Goal: Task Accomplishment & Management: Complete application form

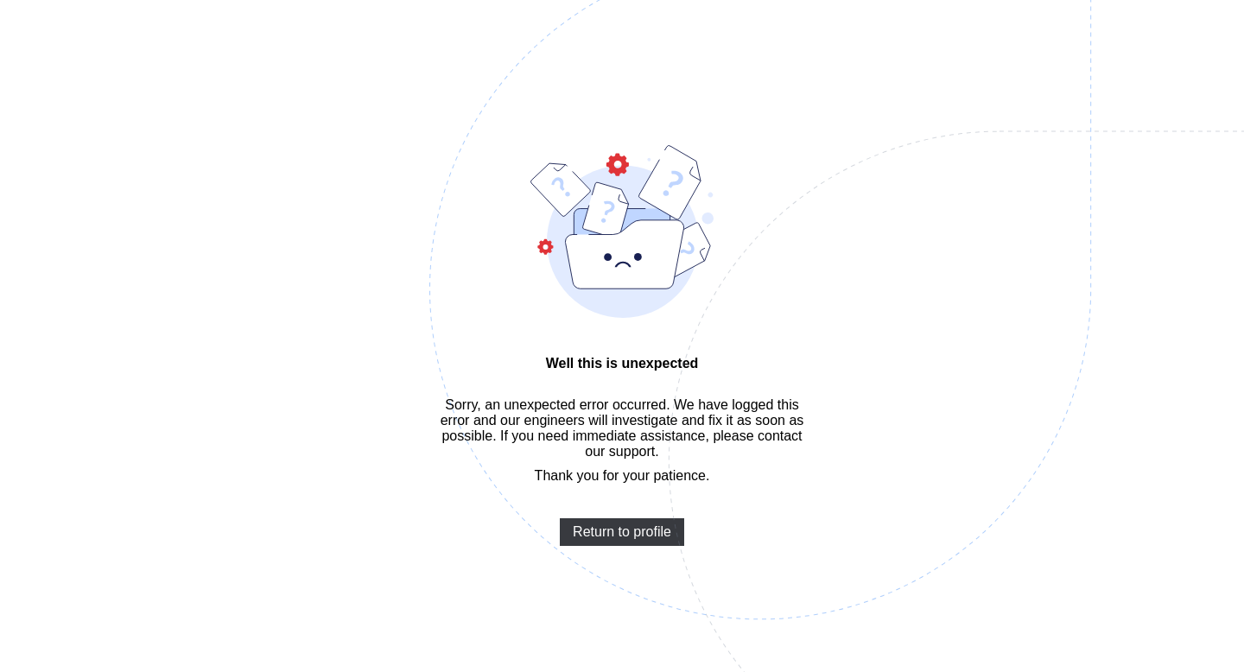
click at [183, 156] on div "Well this is unexpected Sorry, an unexpected error occurred. We have logged thi…" at bounding box center [622, 362] width 1244 height 724
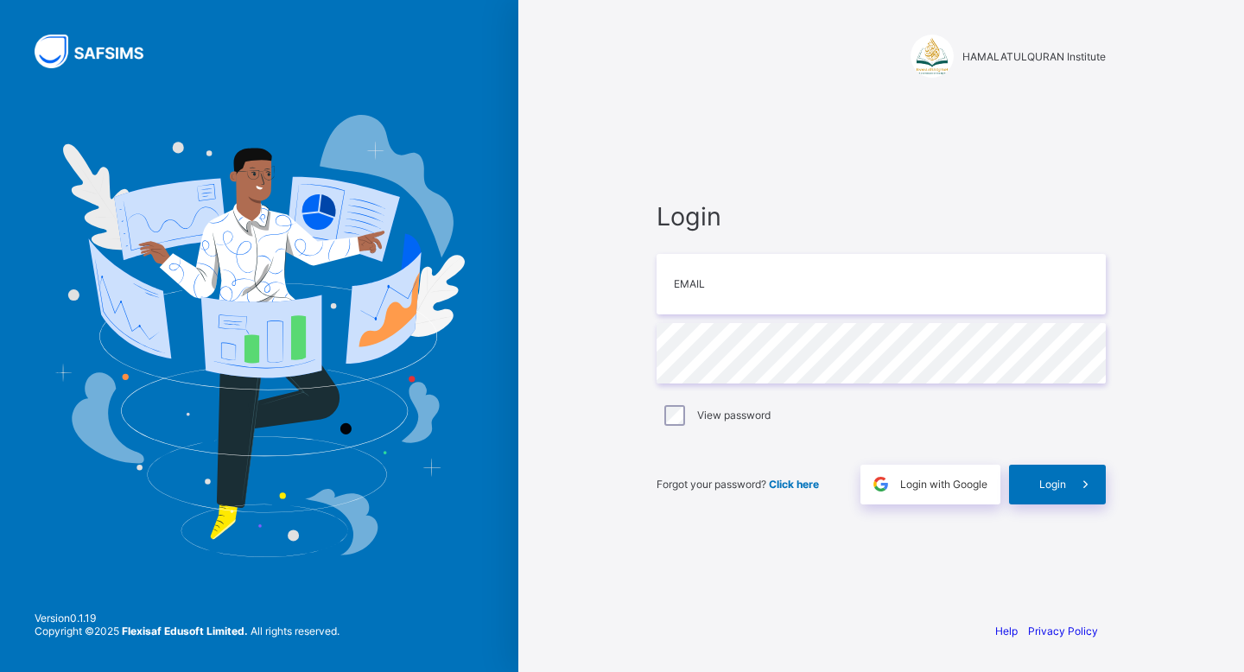
type input "**********"
click at [696, 410] on div "View password" at bounding box center [881, 415] width 441 height 21
click at [1072, 481] on span at bounding box center [1086, 485] width 40 height 40
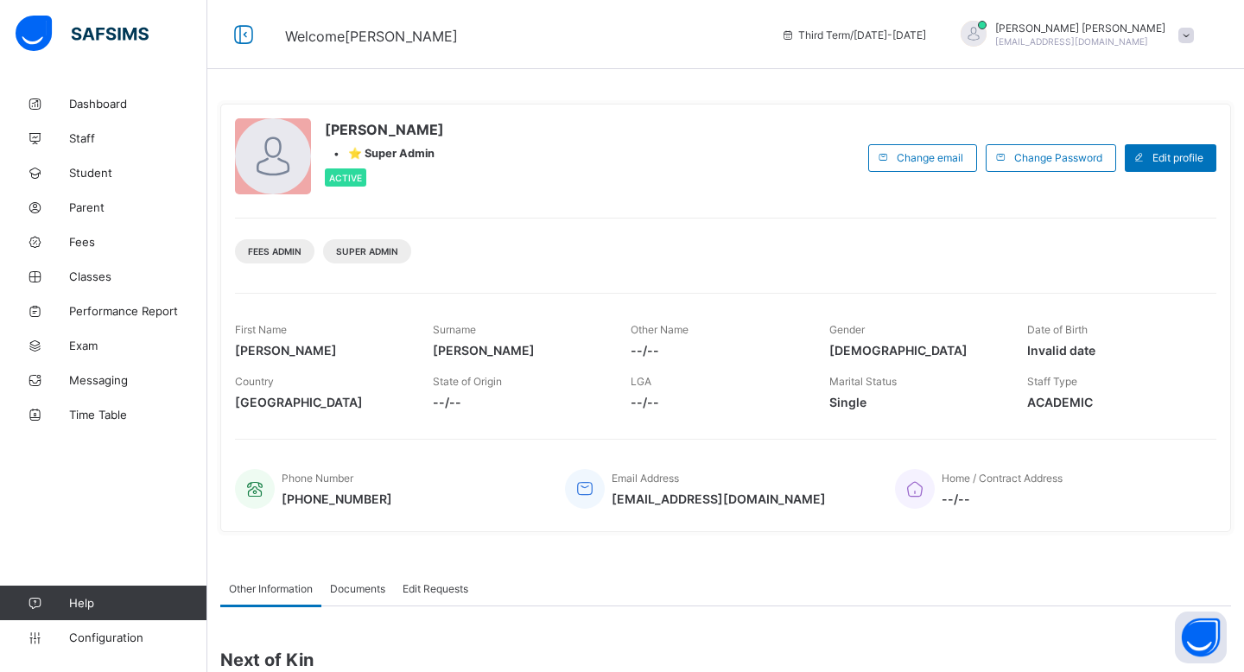
click at [884, 35] on span "Third Term / [DATE]-[DATE]" at bounding box center [853, 35] width 145 height 13
click at [102, 419] on span "Time Table" at bounding box center [138, 415] width 138 height 14
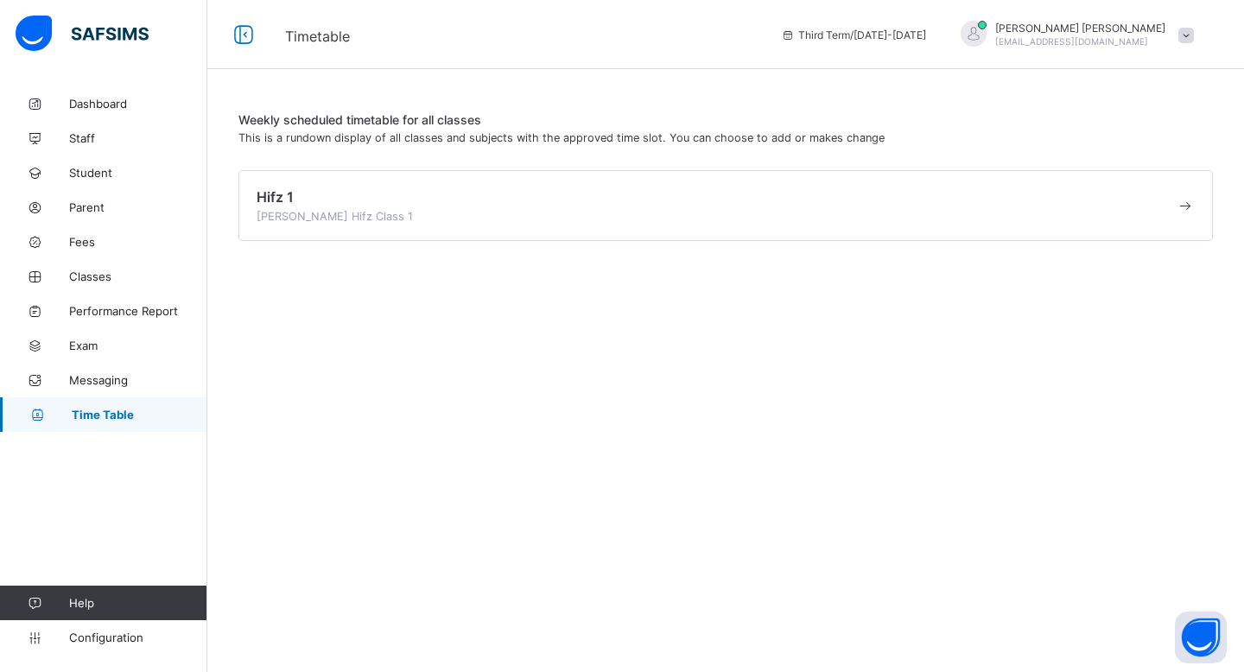
click at [380, 208] on span at bounding box center [716, 208] width 919 height 4
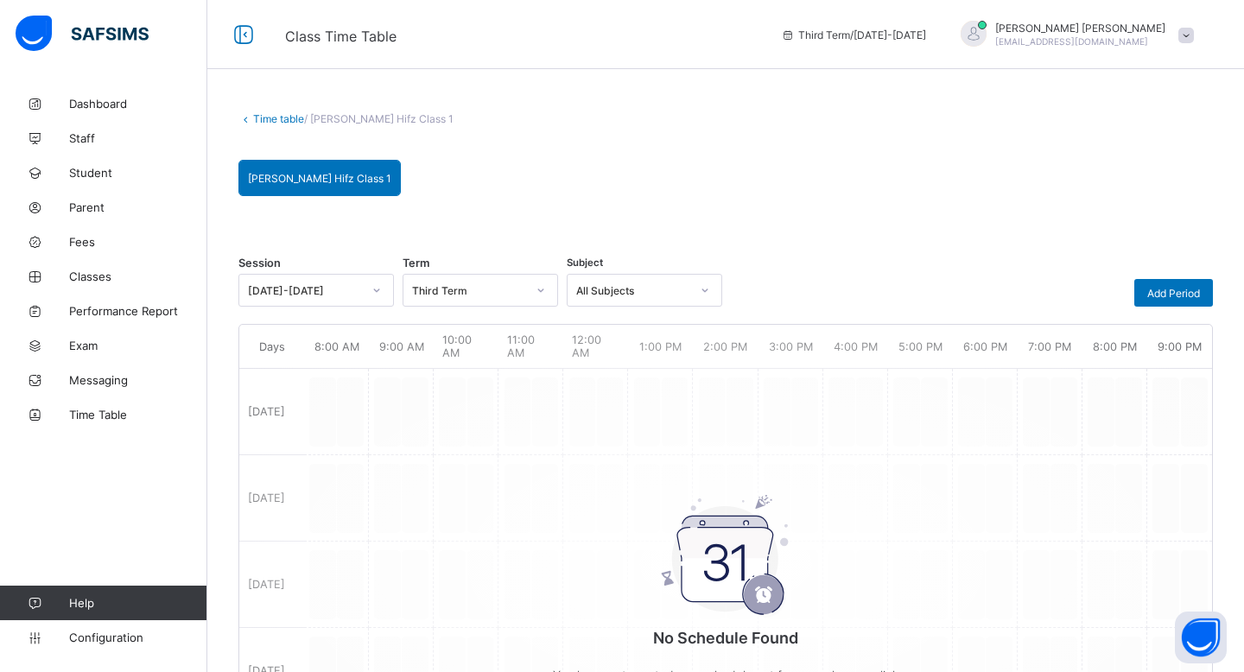
click at [481, 284] on div "Third Term" at bounding box center [469, 290] width 114 height 13
click at [483, 328] on div "Fourth Term" at bounding box center [481, 328] width 154 height 27
click at [480, 287] on div "Fourth Term" at bounding box center [469, 290] width 114 height 13
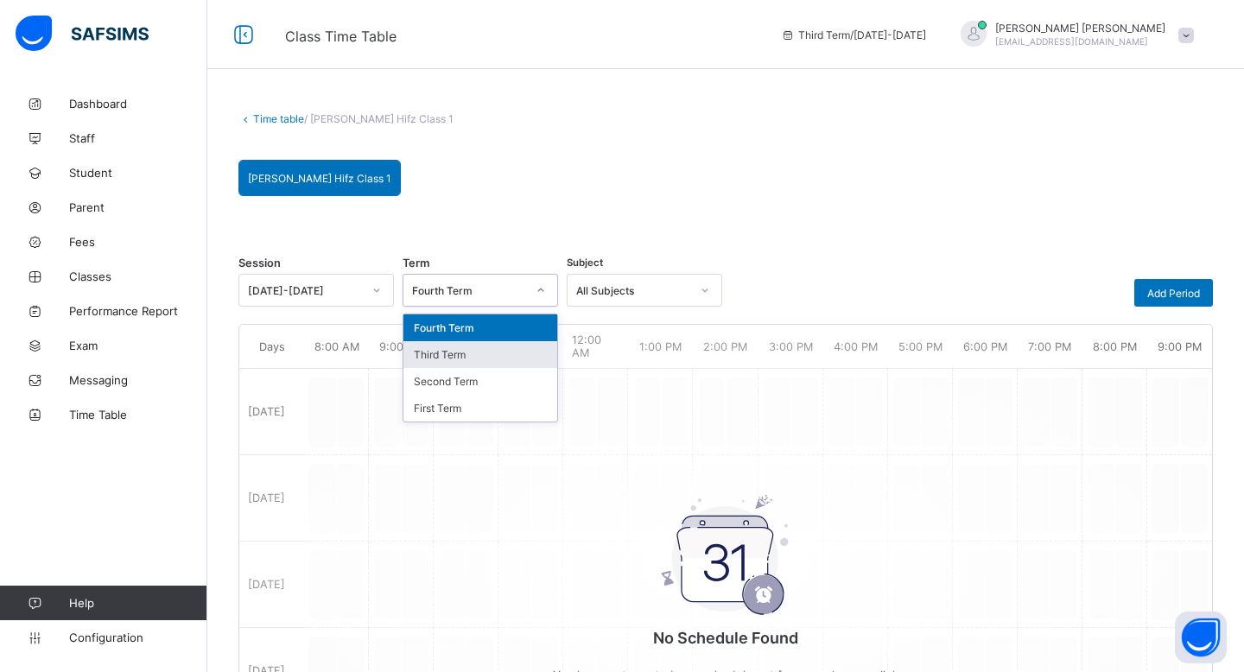
click at [495, 356] on div "Third Term" at bounding box center [481, 354] width 154 height 27
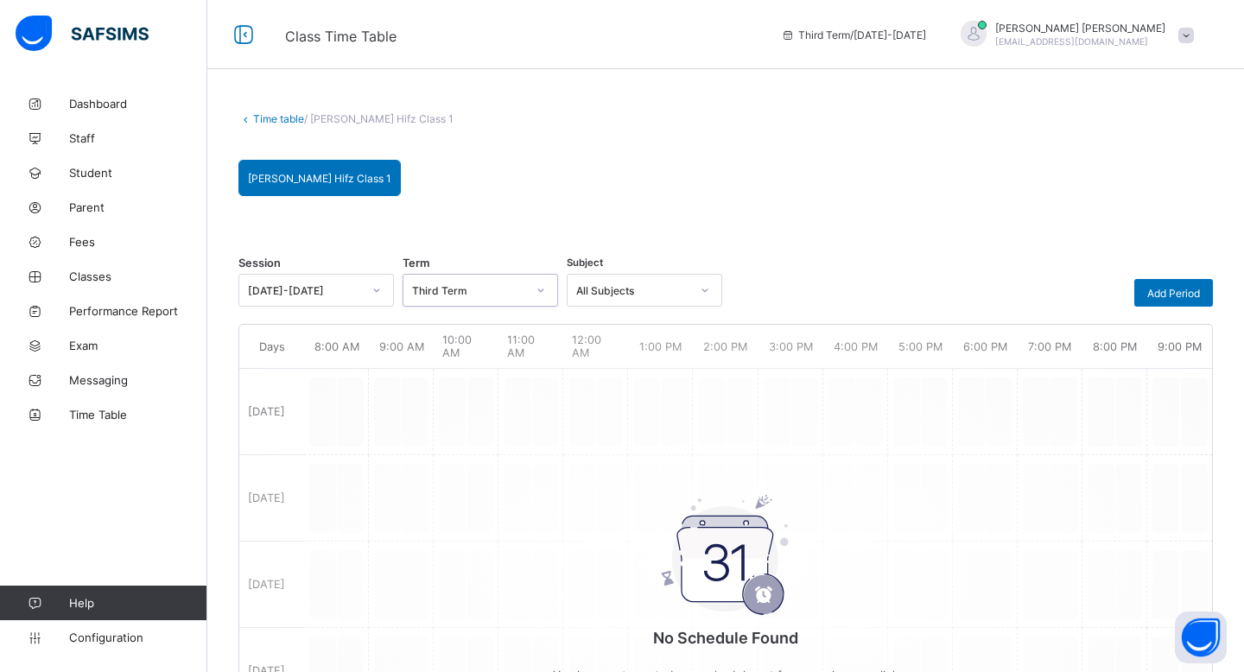
click at [478, 292] on div "Third Term" at bounding box center [469, 290] width 114 height 13
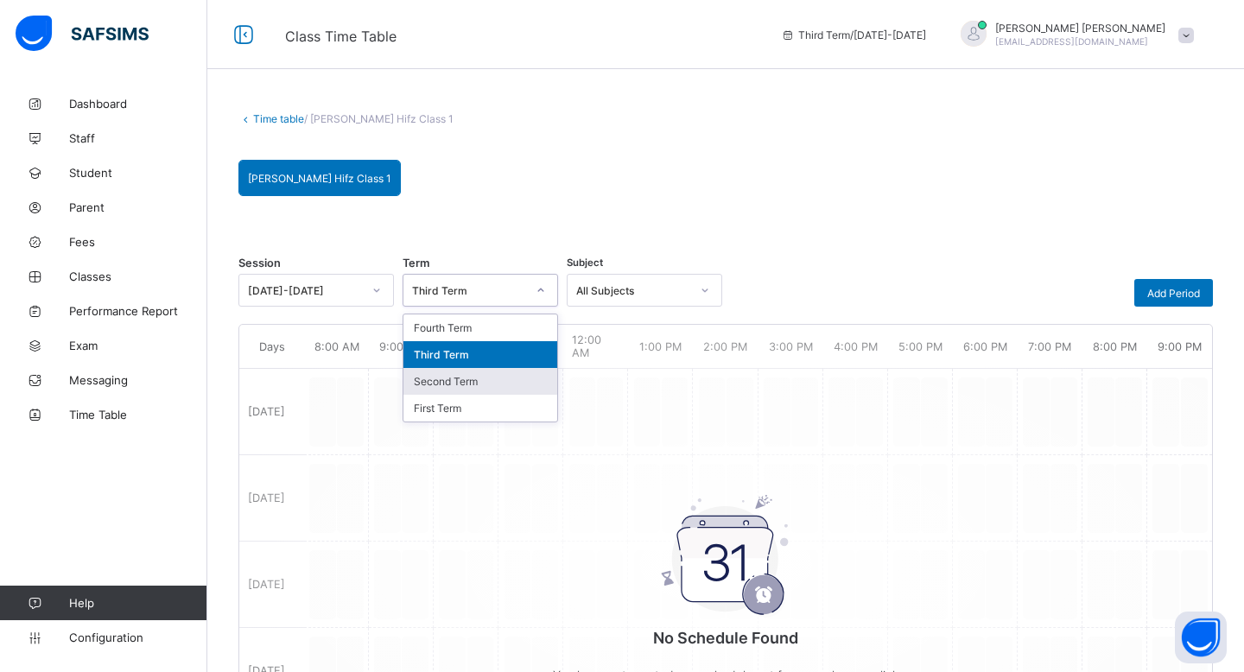
click at [508, 382] on div "Second Term" at bounding box center [481, 381] width 154 height 27
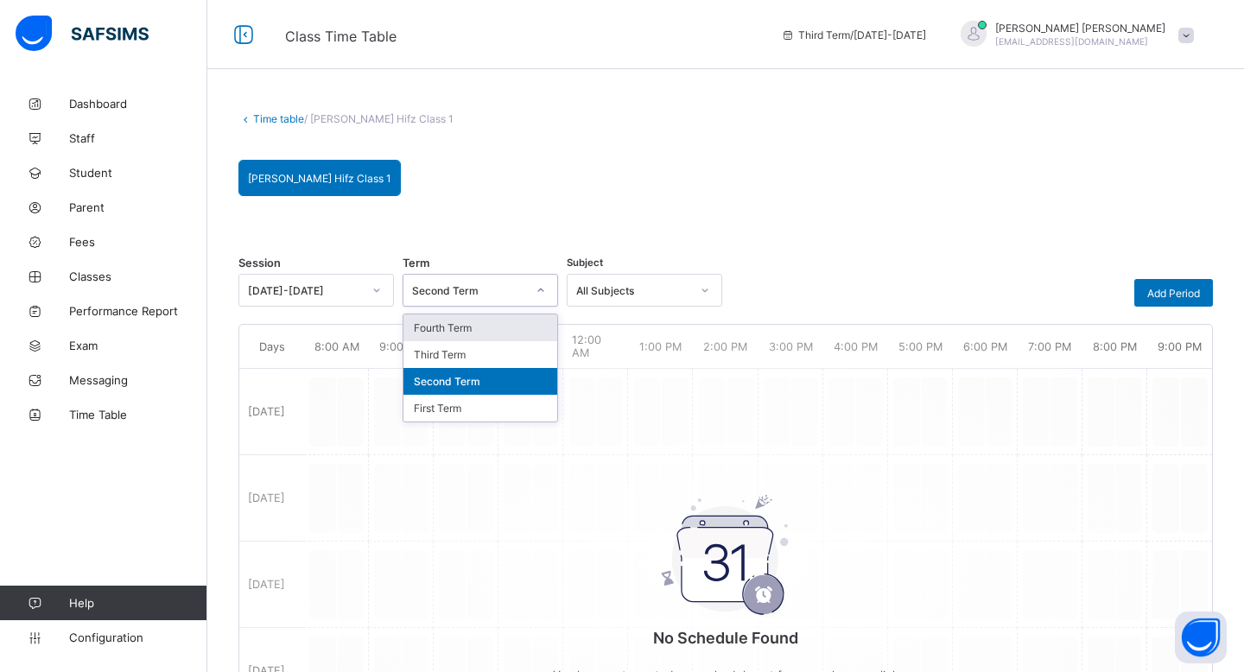
click at [477, 295] on div "Second Term" at bounding box center [469, 290] width 114 height 13
click at [545, 413] on div "First Term" at bounding box center [481, 408] width 154 height 27
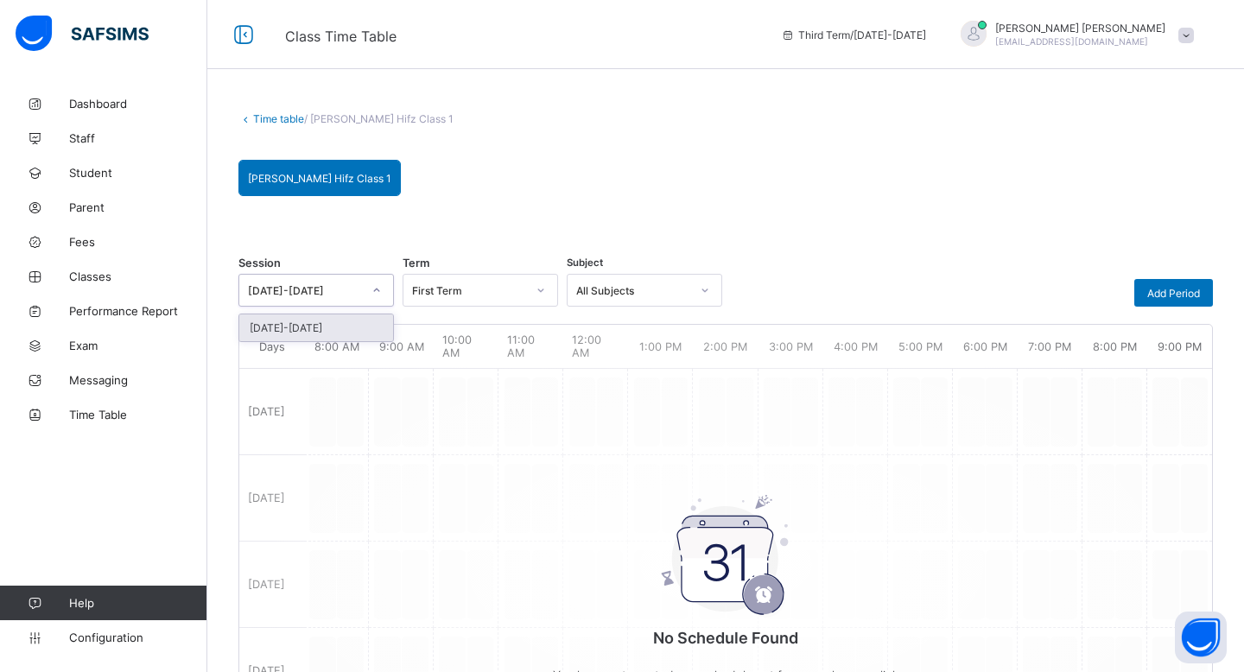
click at [348, 292] on div "[DATE]-[DATE]" at bounding box center [305, 290] width 114 height 13
click at [481, 208] on div "[PERSON_NAME] Hifz Class 1 [PERSON_NAME] Hifz Class 1 Session [DATE]-[DATE] Ter…" at bounding box center [726, 572] width 975 height 824
click at [455, 291] on div "First Term" at bounding box center [469, 290] width 114 height 13
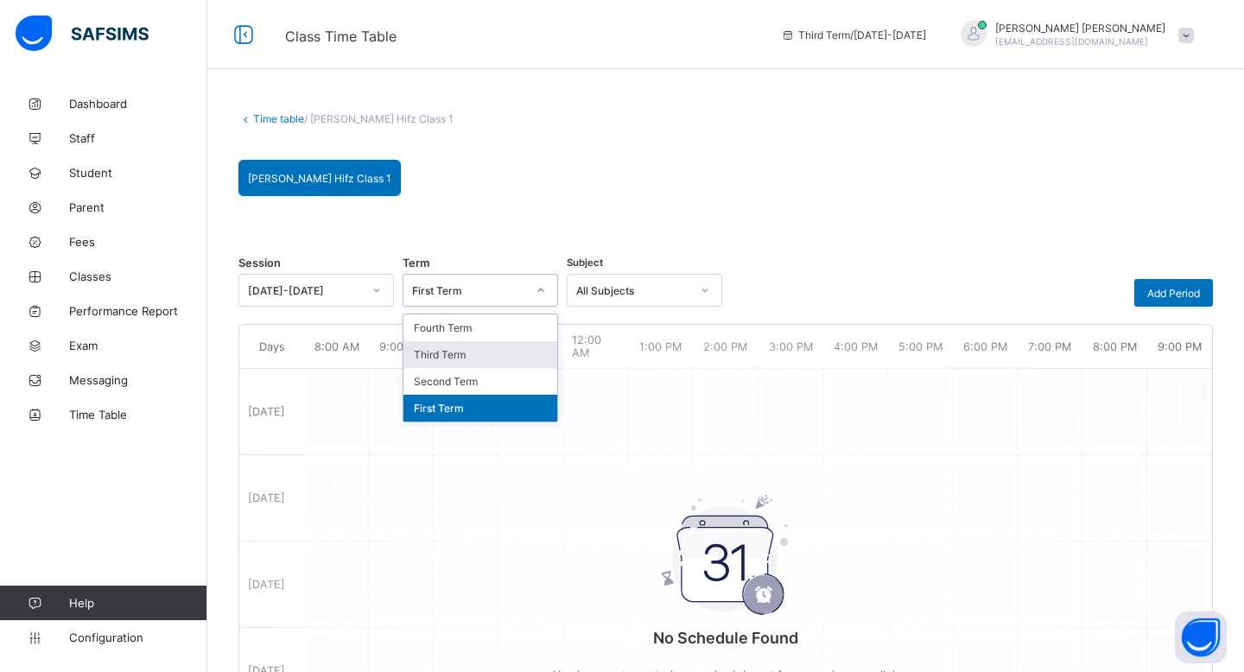
click at [504, 356] on div "Third Term" at bounding box center [481, 354] width 154 height 27
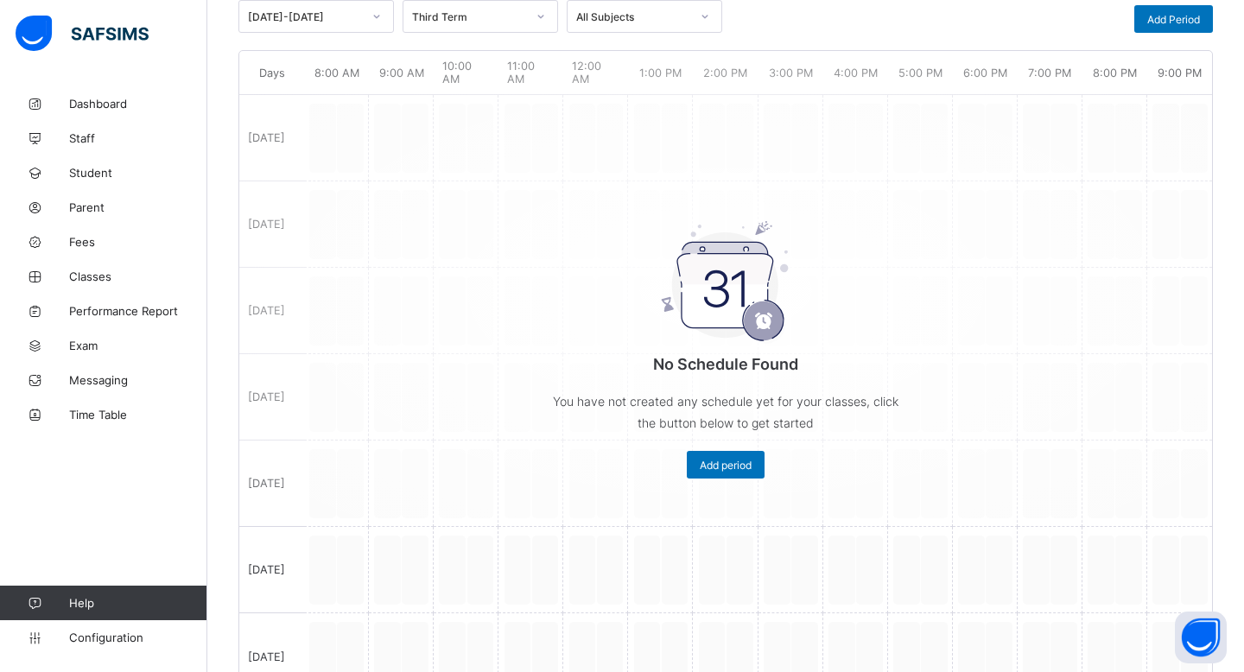
click at [504, 356] on div "No Schedule Found You have not created any schedule yet for your classes, click…" at bounding box center [725, 291] width 973 height 462
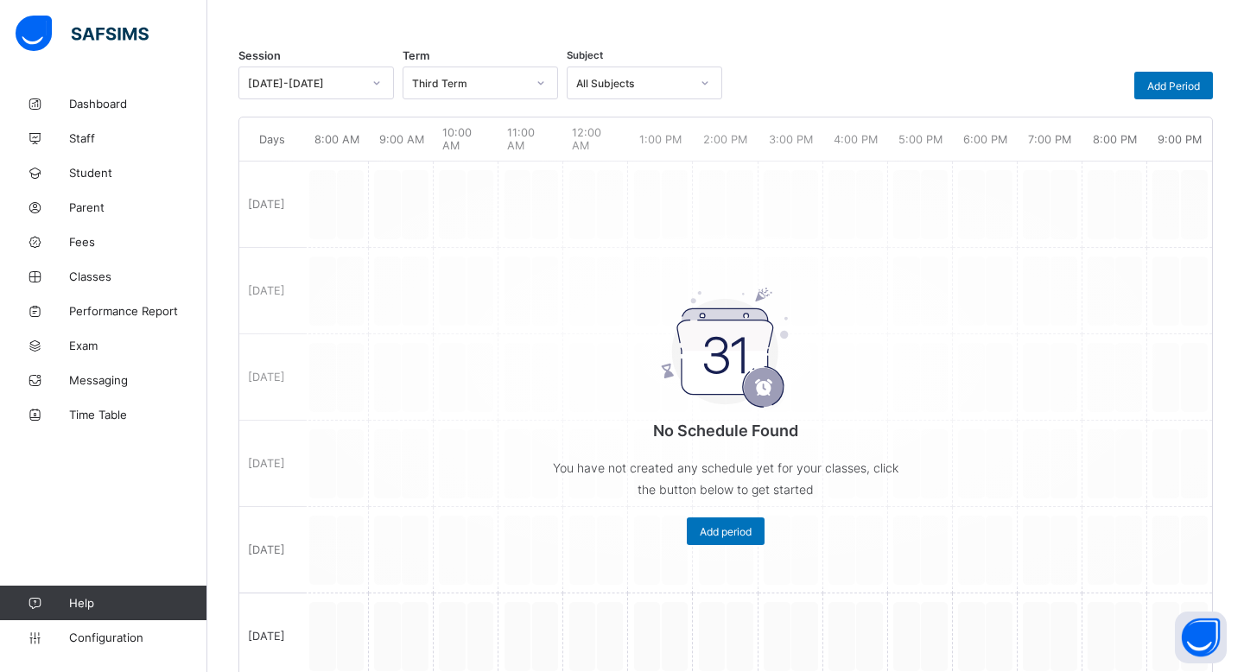
scroll to position [173, 0]
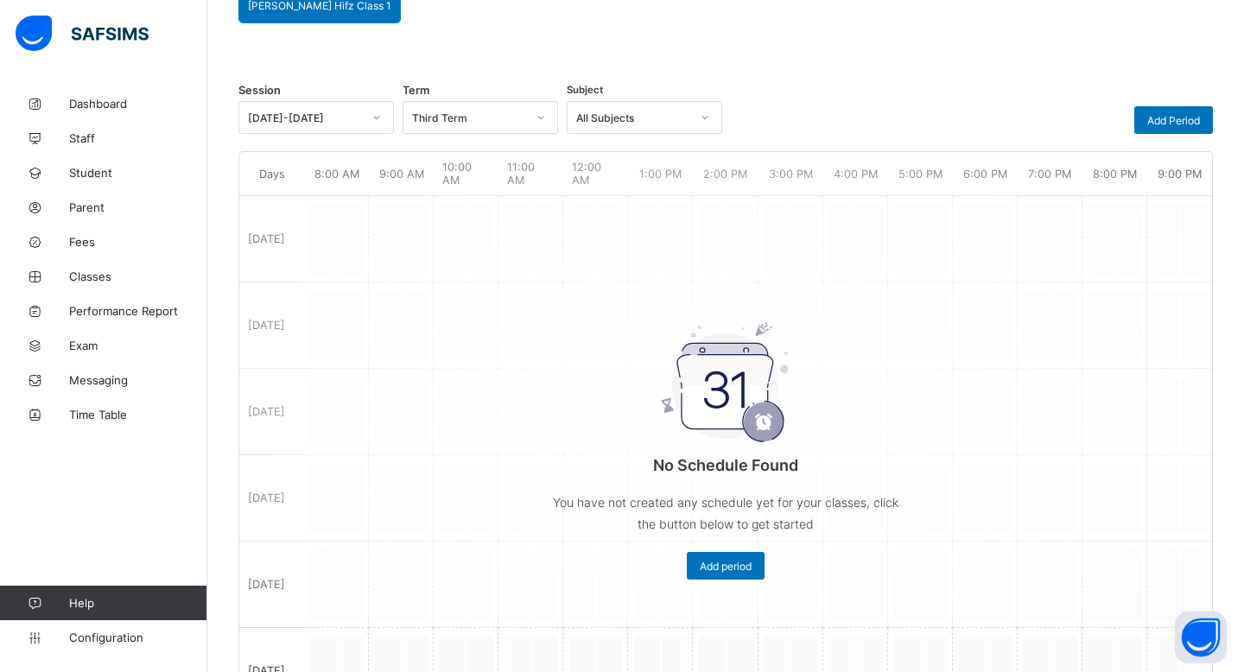
click at [651, 126] on div "All Subjects" at bounding box center [628, 117] width 121 height 24
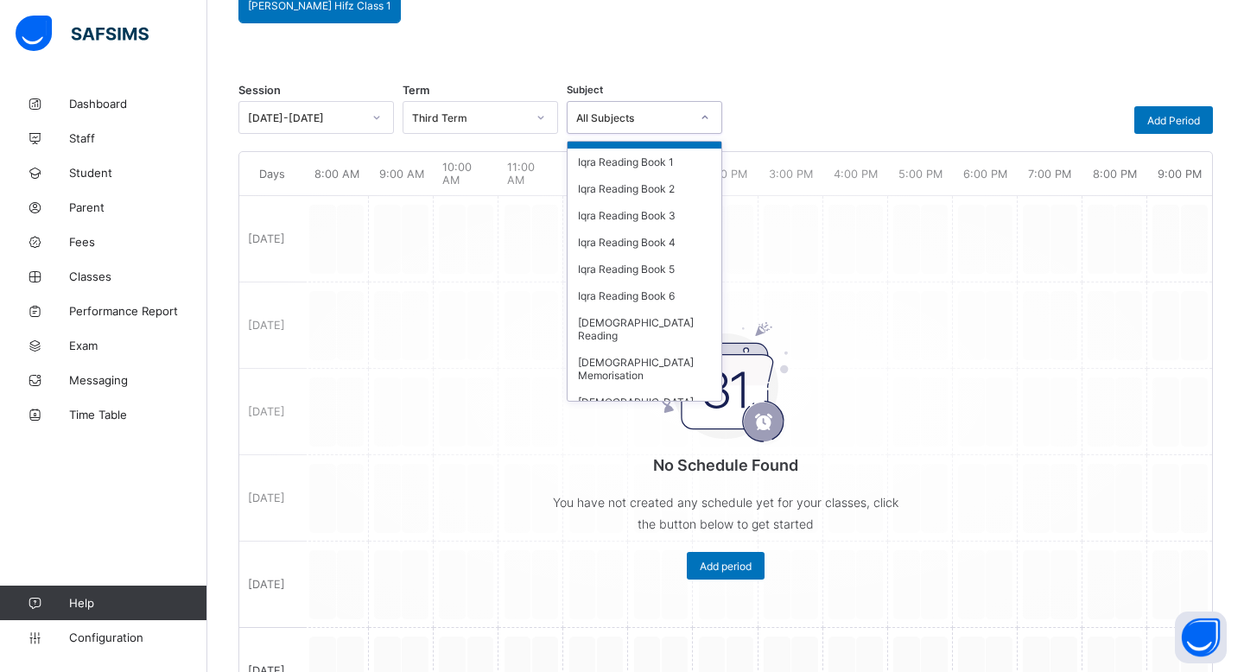
scroll to position [0, 0]
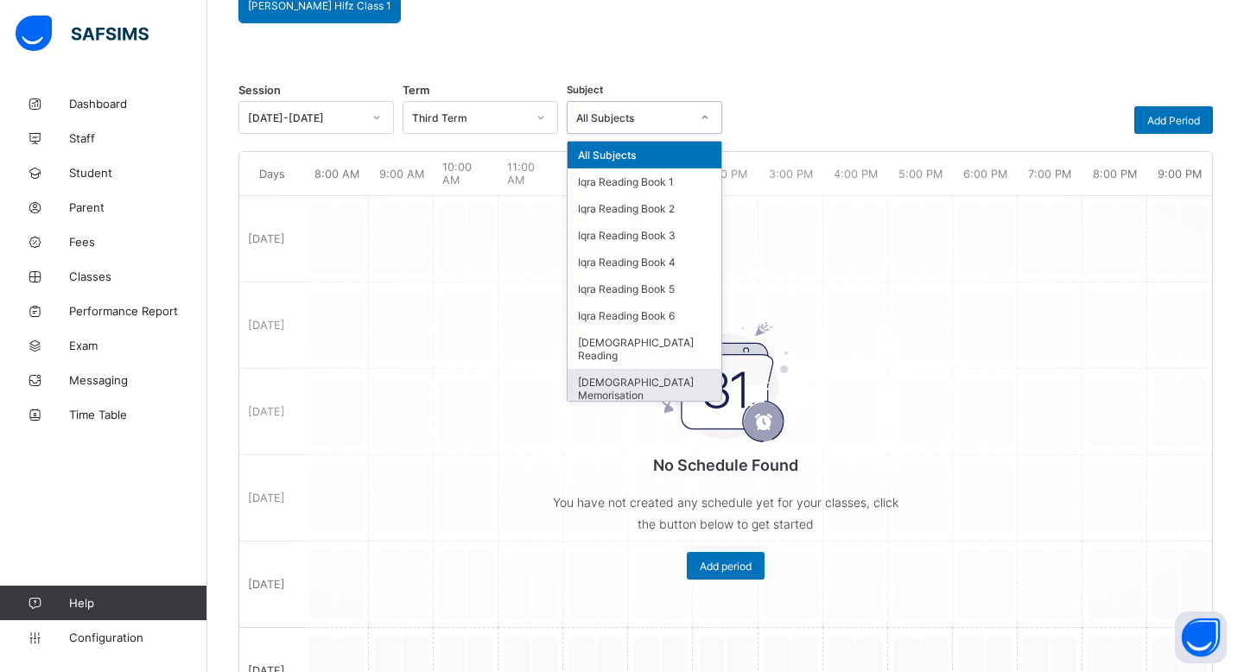
click at [655, 369] on div "[DEMOGRAPHIC_DATA] Memorisation" at bounding box center [645, 389] width 154 height 40
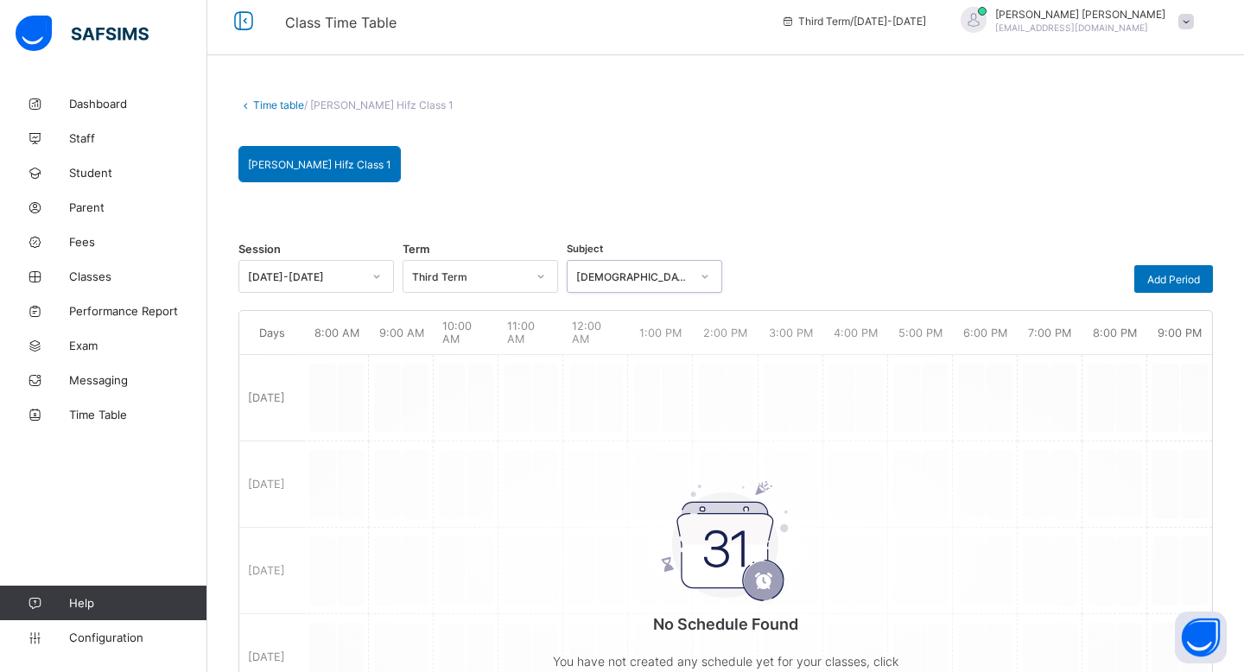
scroll to position [173, 0]
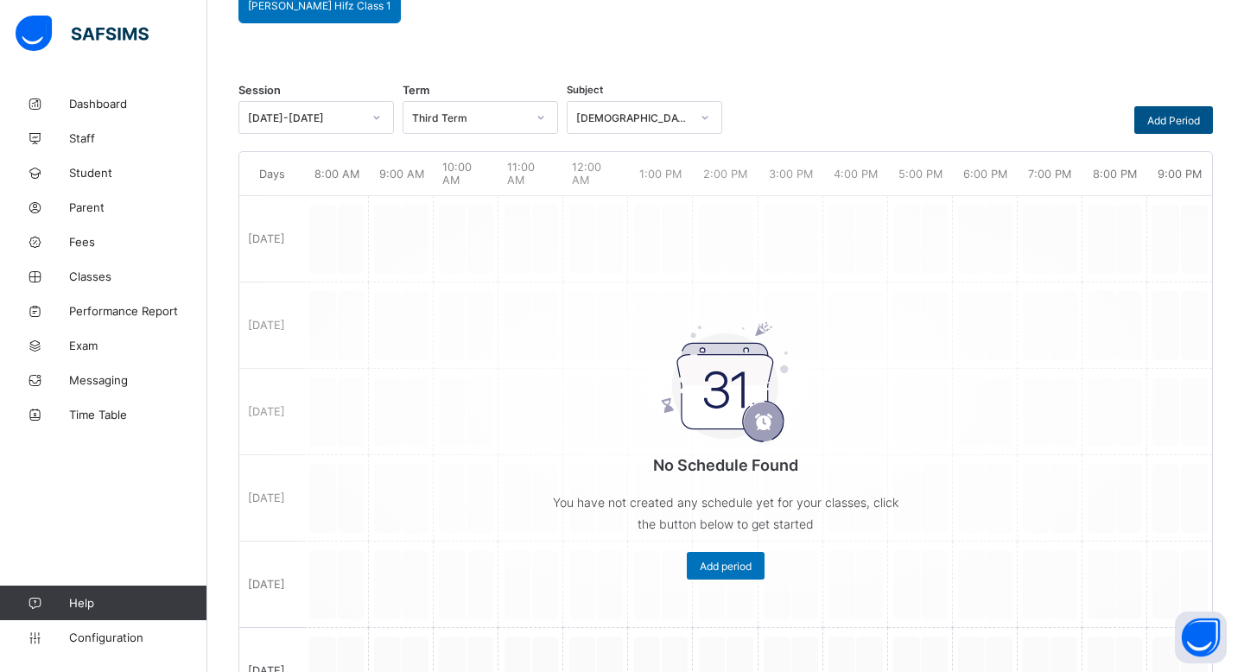
click at [1181, 124] on span "Add Period" at bounding box center [1174, 120] width 53 height 13
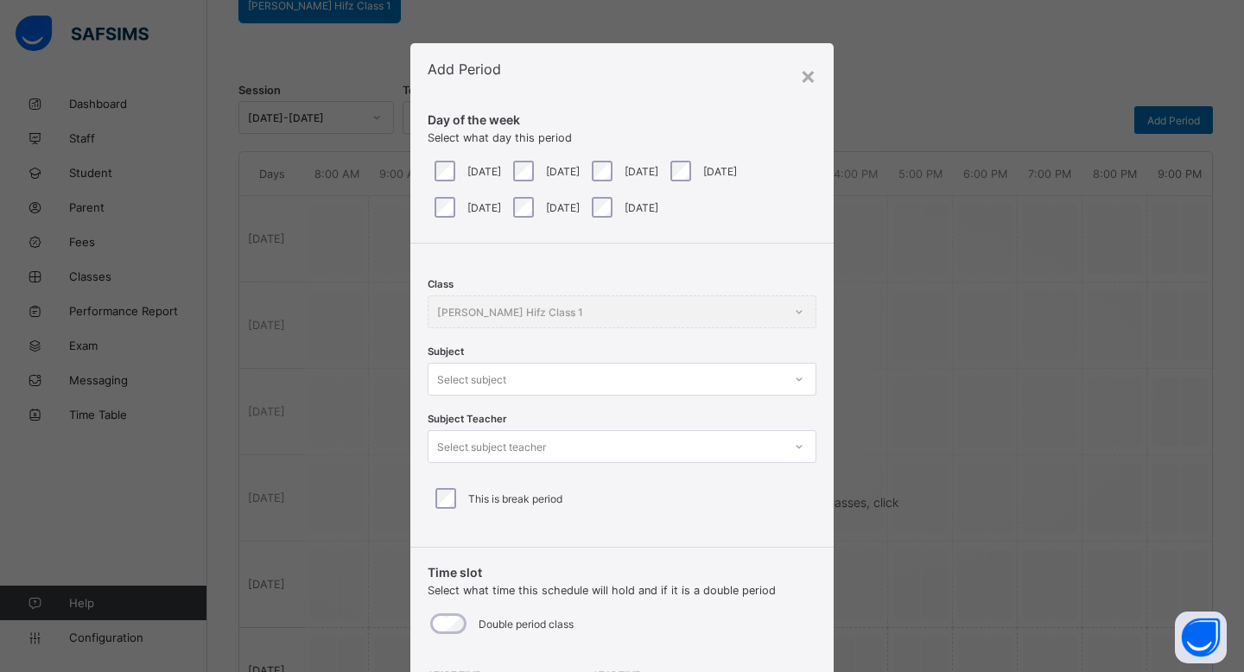
click at [742, 382] on div "Select subject" at bounding box center [606, 379] width 354 height 24
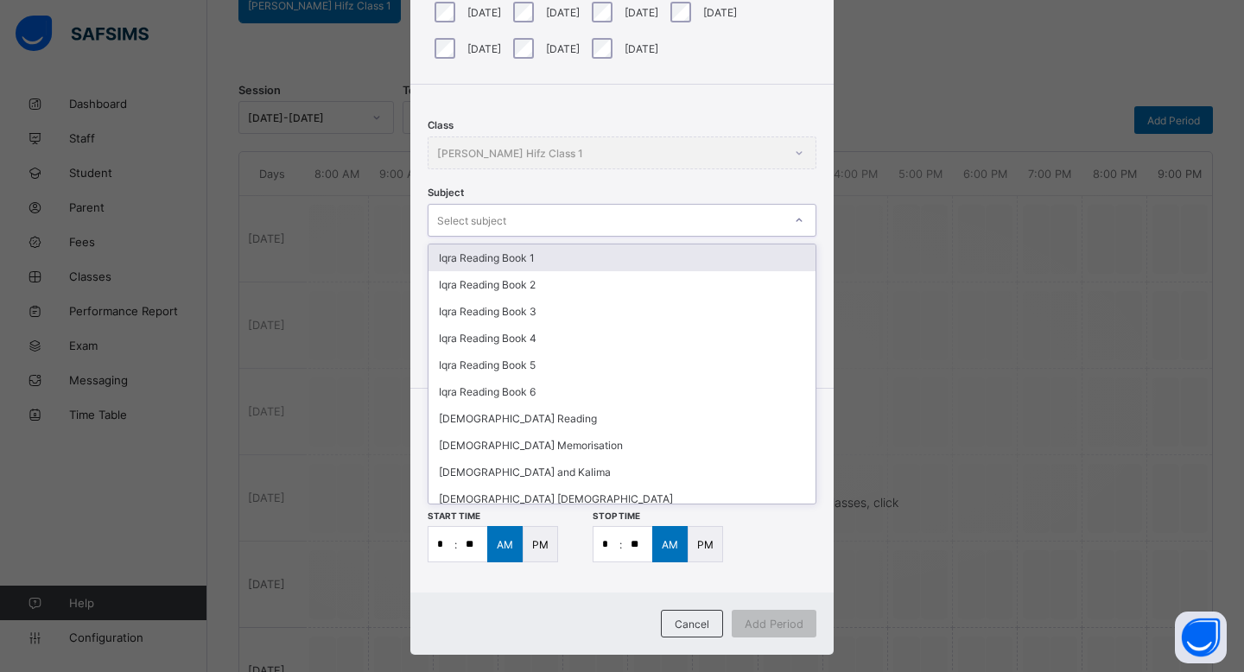
scroll to position [185, 0]
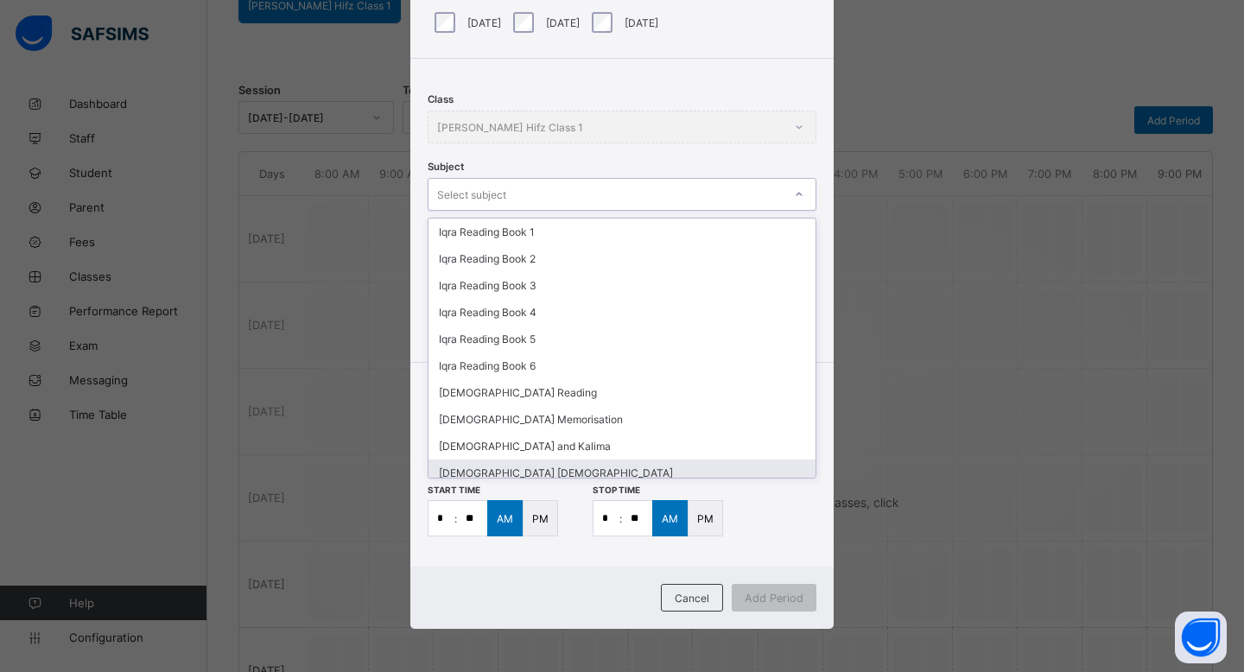
click at [779, 520] on div "Start time * : ** AM PM Stop time * : ** AM PM" at bounding box center [622, 510] width 389 height 54
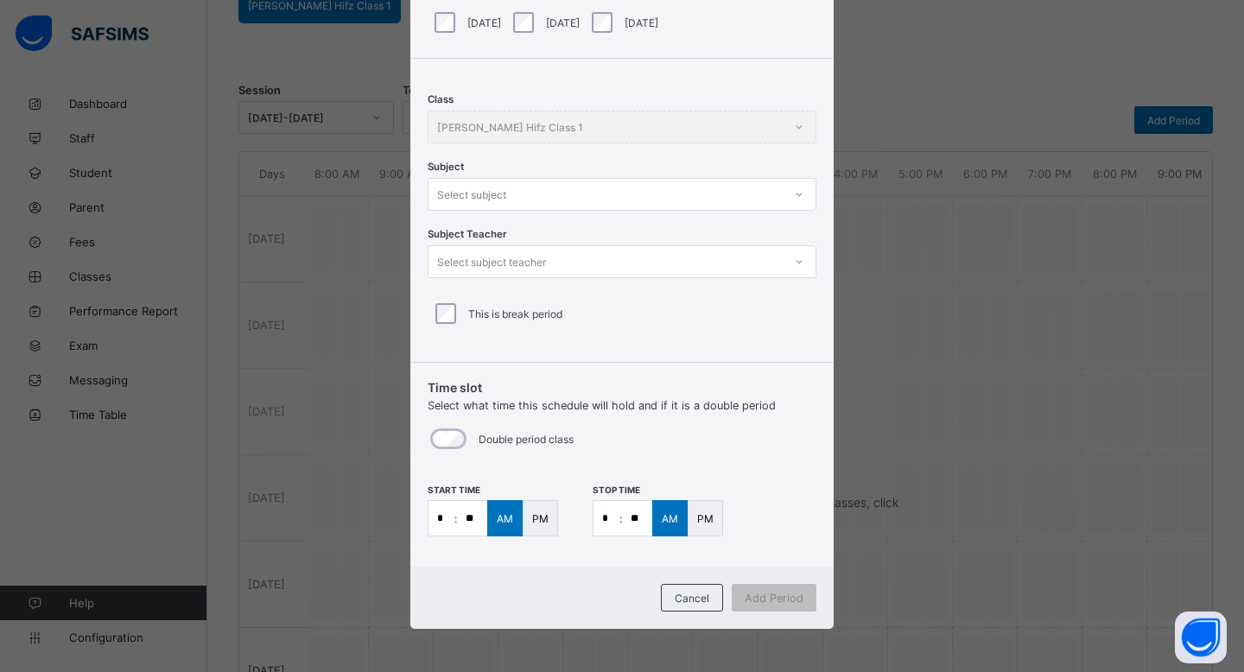
click at [436, 529] on input "*" at bounding box center [442, 518] width 26 height 35
click at [613, 415] on div "Time slot Select what time this schedule will hold and if it is a double period…" at bounding box center [622, 418] width 389 height 77
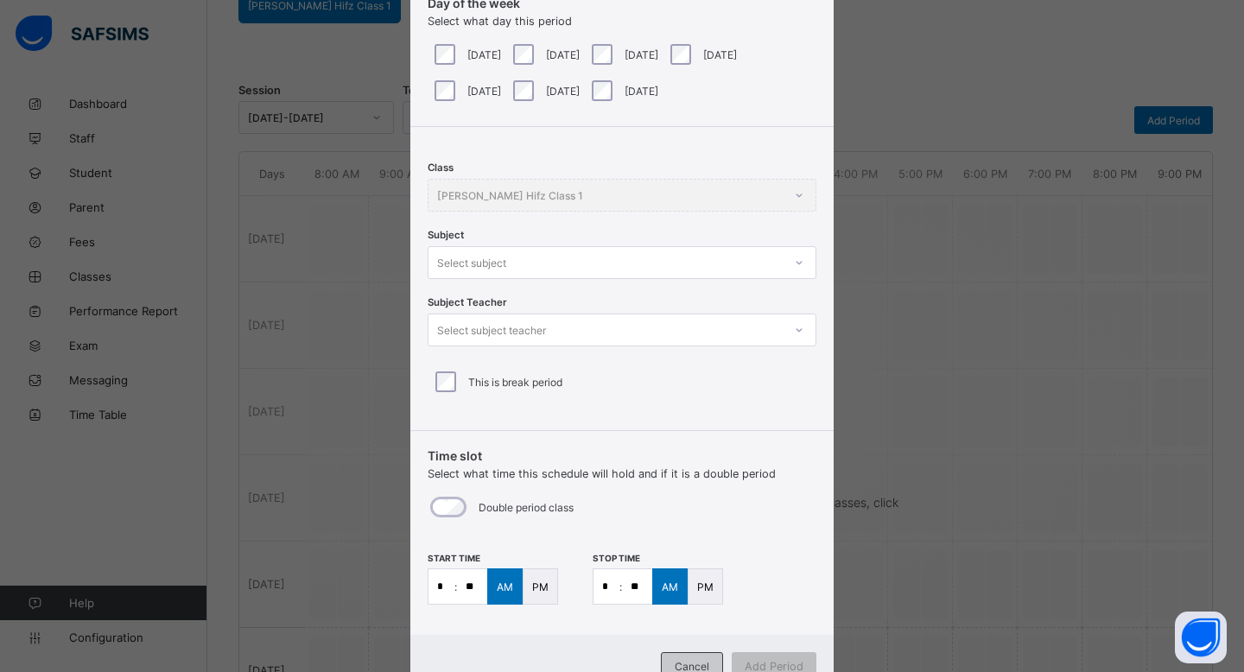
scroll to position [115, 0]
click at [684, 660] on div "Cancel" at bounding box center [692, 668] width 62 height 28
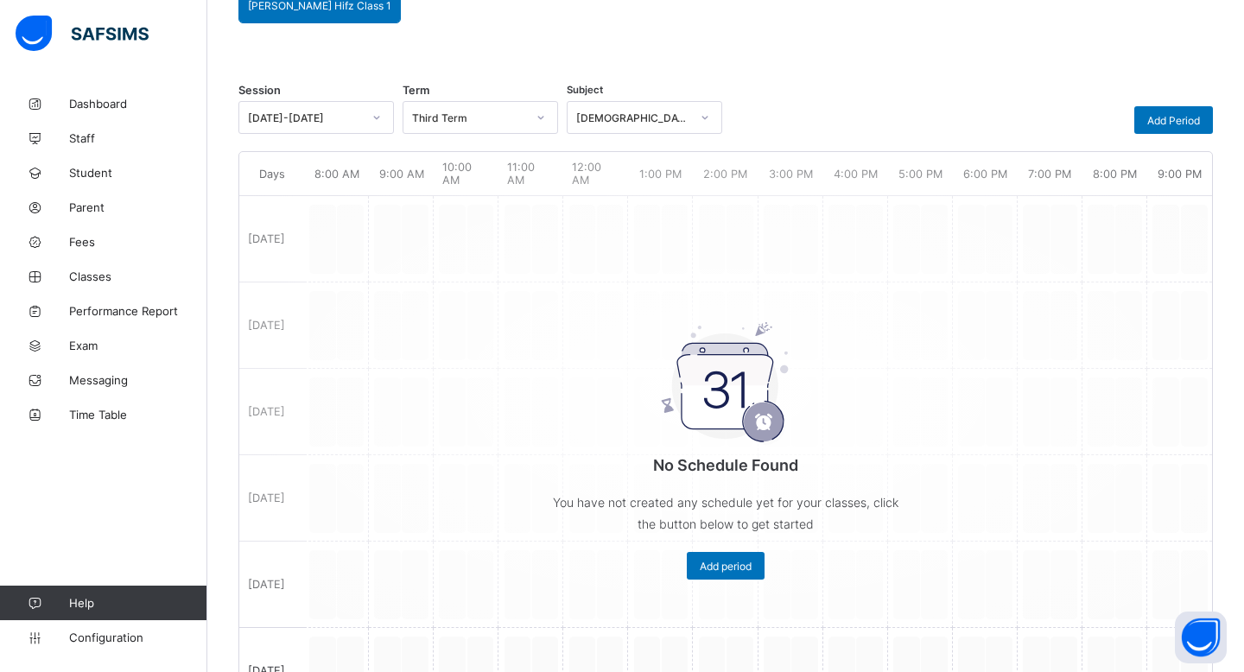
scroll to position [0, 0]
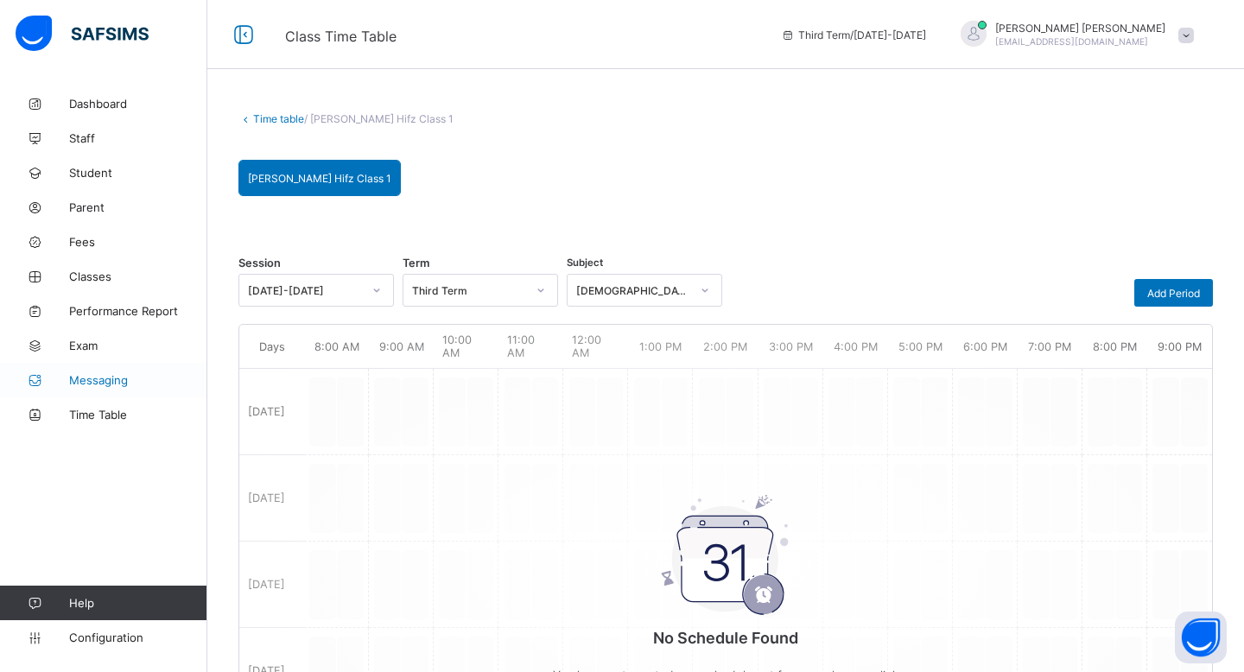
click at [78, 380] on span "Messaging" at bounding box center [138, 380] width 138 height 14
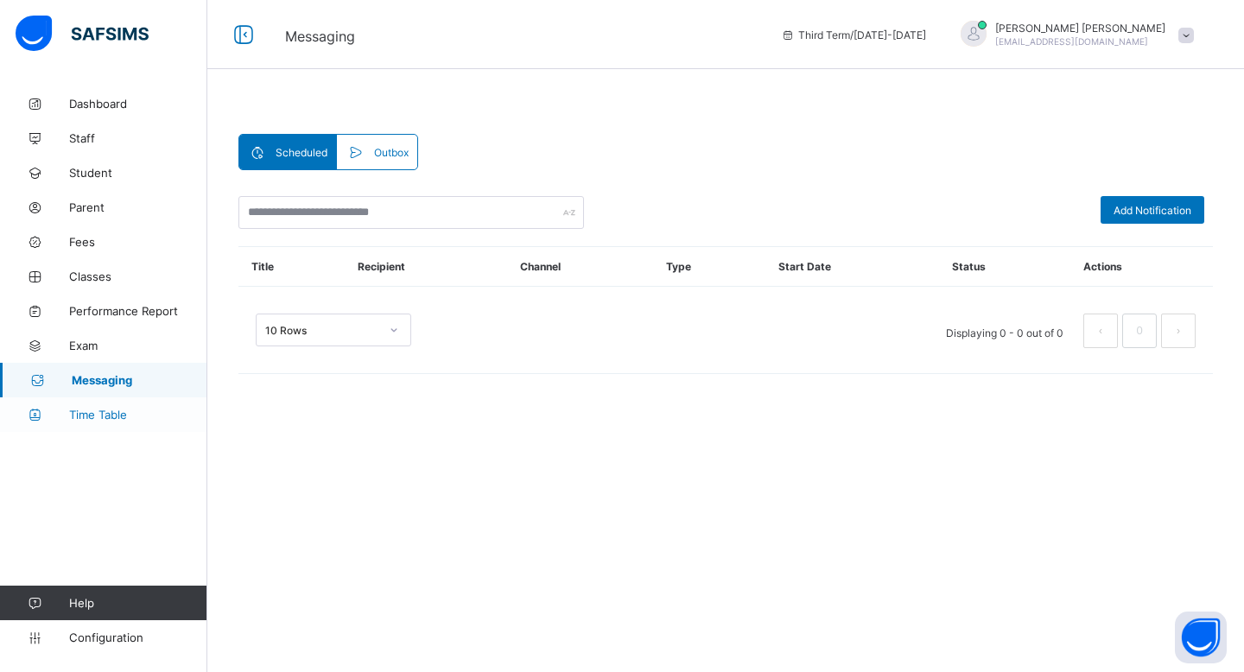
click at [103, 403] on link "Time Table" at bounding box center [103, 415] width 207 height 35
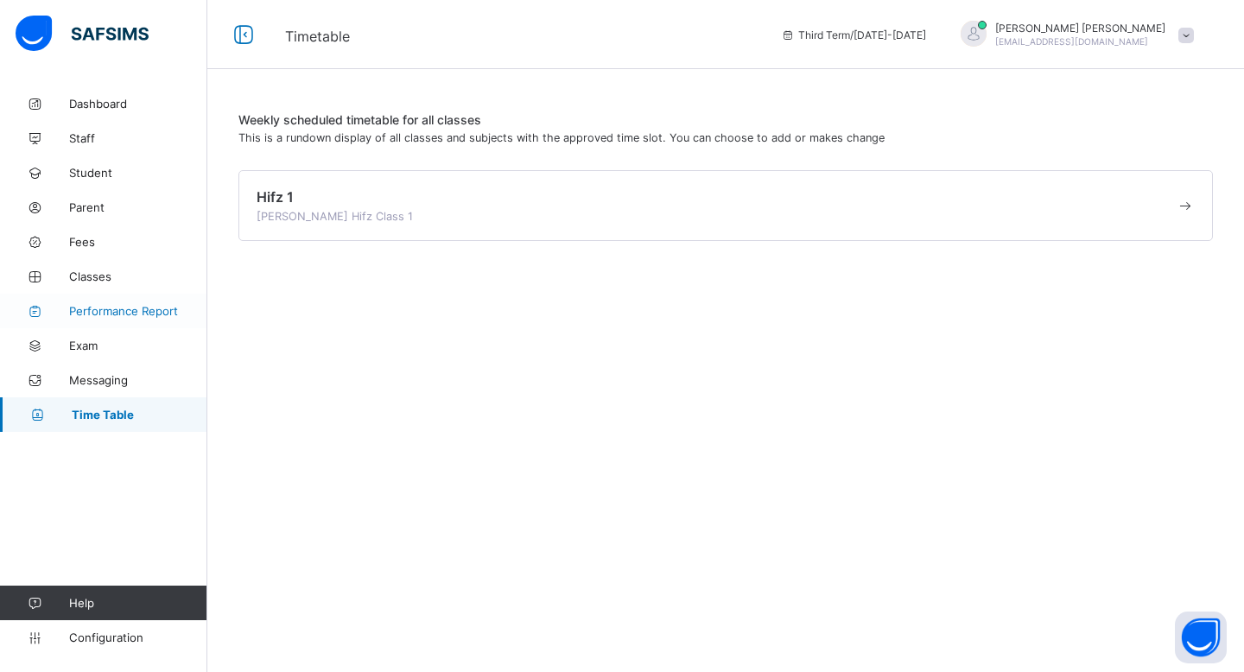
click at [128, 311] on span "Performance Report" at bounding box center [138, 311] width 138 height 14
select select "****"
select select "*"
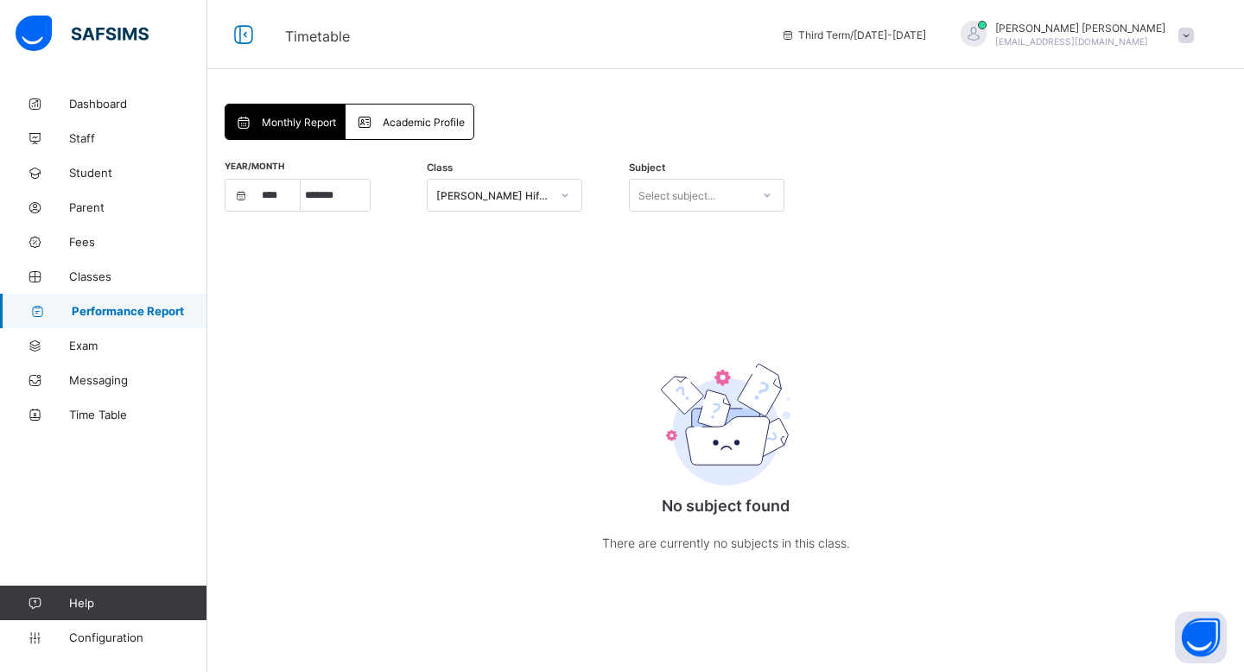
click at [452, 134] on div "Academic Profile" at bounding box center [409, 122] width 127 height 35
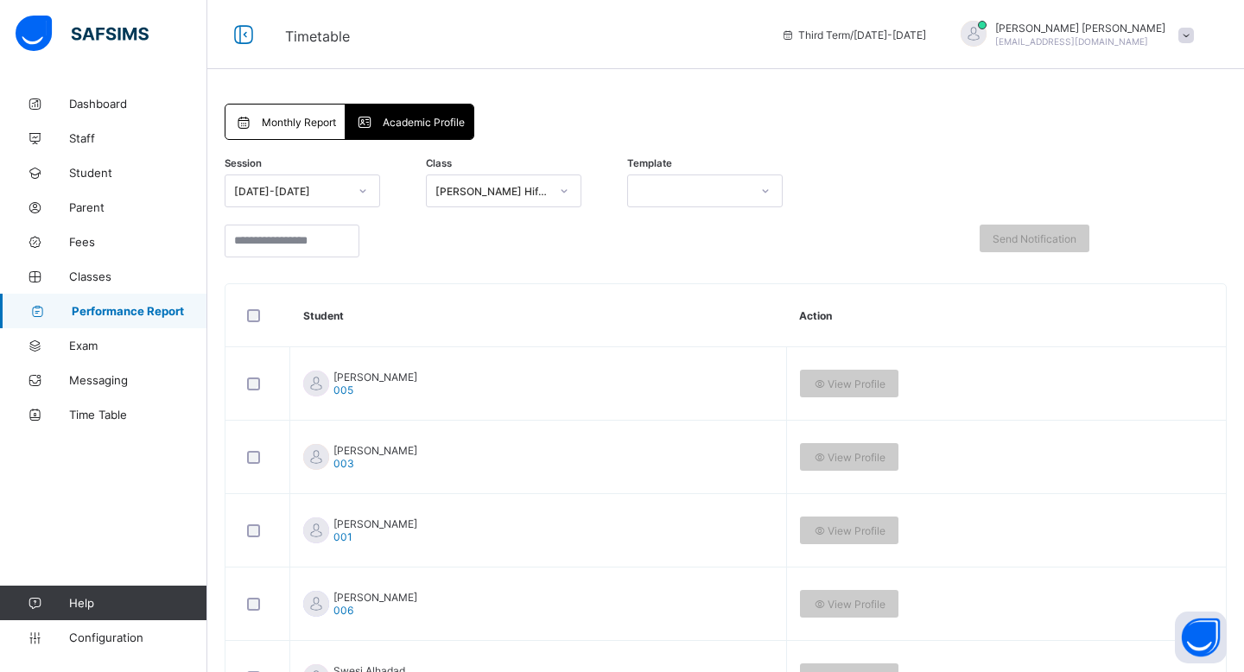
click at [331, 125] on span "Monthly Report" at bounding box center [299, 122] width 74 height 13
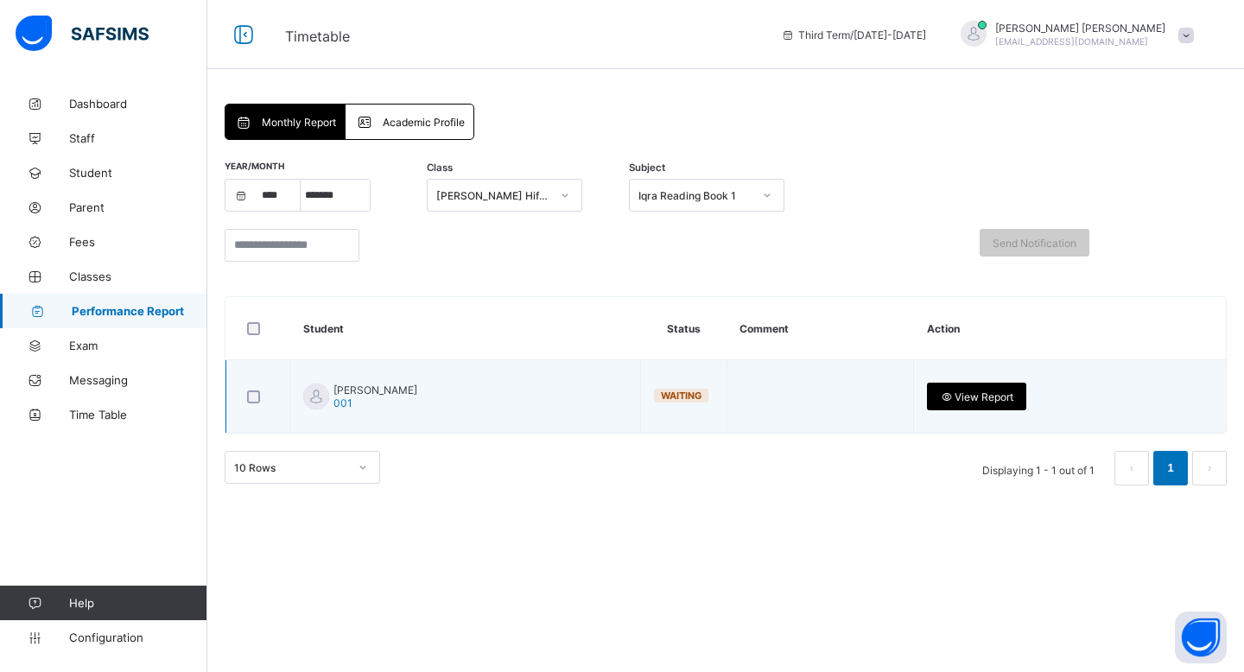
click at [950, 389] on div "View Report" at bounding box center [976, 397] width 99 height 28
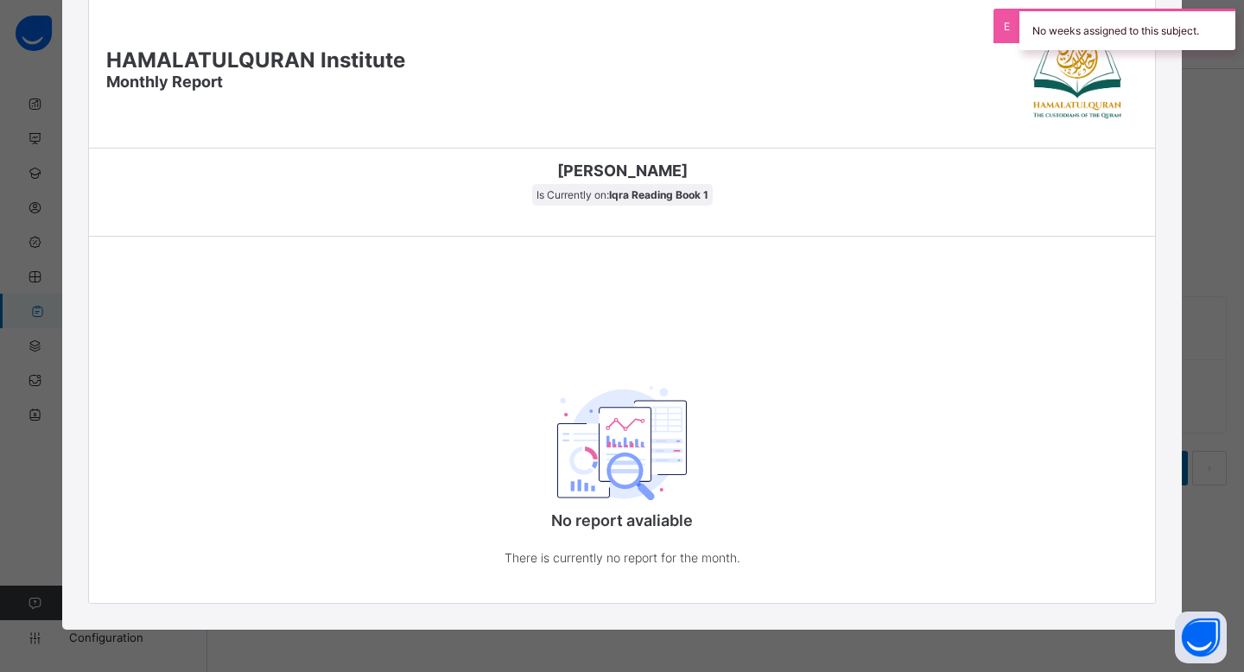
scroll to position [35, 0]
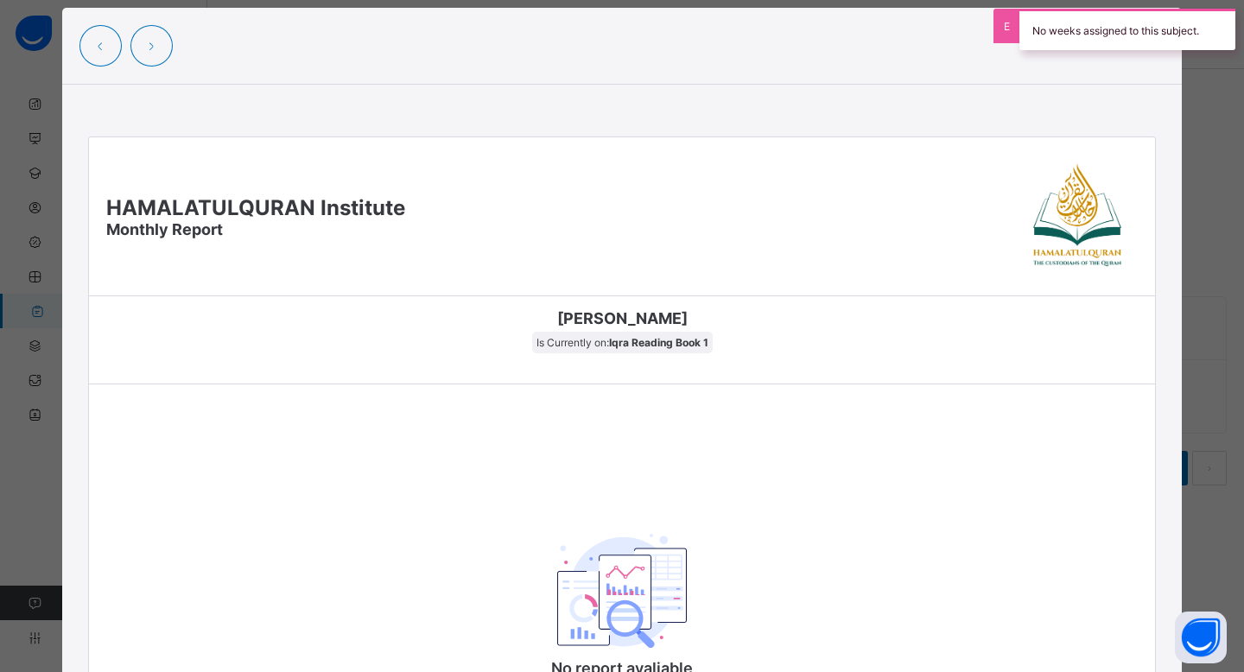
click at [604, 341] on span "Is Currently on: Iqra Reading Book 1" at bounding box center [622, 343] width 181 height 22
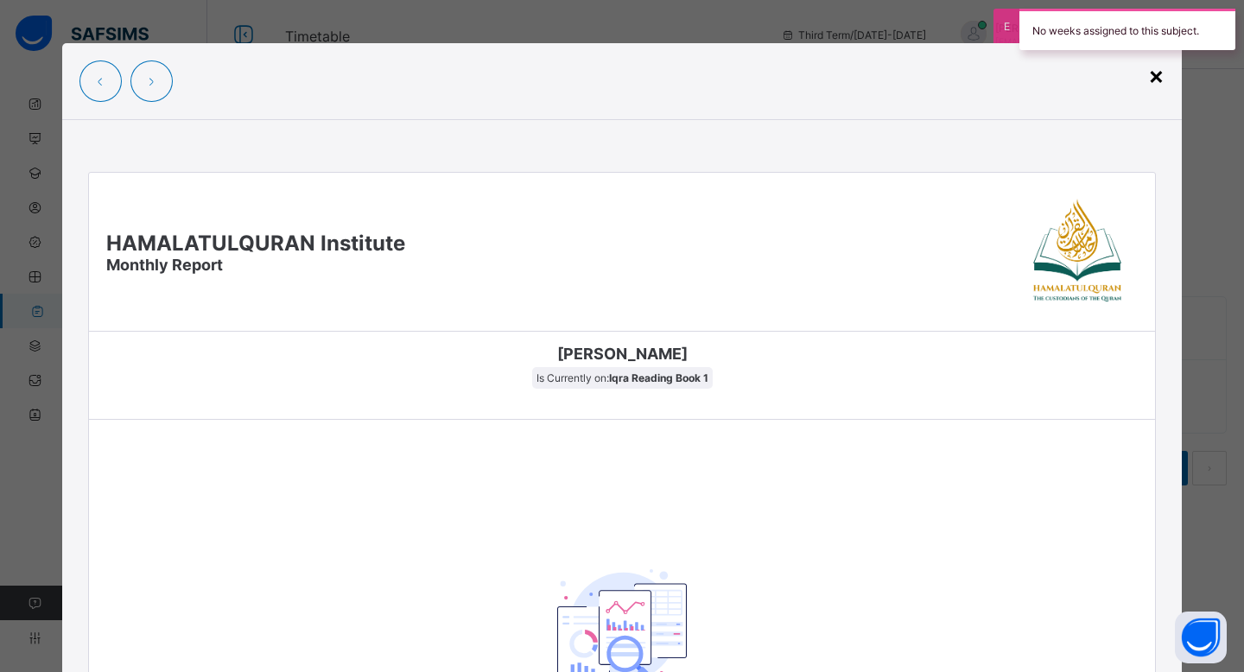
click at [1150, 77] on div "×" at bounding box center [1156, 74] width 16 height 29
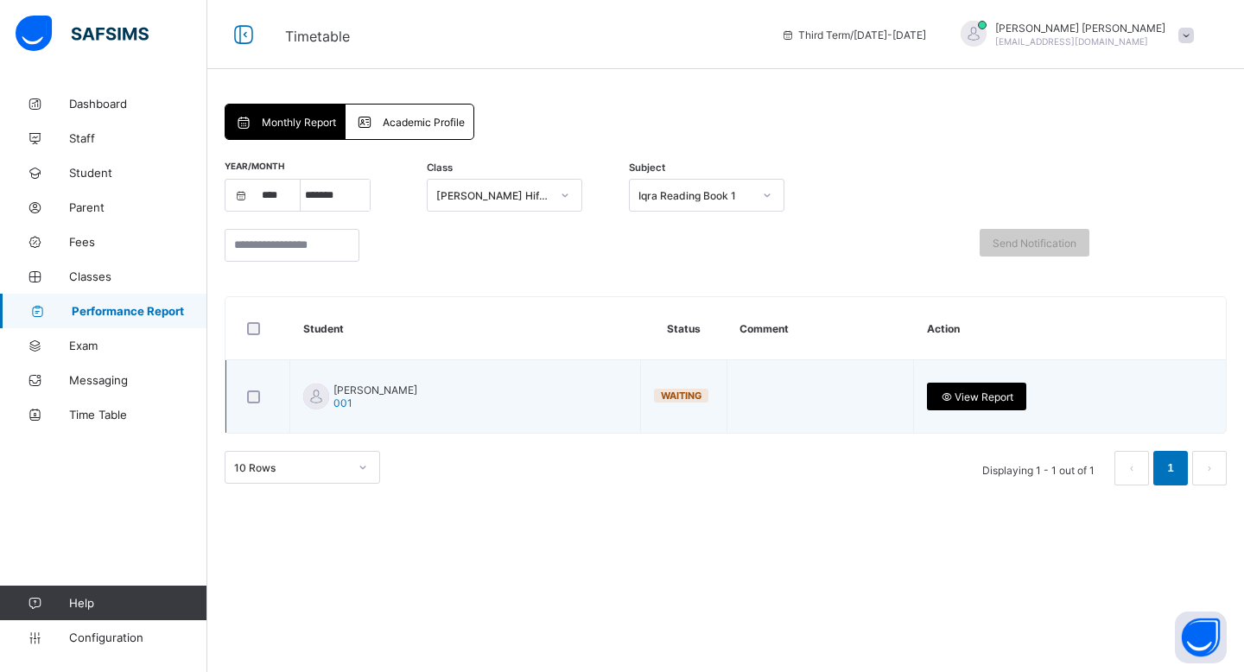
click at [353, 400] on span "[PERSON_NAME] 001" at bounding box center [376, 397] width 84 height 26
click at [555, 392] on p "[PERSON_NAME] 001" at bounding box center [465, 397] width 324 height 26
click at [727, 398] on td at bounding box center [820, 396] width 187 height 73
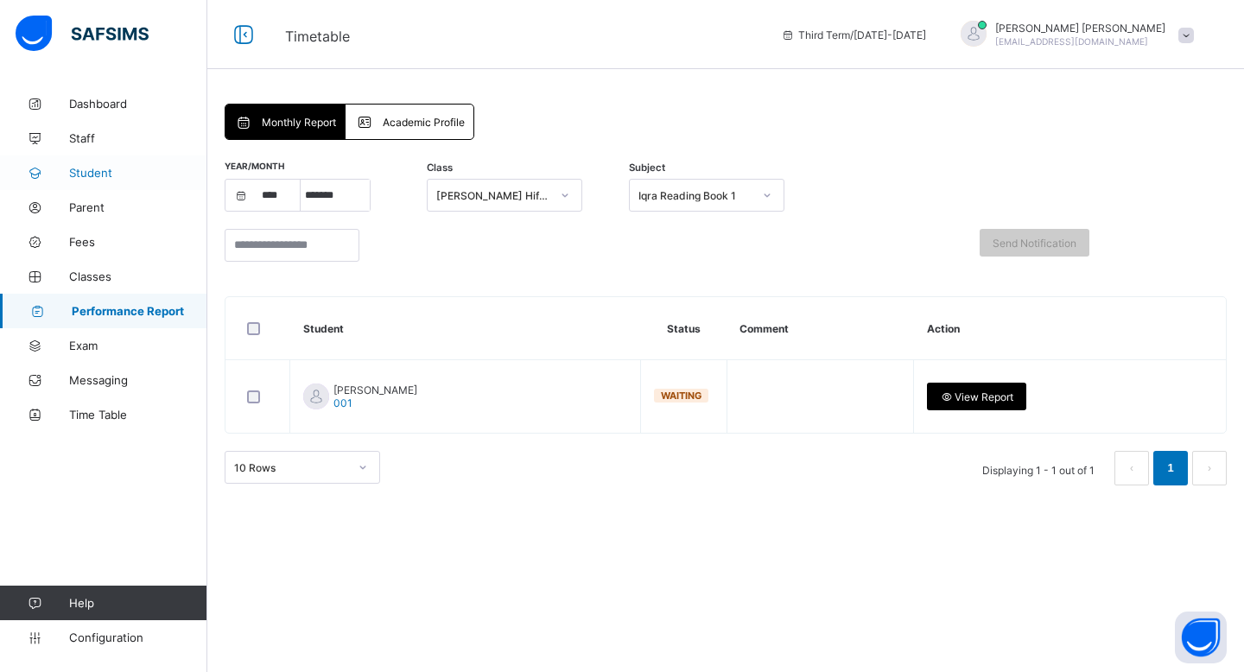
click at [143, 171] on span "Student" at bounding box center [138, 173] width 138 height 14
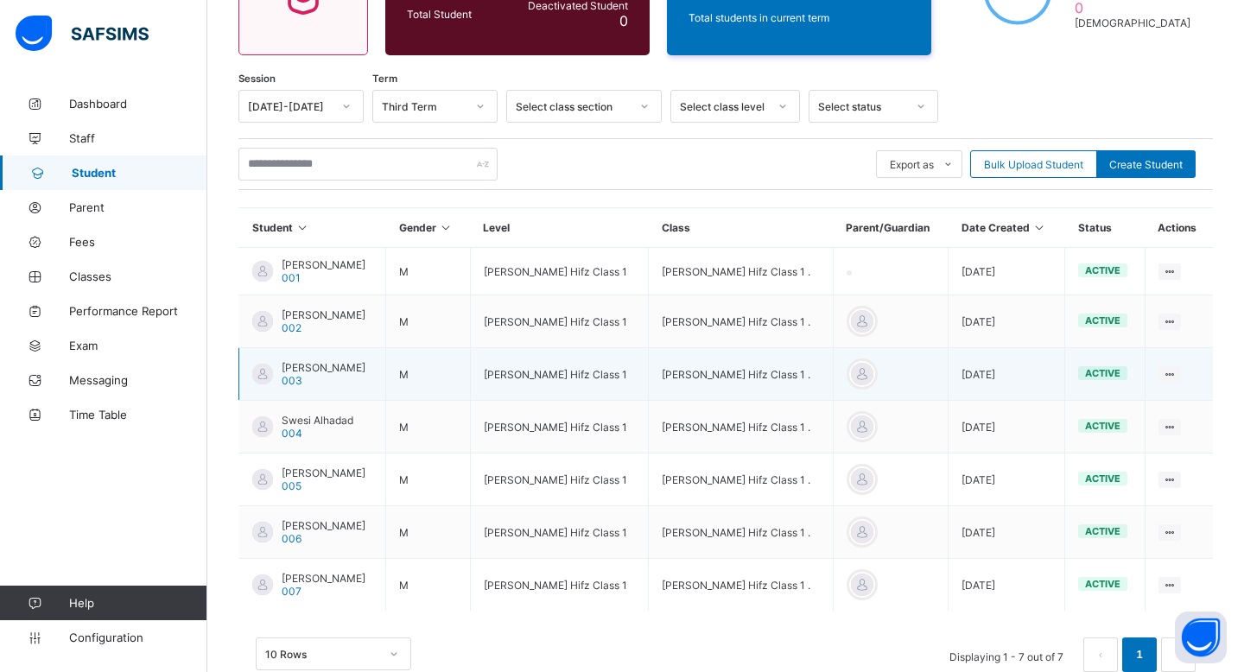
scroll to position [263, 0]
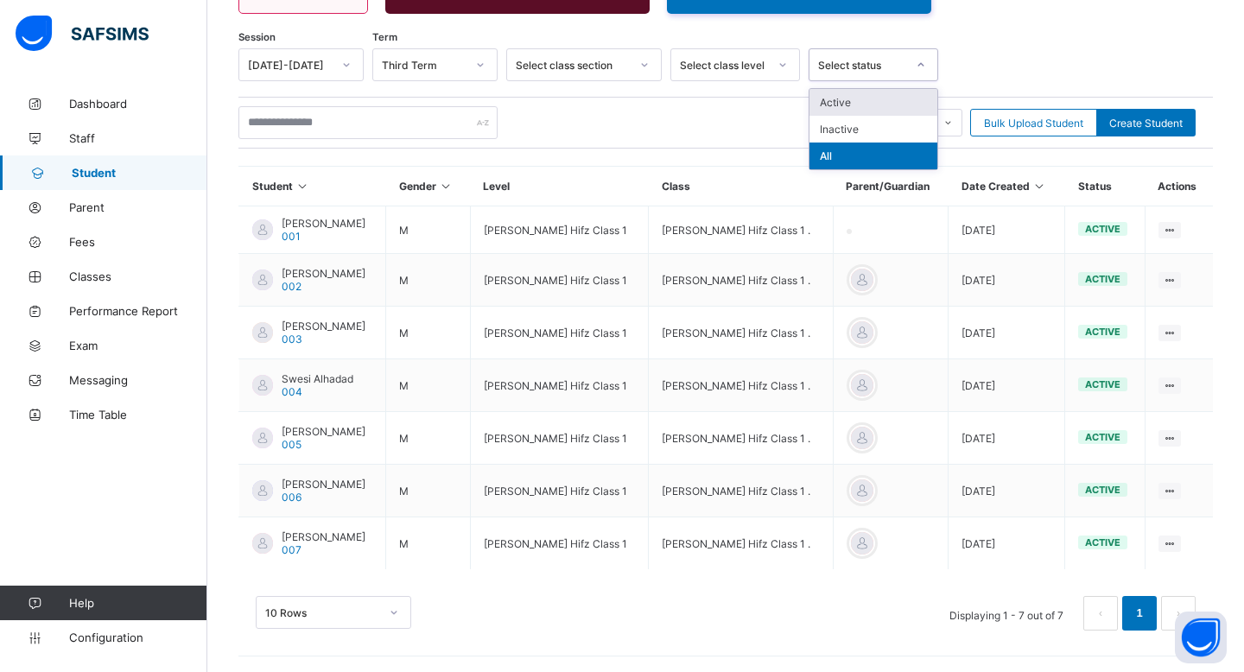
click at [846, 64] on div "Select status" at bounding box center [862, 65] width 88 height 13
click at [850, 132] on div "Inactive" at bounding box center [874, 129] width 128 height 27
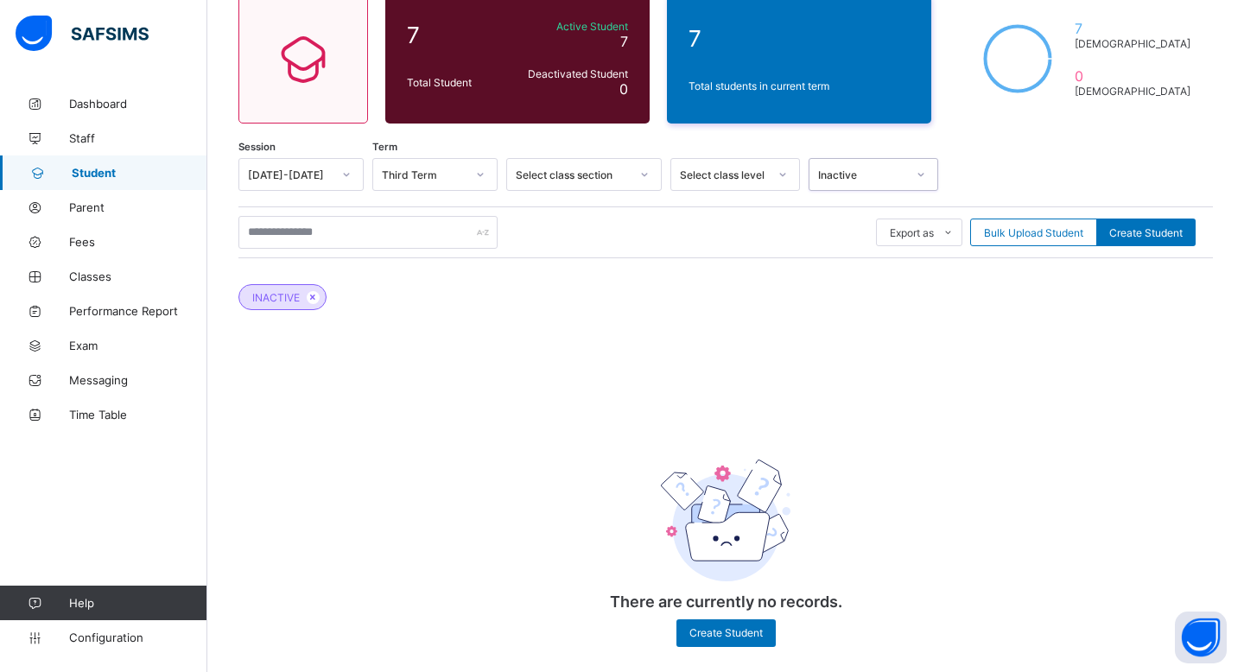
scroll to position [171, 0]
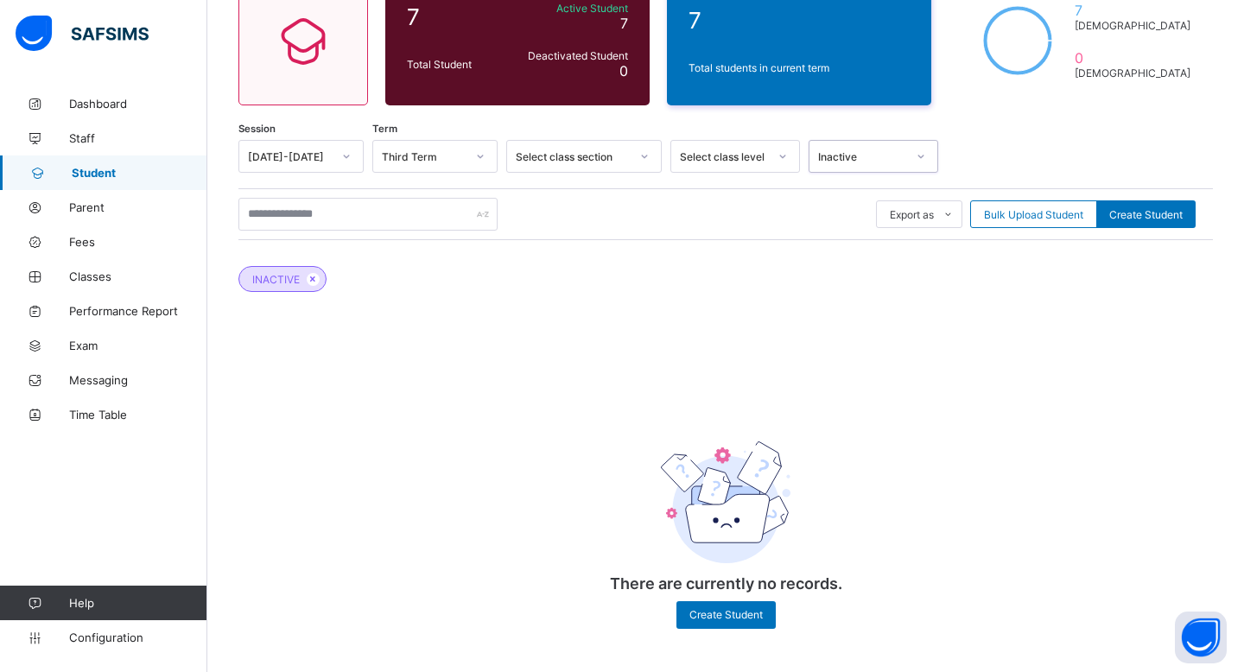
click at [875, 150] on div "Inactive" at bounding box center [862, 156] width 88 height 13
click at [875, 249] on div "All" at bounding box center [874, 247] width 128 height 27
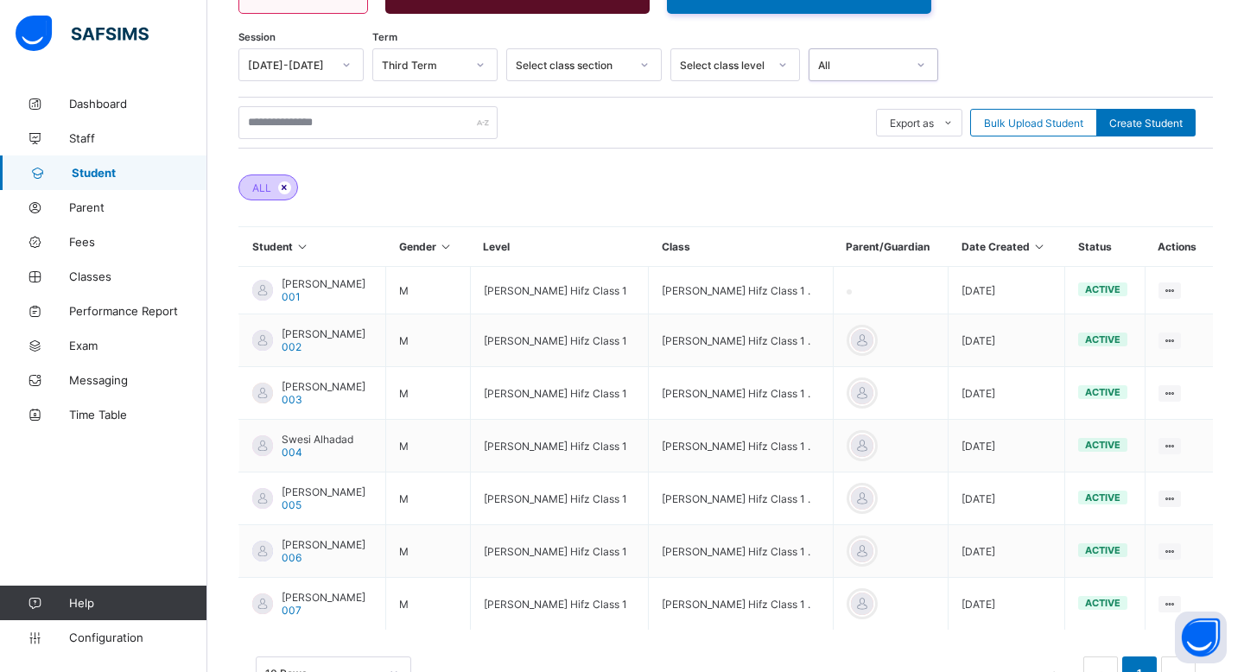
click at [285, 184] on icon at bounding box center [284, 187] width 15 height 10
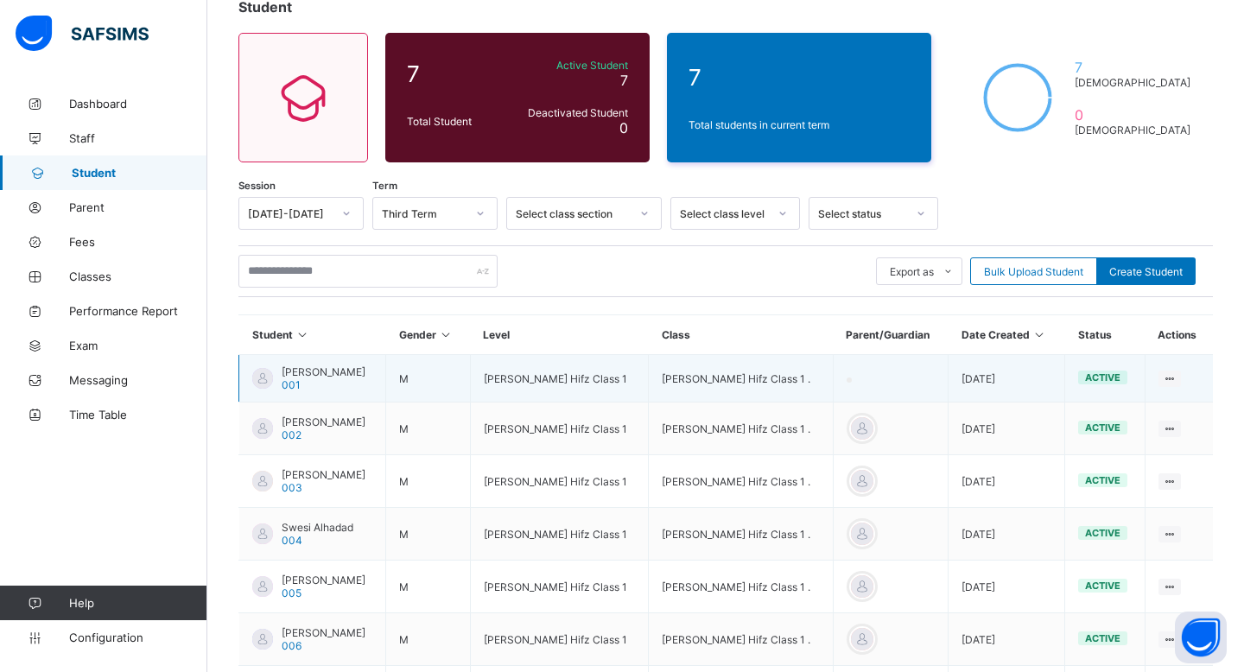
scroll to position [113, 0]
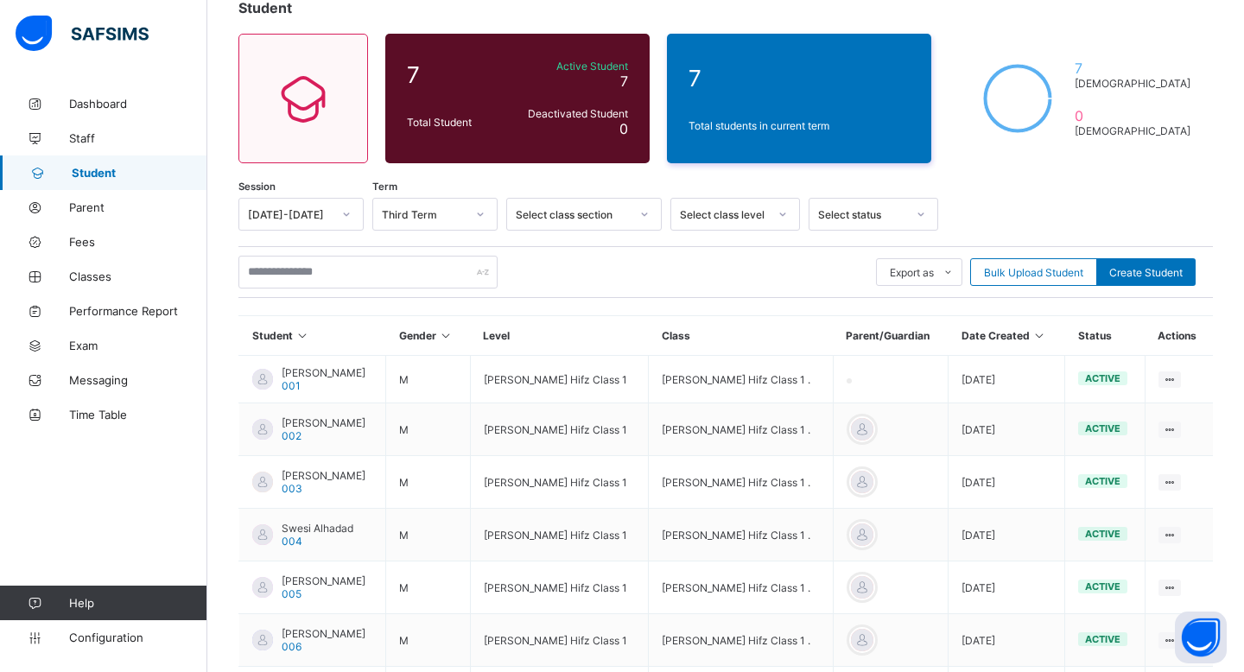
click at [737, 202] on div "Select class level" at bounding box center [718, 214] width 95 height 24
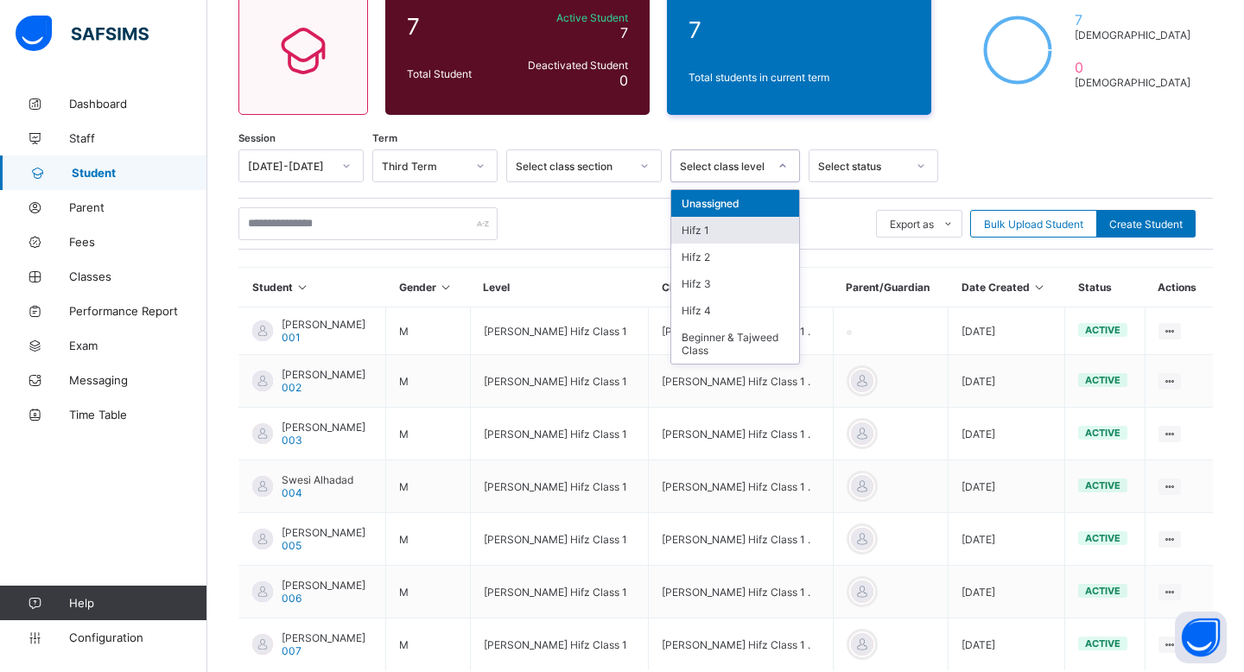
click at [722, 219] on div "Hifz 1" at bounding box center [735, 230] width 128 height 27
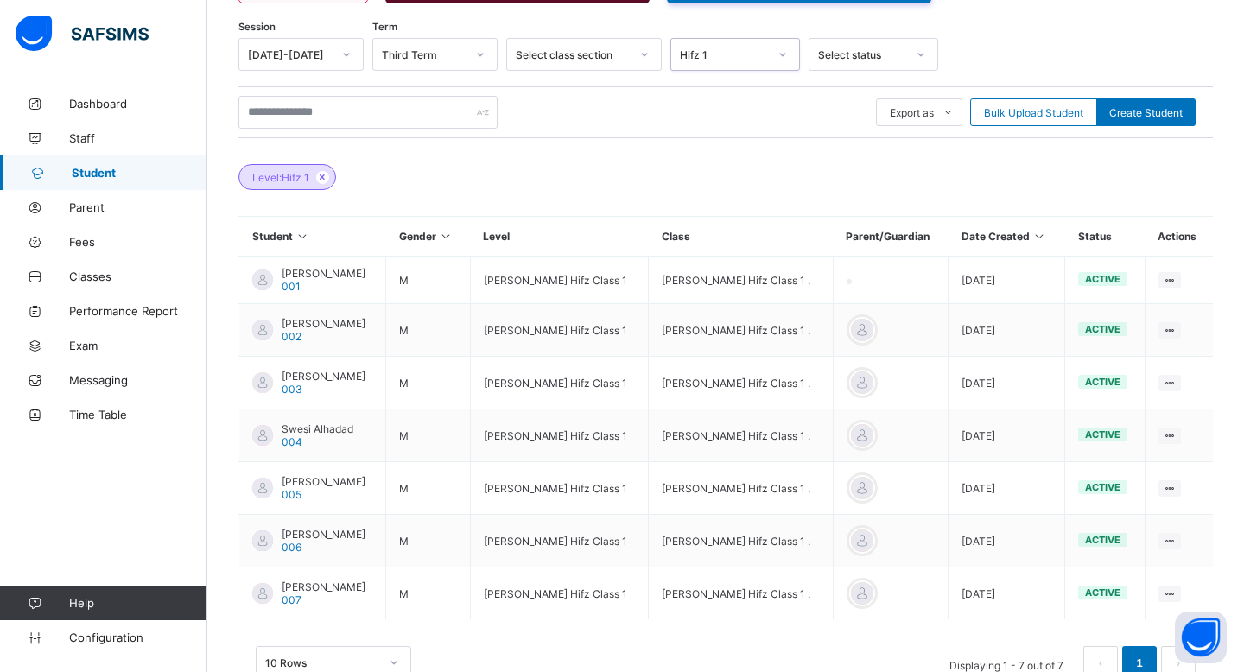
scroll to position [281, 0]
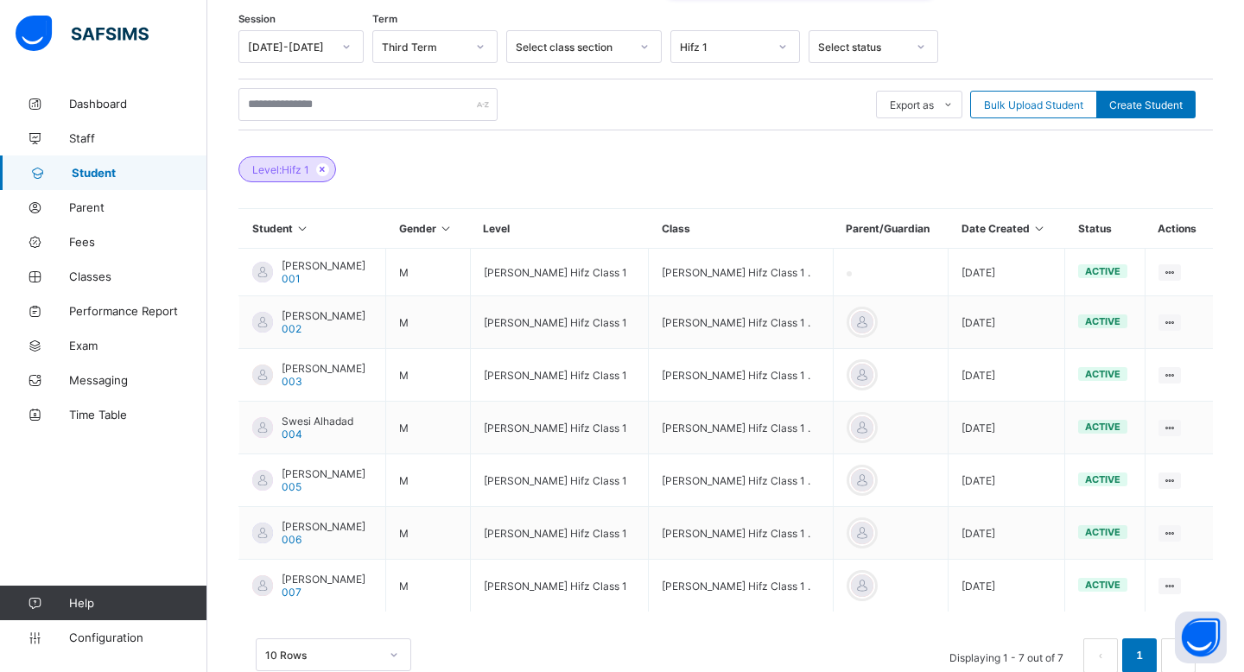
click at [704, 254] on td "[PERSON_NAME] Hifz Class 1 ." at bounding box center [741, 273] width 184 height 48
click at [108, 195] on link "Parent" at bounding box center [103, 207] width 207 height 35
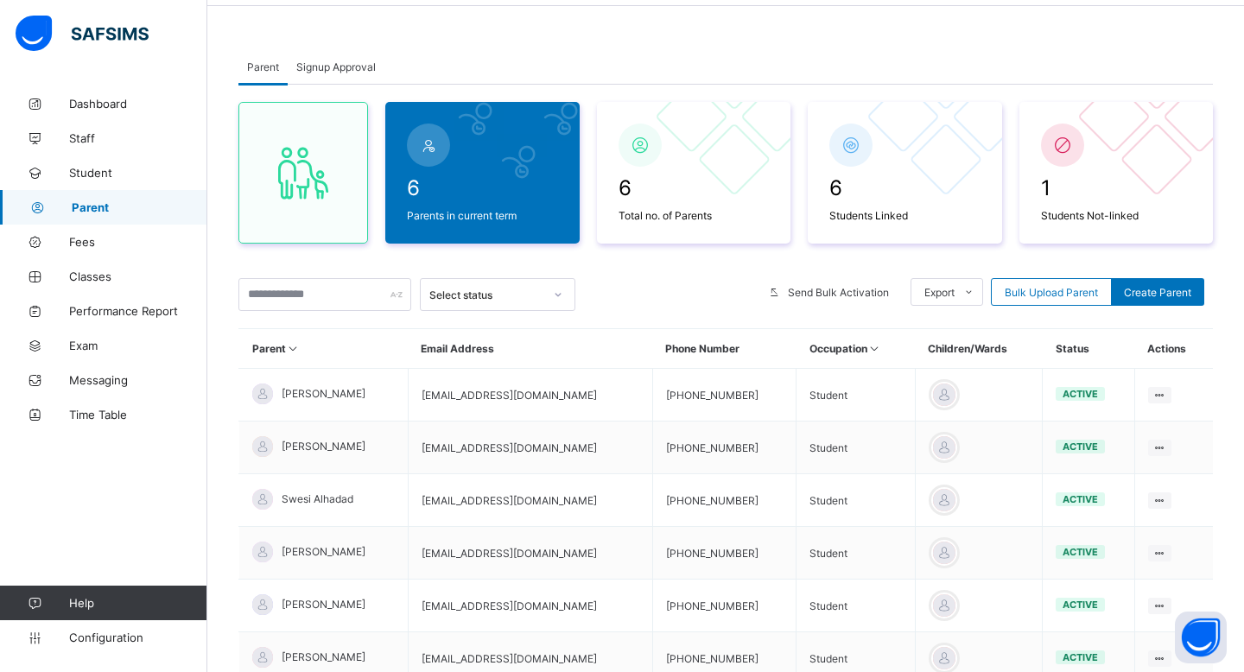
scroll to position [196, 0]
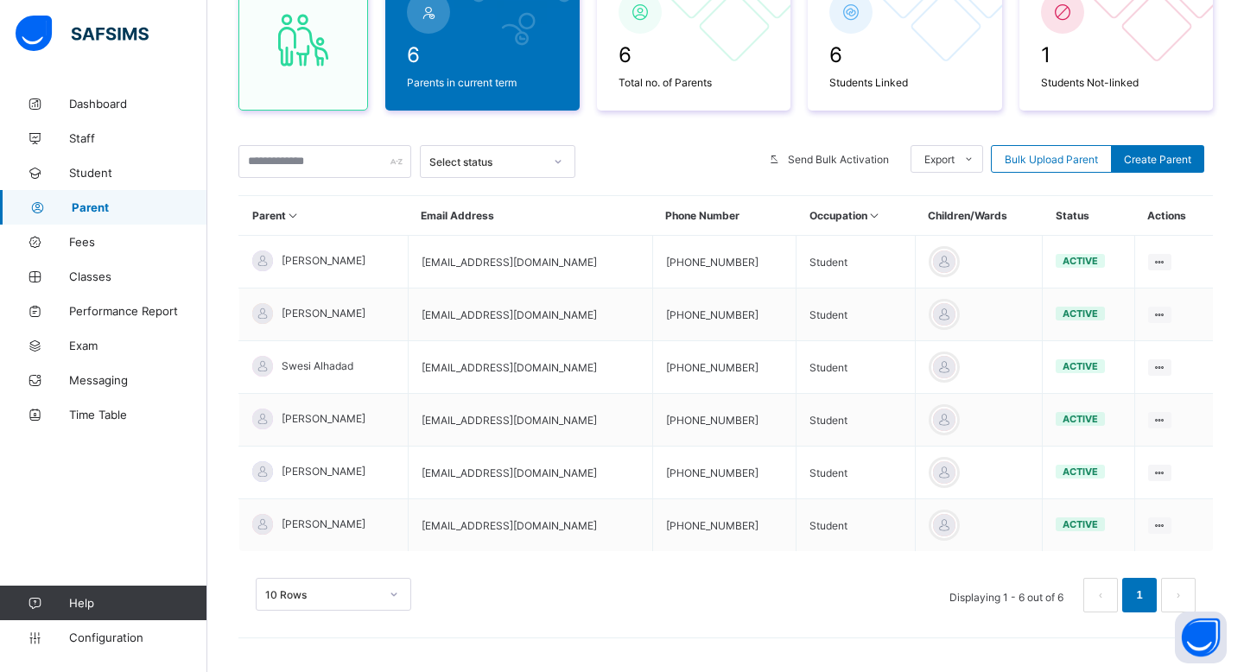
click at [508, 156] on div "Select status" at bounding box center [486, 162] width 114 height 13
click at [386, 163] on input "text" at bounding box center [325, 161] width 173 height 33
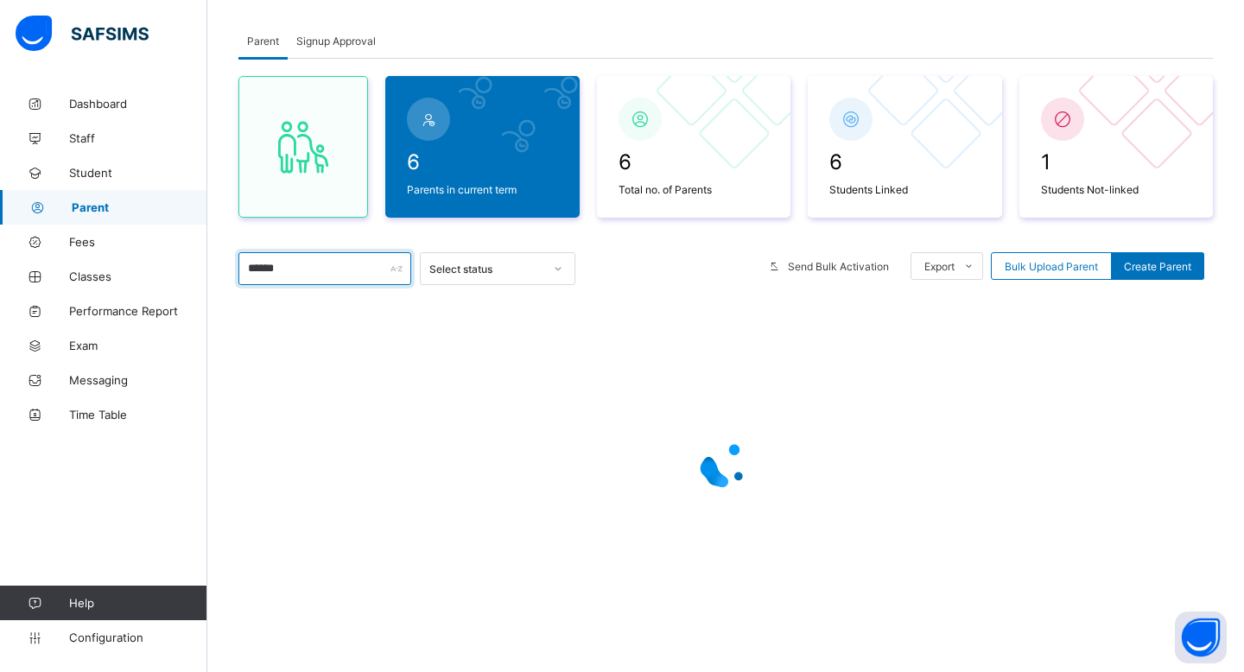
type input "*******"
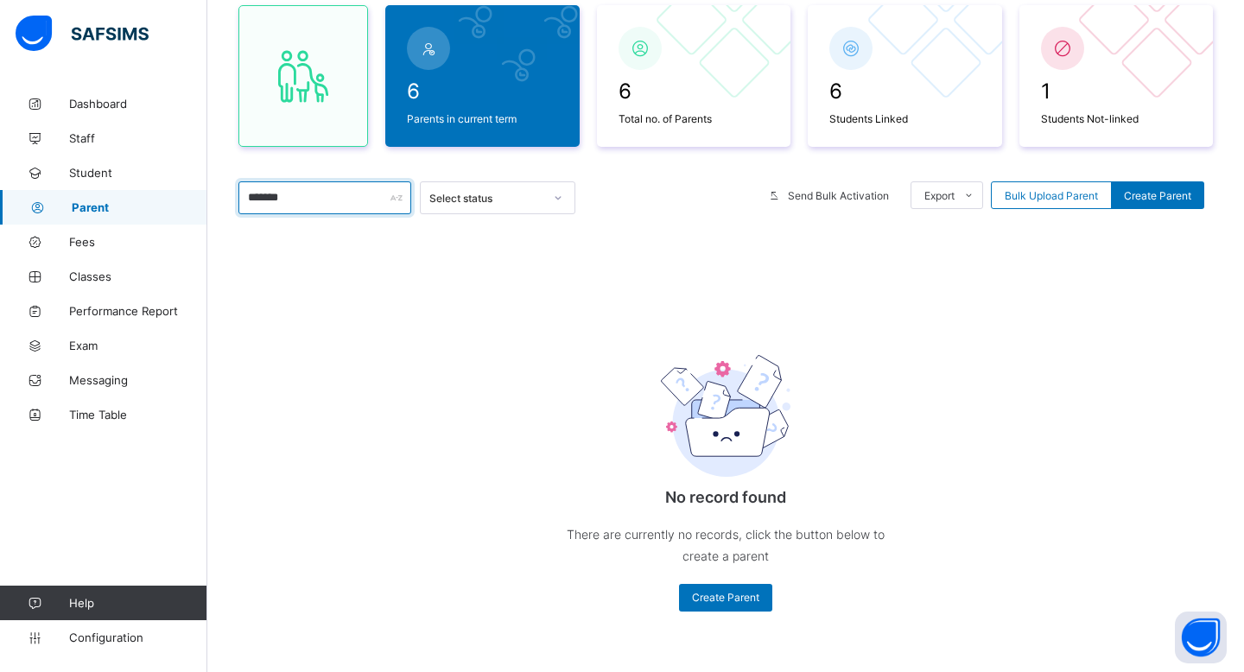
click at [347, 191] on input "*******" at bounding box center [325, 197] width 173 height 33
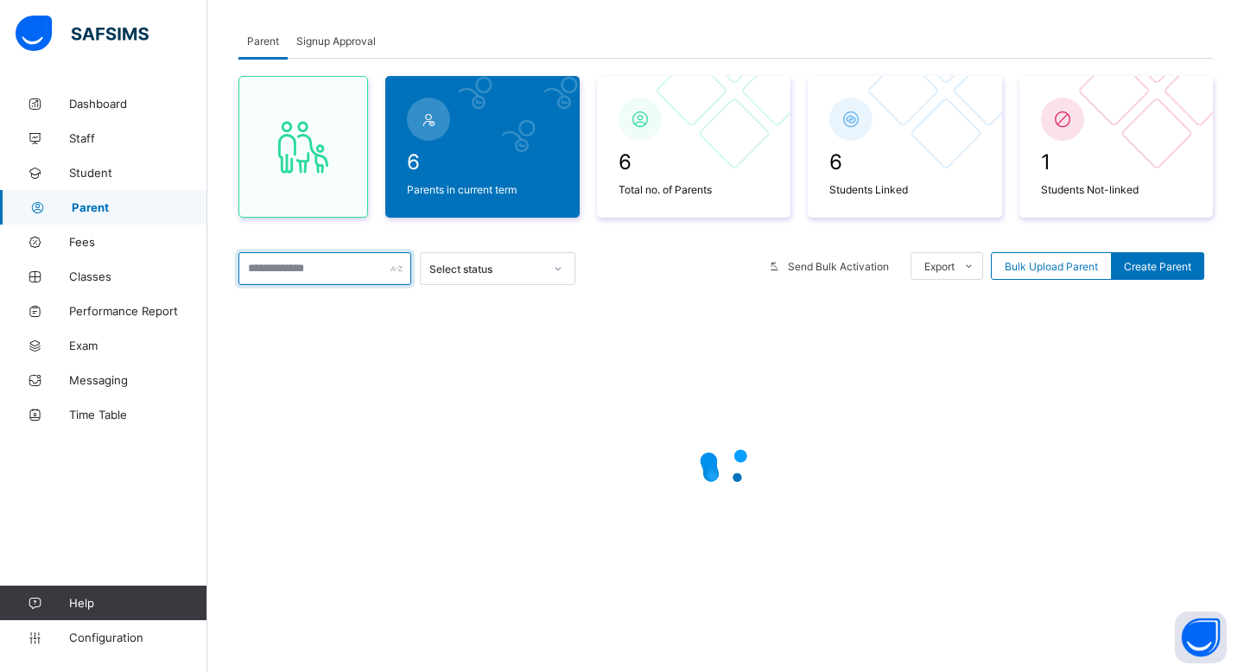
scroll to position [196, 0]
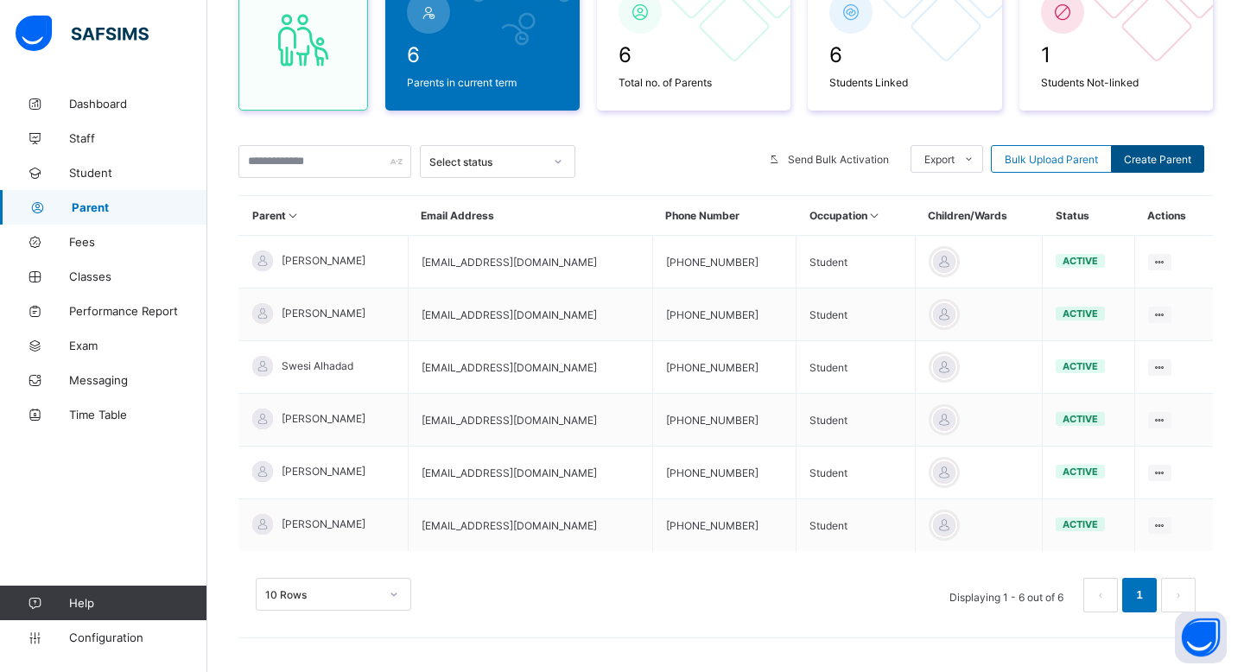
click at [1157, 154] on span "Create Parent" at bounding box center [1157, 159] width 67 height 13
select select "**"
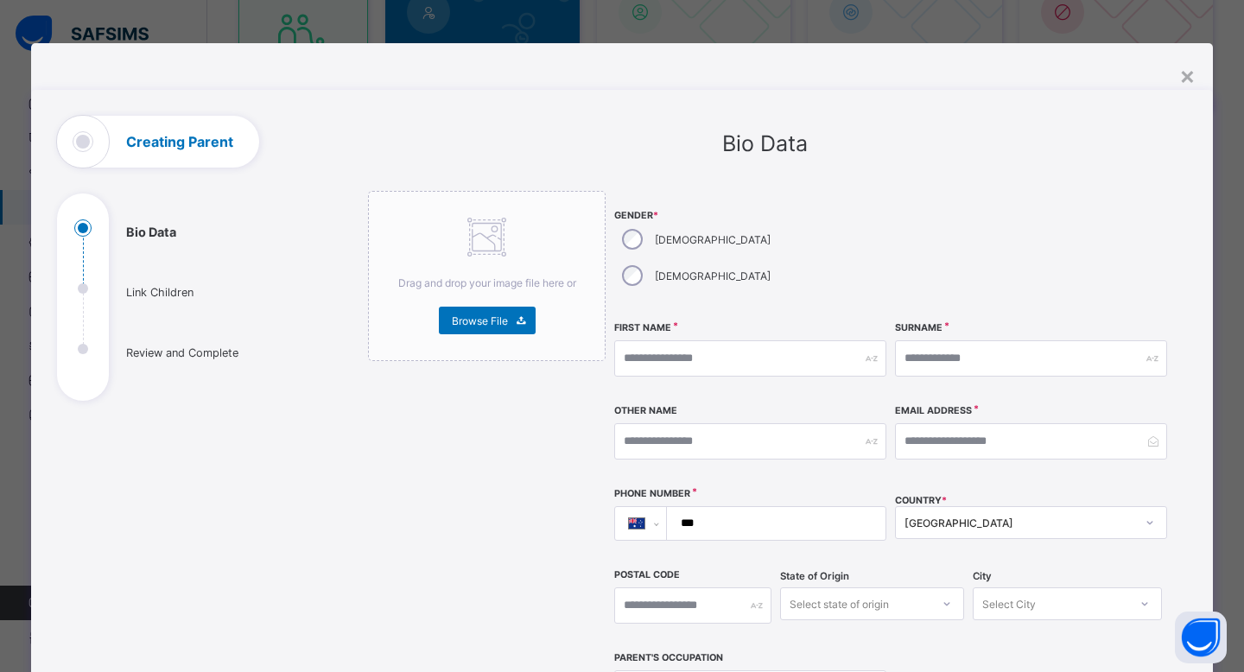
click at [643, 245] on div "[DEMOGRAPHIC_DATA]" at bounding box center [694, 239] width 161 height 36
click at [677, 340] on input "text" at bounding box center [750, 358] width 272 height 36
type input "*******"
click at [1023, 321] on div "Surname" at bounding box center [1031, 358] width 272 height 74
click at [977, 340] on input "text" at bounding box center [1031, 358] width 272 height 36
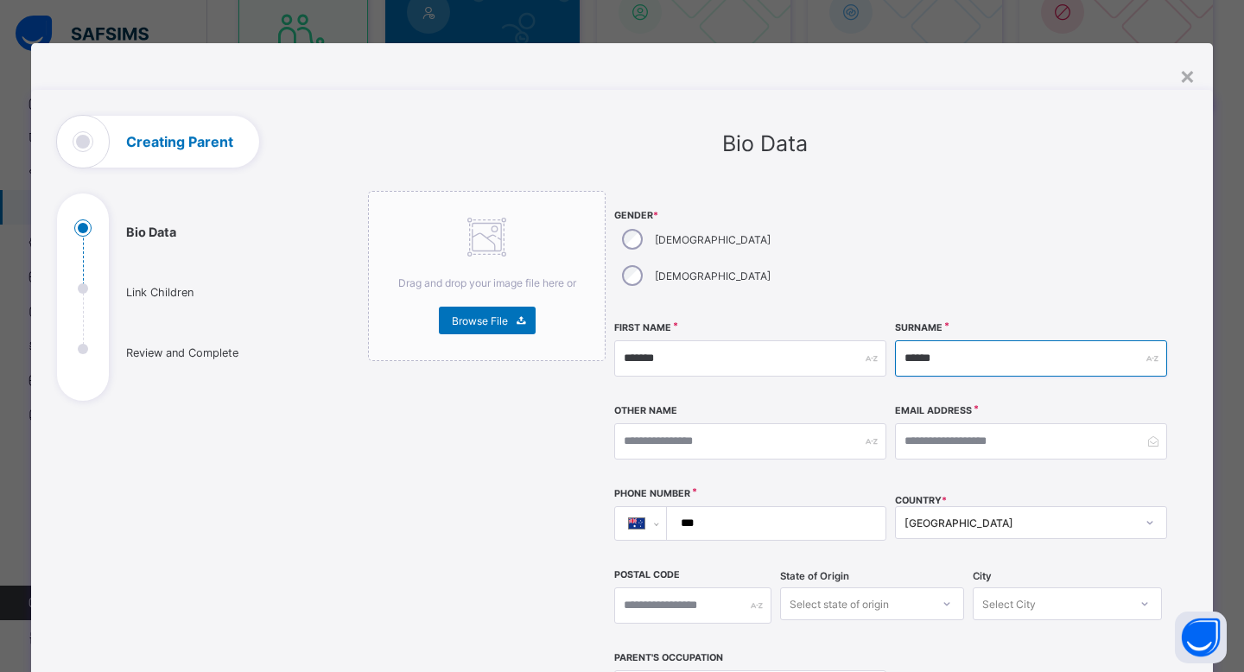
type input "******"
click at [957, 404] on div "Email Address" at bounding box center [1031, 441] width 272 height 74
click at [953, 423] on input "email" at bounding box center [1031, 441] width 272 height 36
type input "*"
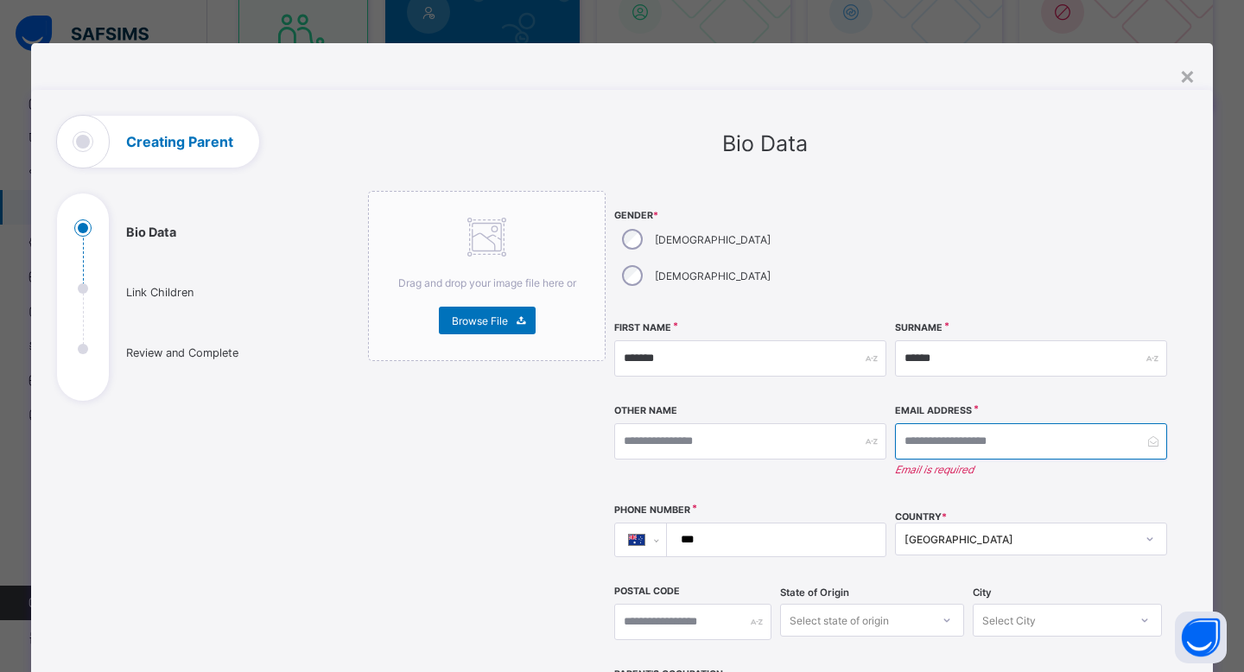
paste input "**********"
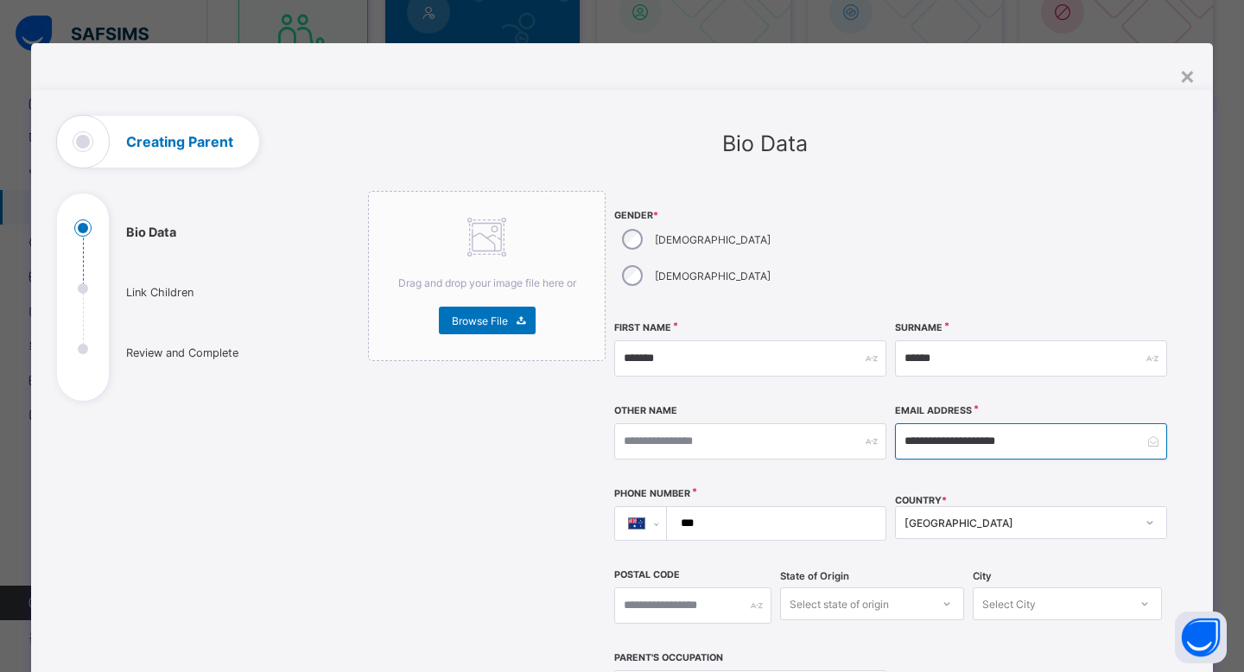
type input "**********"
click at [771, 507] on input "***" at bounding box center [773, 523] width 205 height 33
click at [742, 507] on input "***" at bounding box center [773, 523] width 205 height 33
paste input "**********"
click at [515, 507] on div "Drag and drop your image file here or Browse File" at bounding box center [487, 612] width 238 height 842
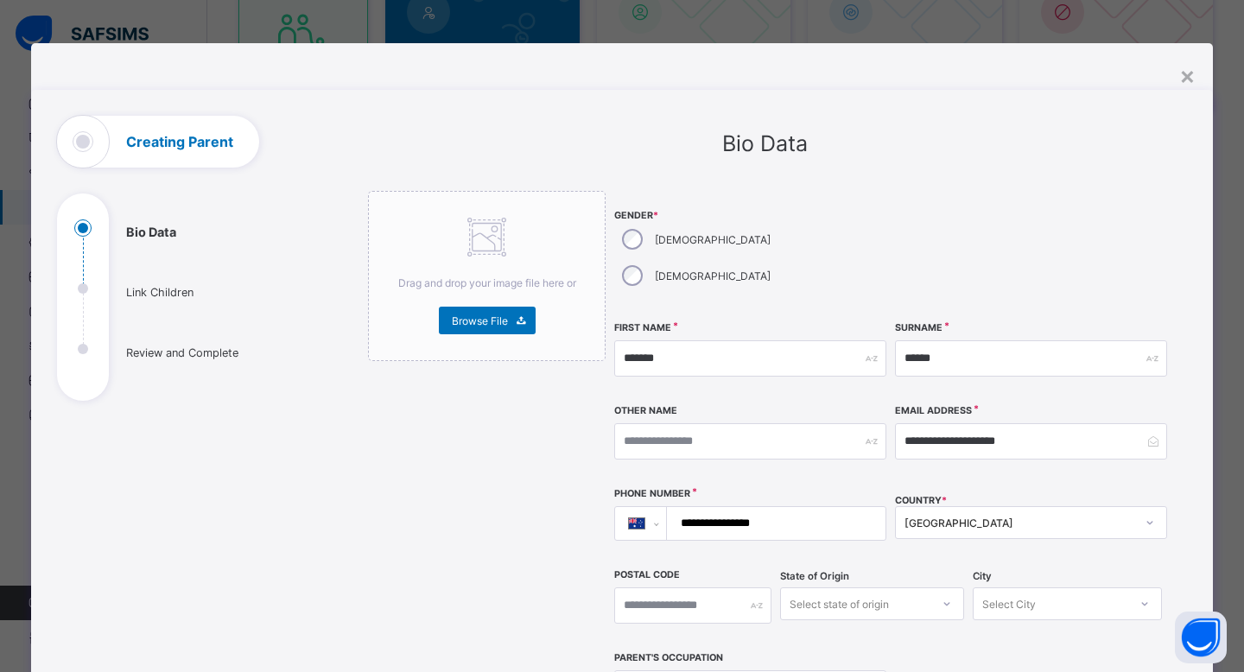
click at [706, 507] on input "**********" at bounding box center [773, 523] width 205 height 33
type input "**********"
click at [423, 501] on div "Drag and drop your image file here or Browse File" at bounding box center [487, 612] width 238 height 842
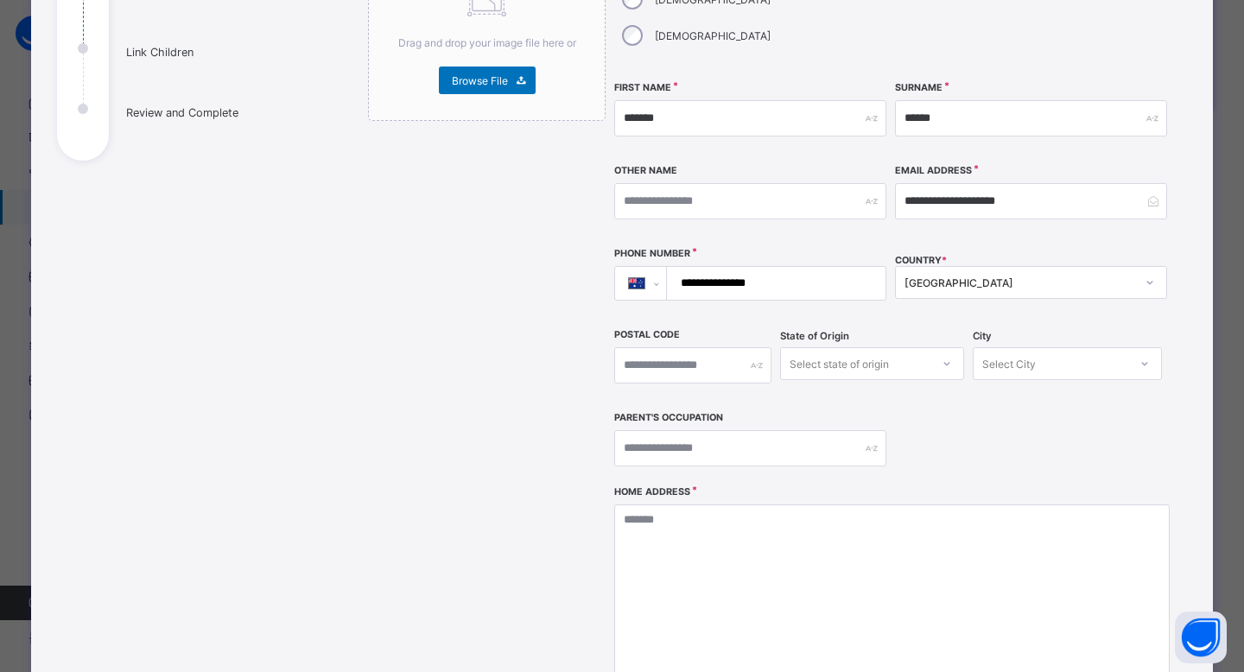
scroll to position [352, 0]
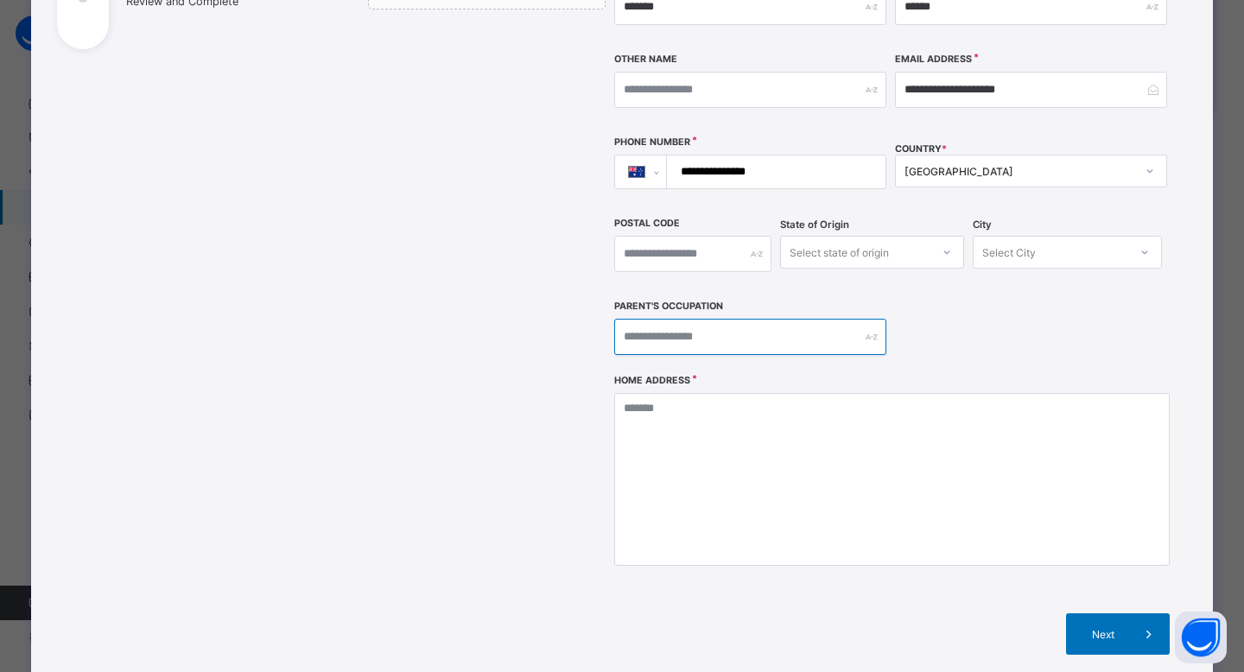
click at [740, 319] on input "text" at bounding box center [750, 337] width 272 height 36
type input "*******"
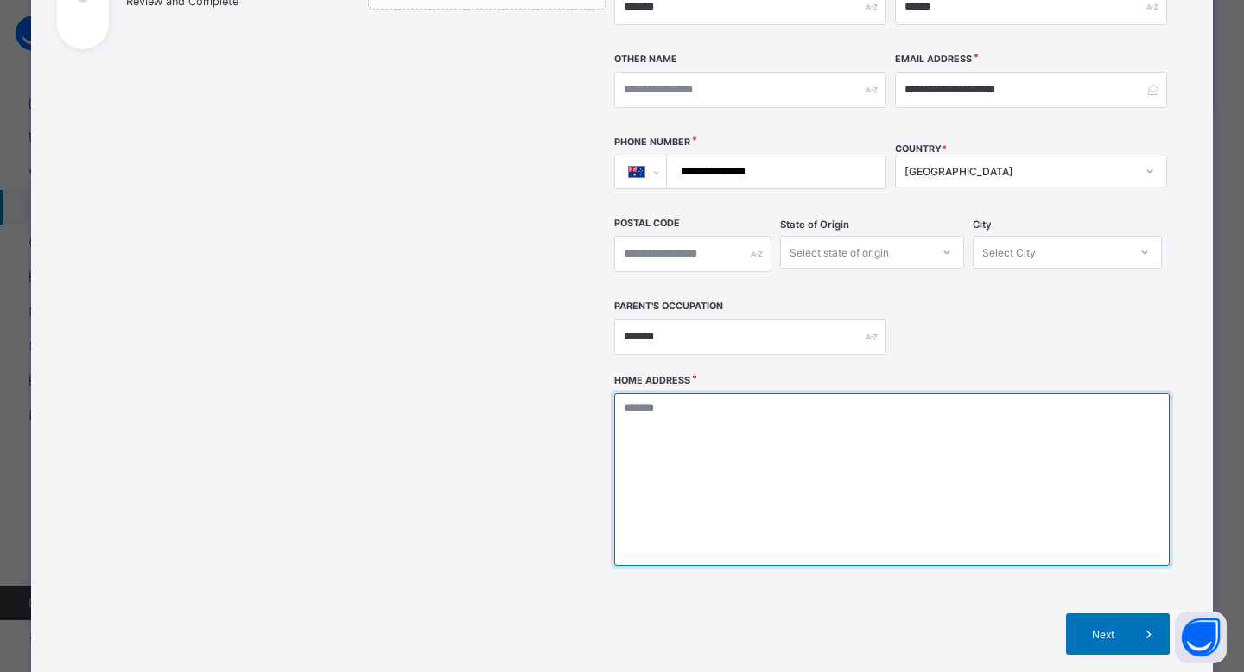
click at [786, 412] on textarea at bounding box center [892, 479] width 556 height 173
paste textarea "**********"
click at [804, 393] on textarea "**********" at bounding box center [892, 479] width 556 height 173
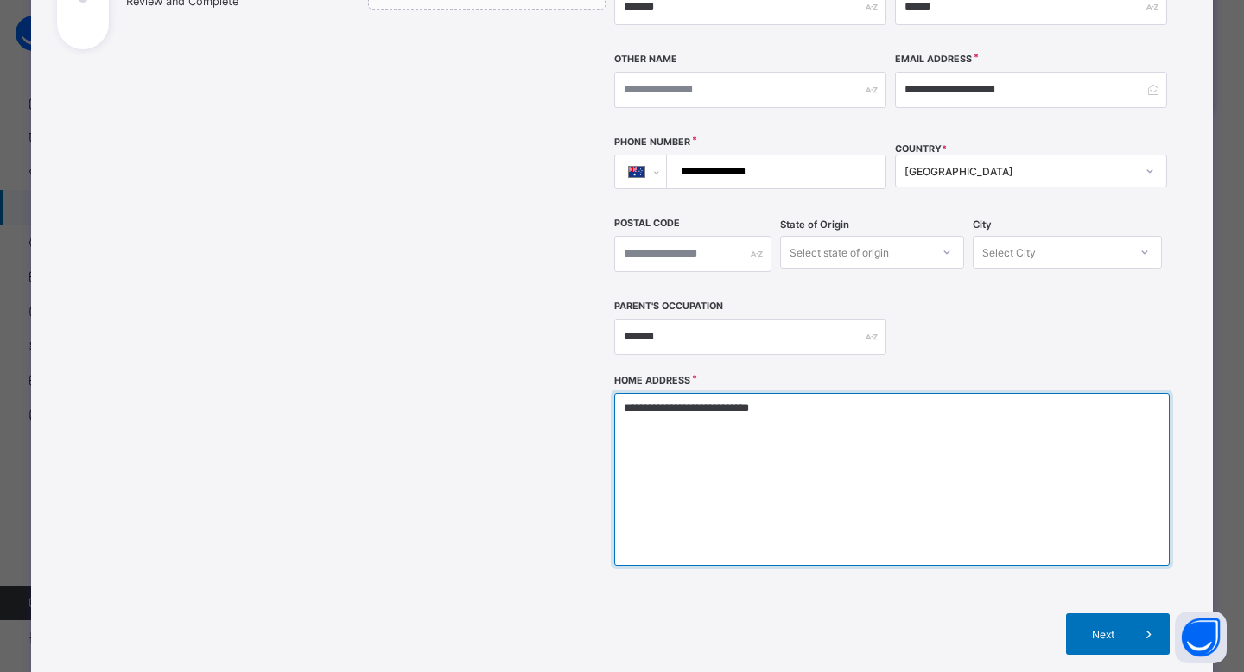
type textarea "*"
paste textarea "**********"
type textarea "**********"
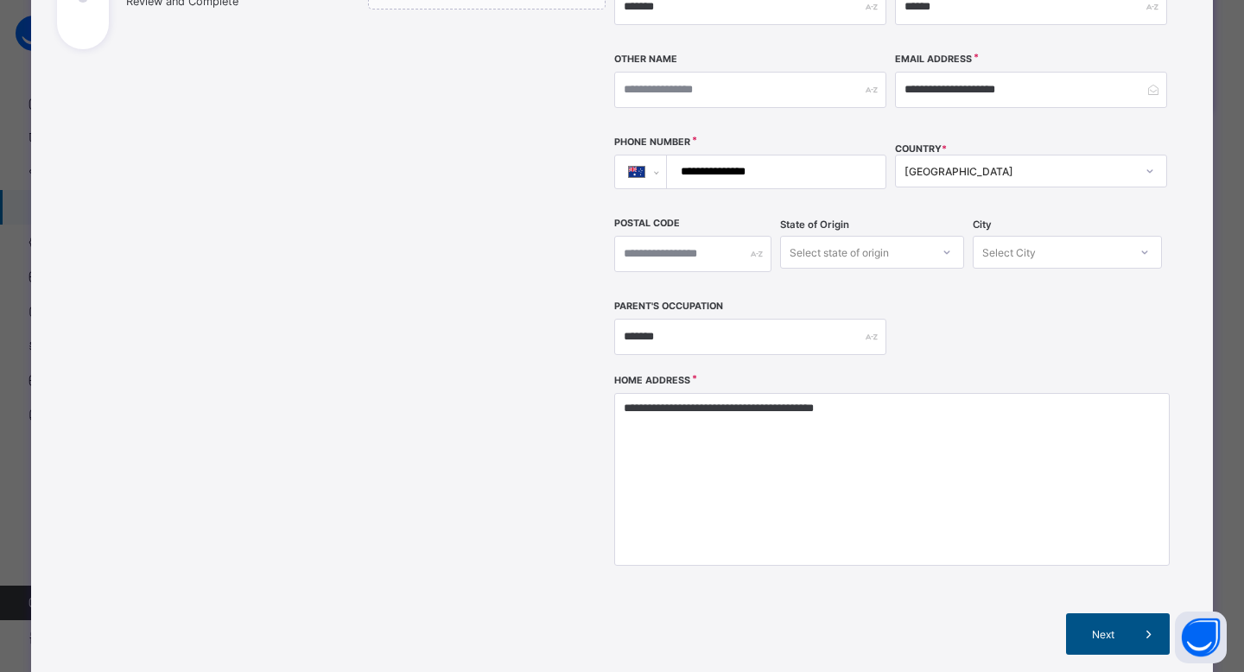
click at [1109, 628] on span "Next" at bounding box center [1103, 634] width 49 height 13
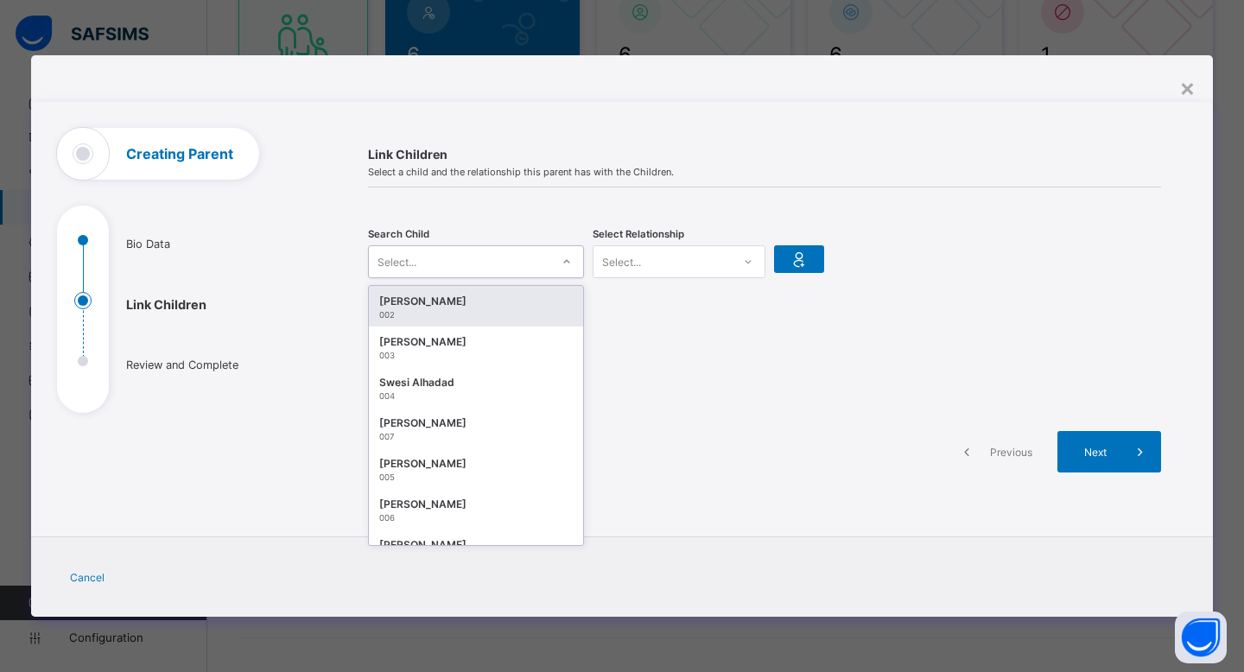
click at [573, 262] on div at bounding box center [566, 262] width 29 height 28
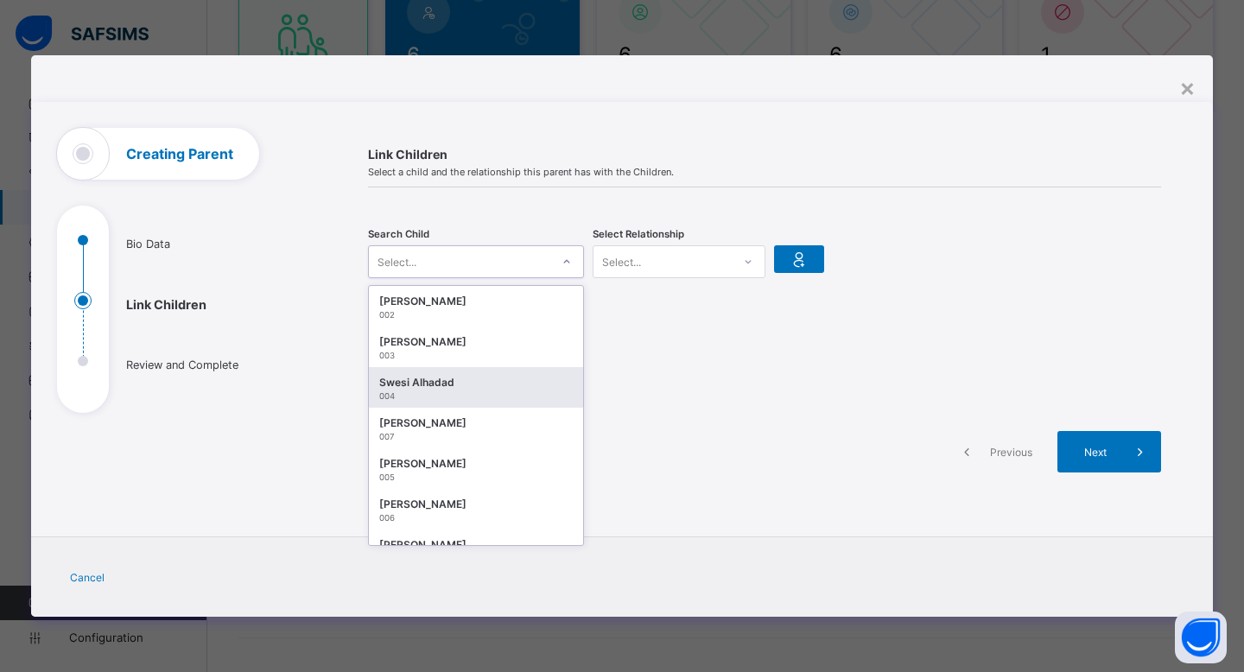
scroll to position [31, 0]
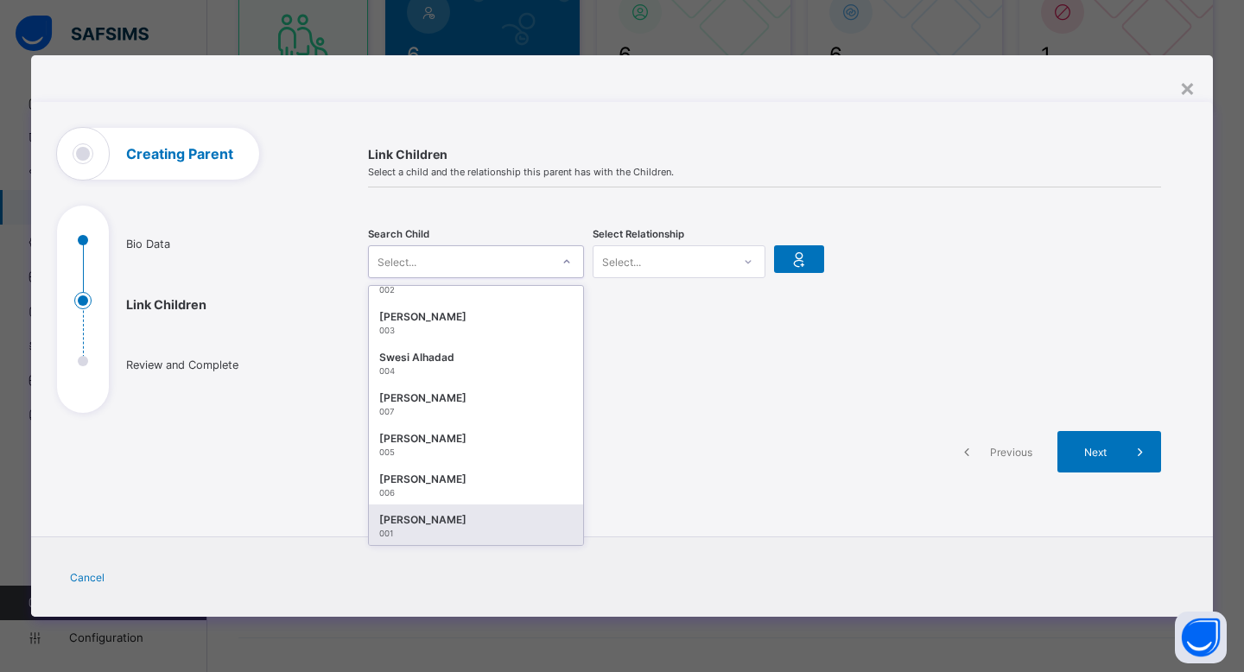
click at [512, 542] on div "[PERSON_NAME] 001" at bounding box center [476, 525] width 214 height 41
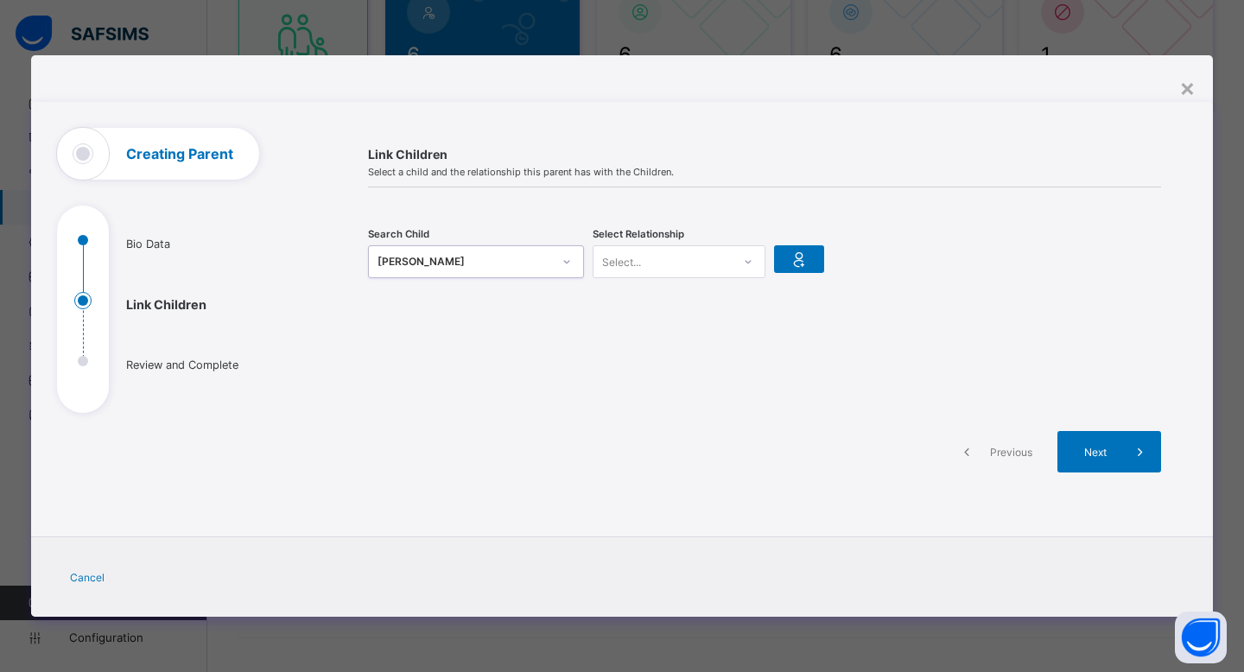
click at [685, 269] on div "Select..." at bounding box center [663, 262] width 138 height 24
click at [662, 324] on div "Mother" at bounding box center [679, 326] width 171 height 27
click at [679, 253] on div "Mother" at bounding box center [663, 262] width 138 height 24
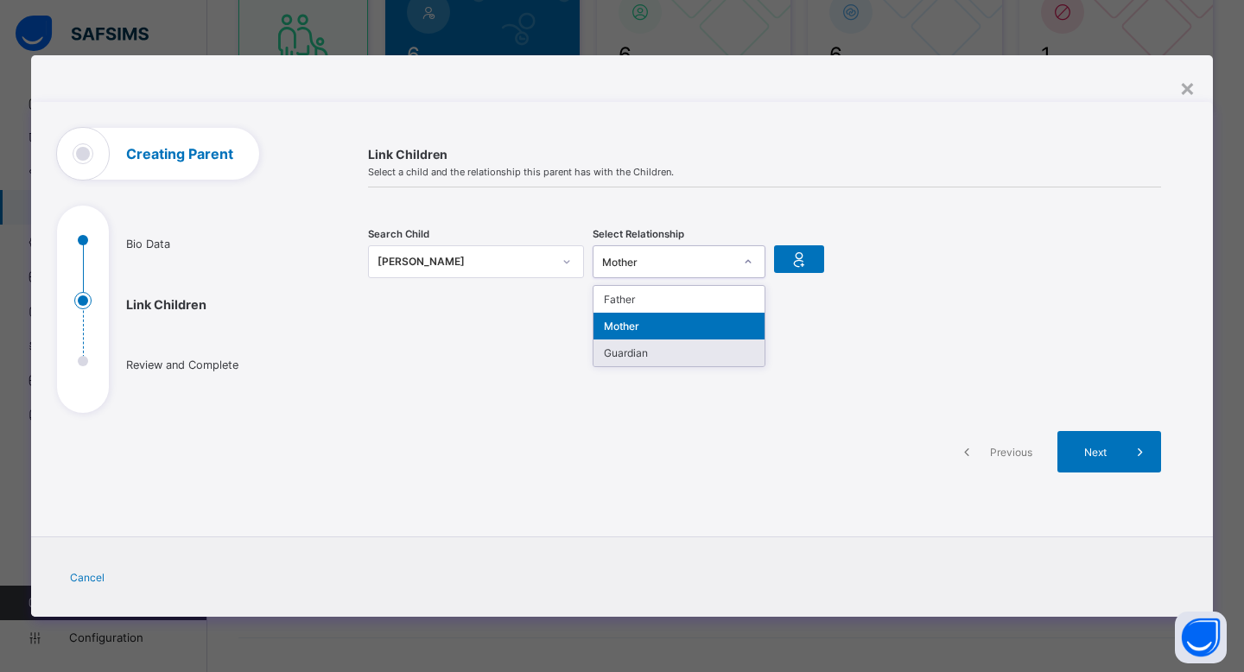
click at [700, 369] on div at bounding box center [764, 357] width 793 height 43
click at [695, 256] on div "Mother" at bounding box center [667, 262] width 131 height 13
click at [696, 361] on div "Guardian" at bounding box center [679, 353] width 171 height 27
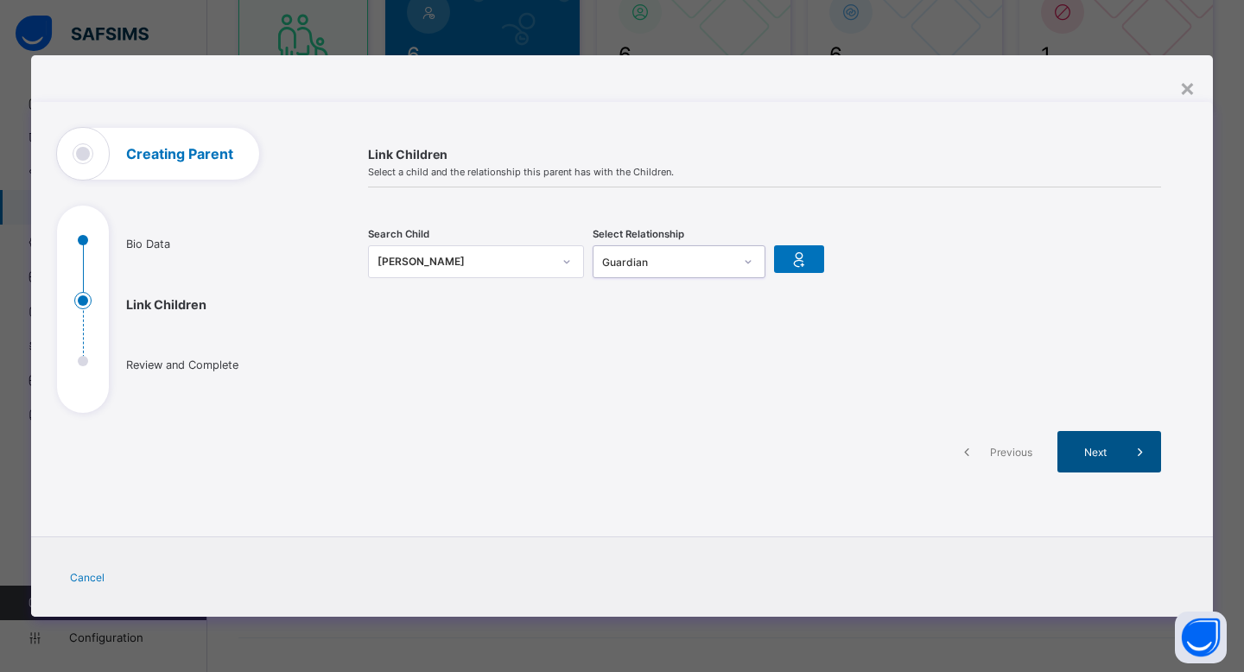
click at [1097, 446] on span "Next" at bounding box center [1095, 452] width 49 height 13
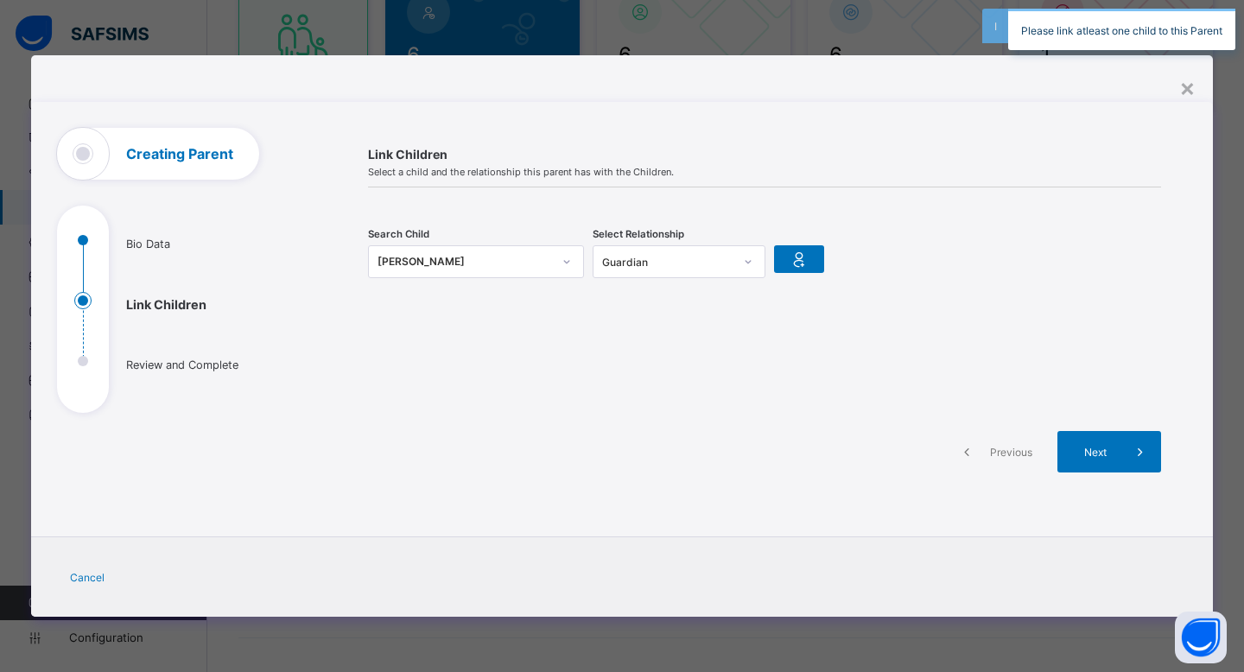
click at [543, 259] on div "[PERSON_NAME]" at bounding box center [465, 261] width 175 height 17
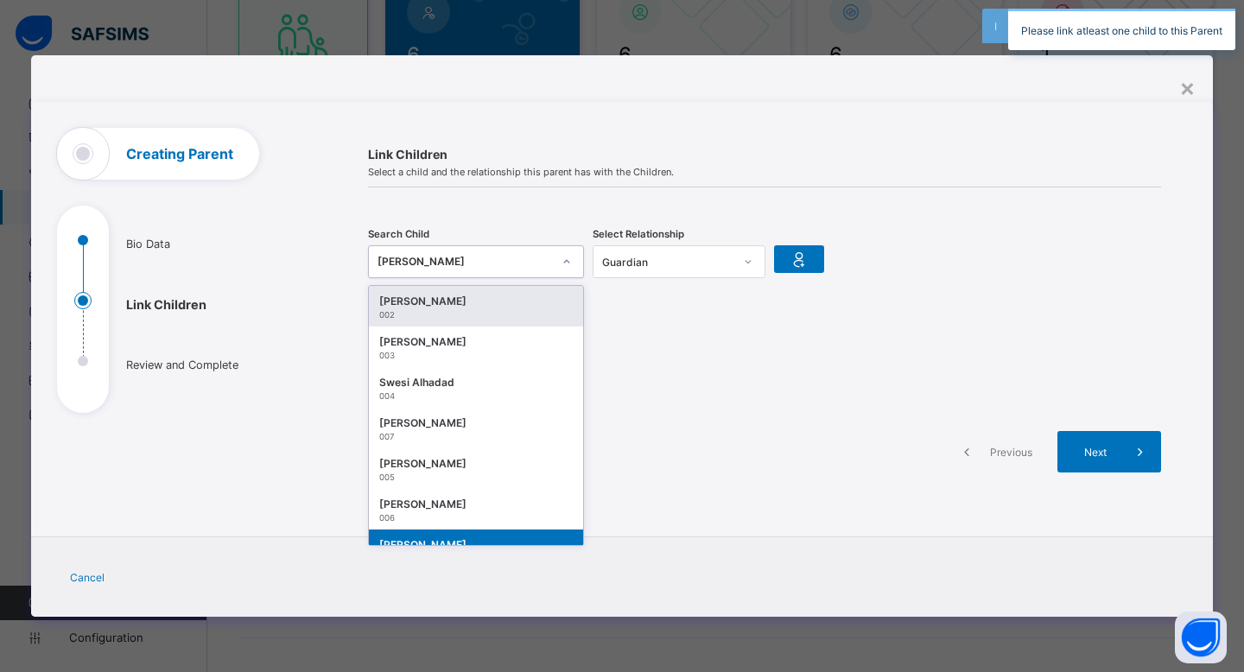
click at [535, 319] on div "002" at bounding box center [476, 315] width 194 height 10
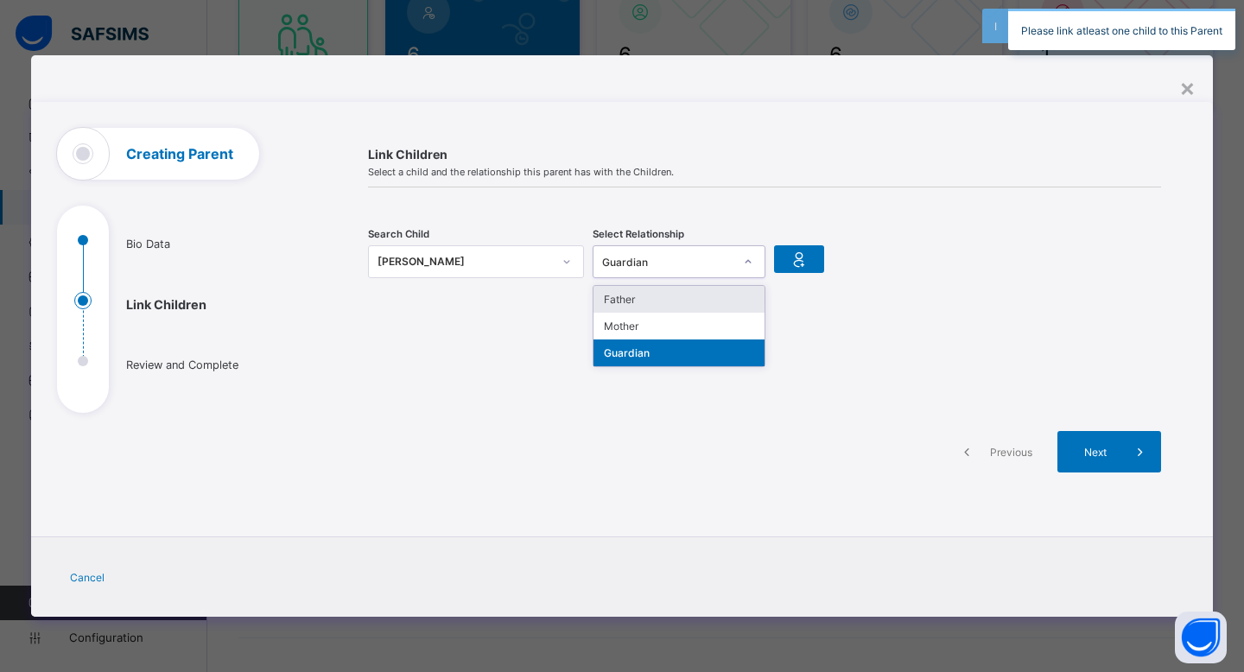
click at [623, 267] on div "Guardian" at bounding box center [663, 262] width 138 height 24
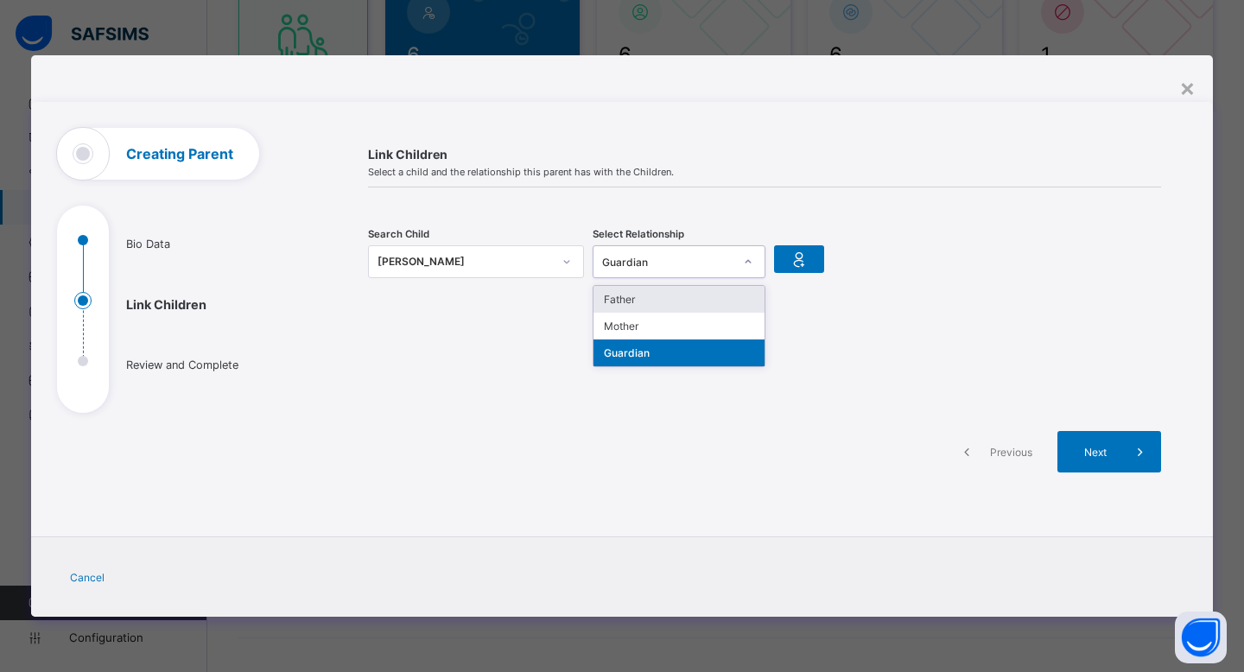
click at [473, 248] on div "Arm Saifullah 002" at bounding box center [476, 261] width 216 height 33
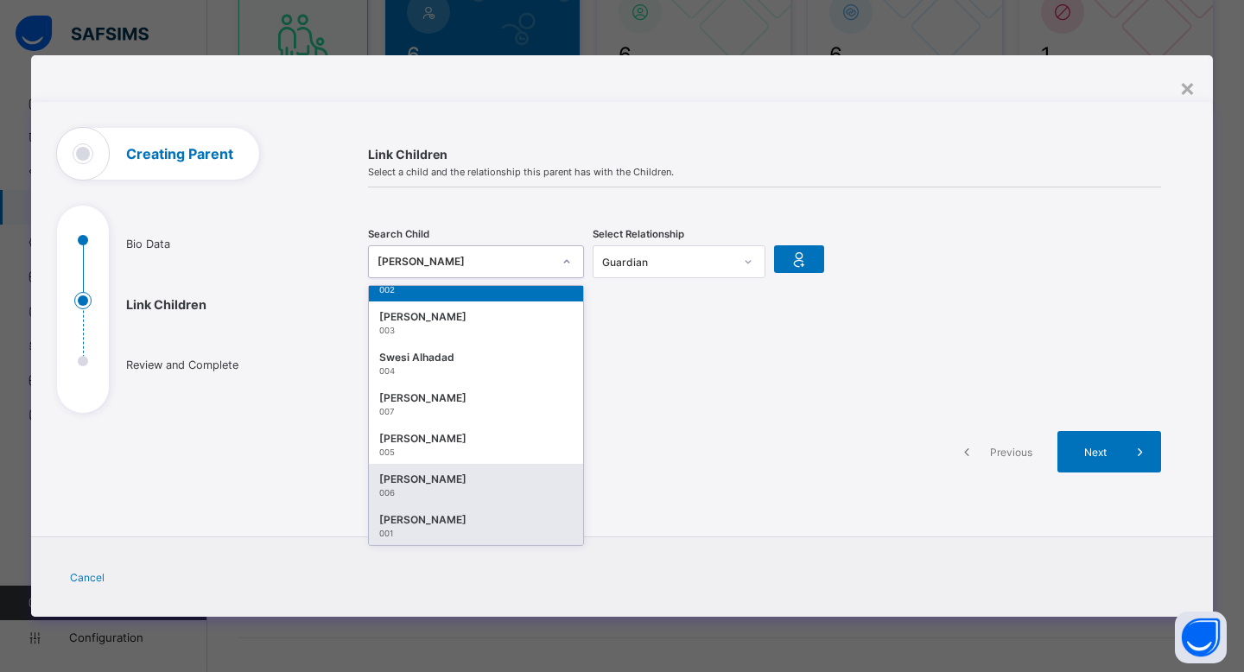
click at [522, 525] on div "[PERSON_NAME]" at bounding box center [476, 520] width 194 height 17
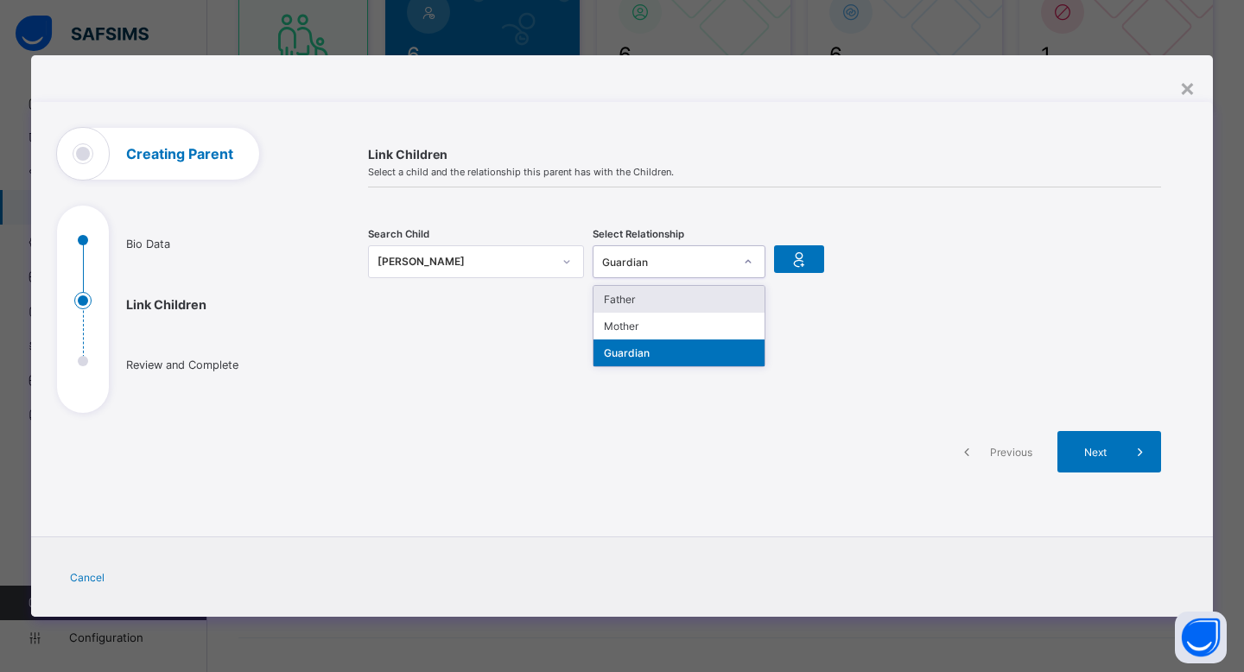
click at [696, 264] on div "Guardian" at bounding box center [667, 262] width 131 height 13
click at [664, 327] on div "Mother" at bounding box center [679, 326] width 171 height 27
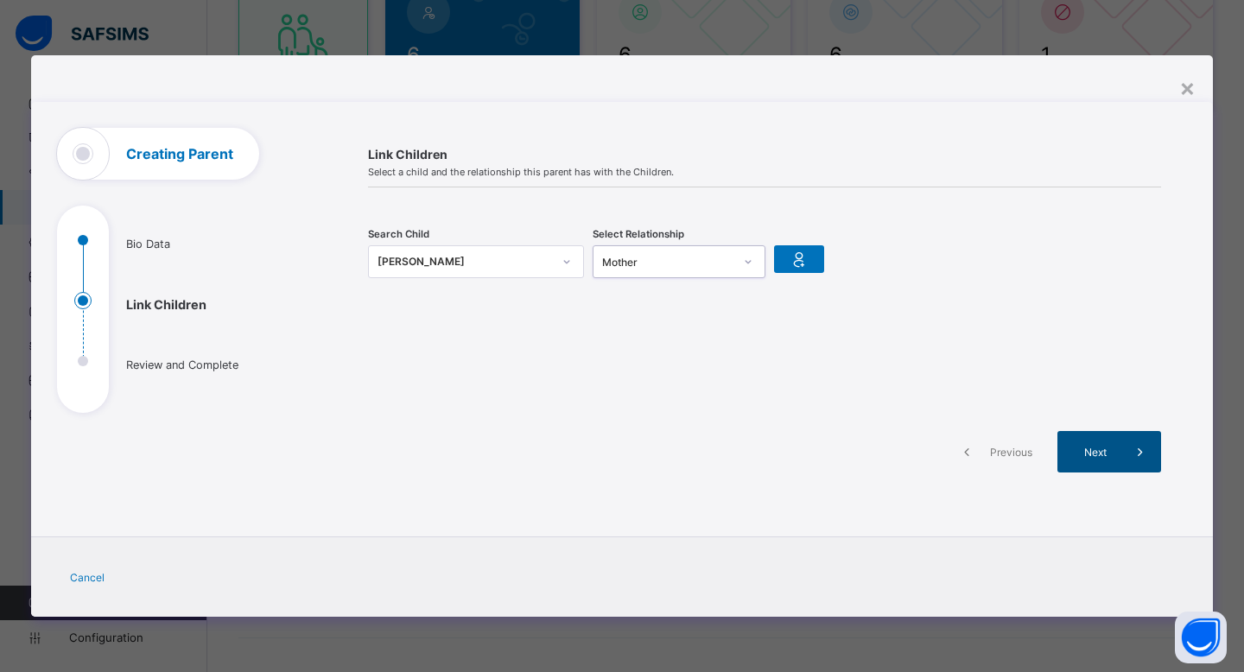
click at [1109, 448] on span "Next" at bounding box center [1095, 452] width 49 height 13
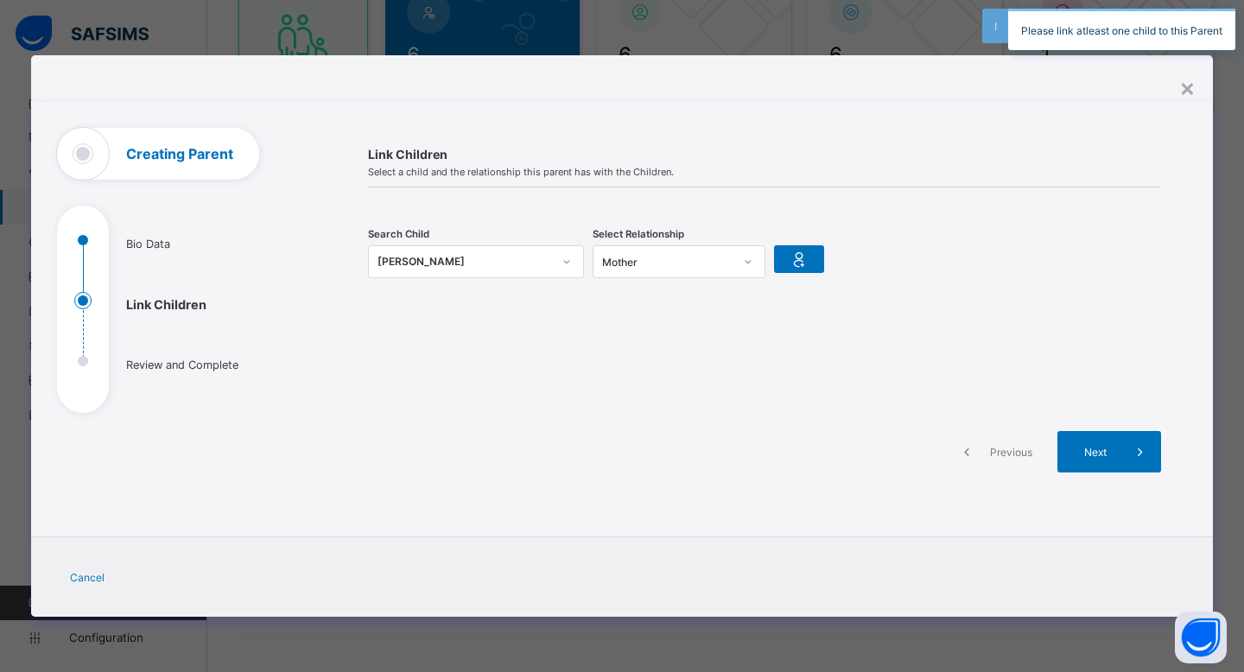
click at [485, 264] on div "[PERSON_NAME]" at bounding box center [465, 261] width 175 height 17
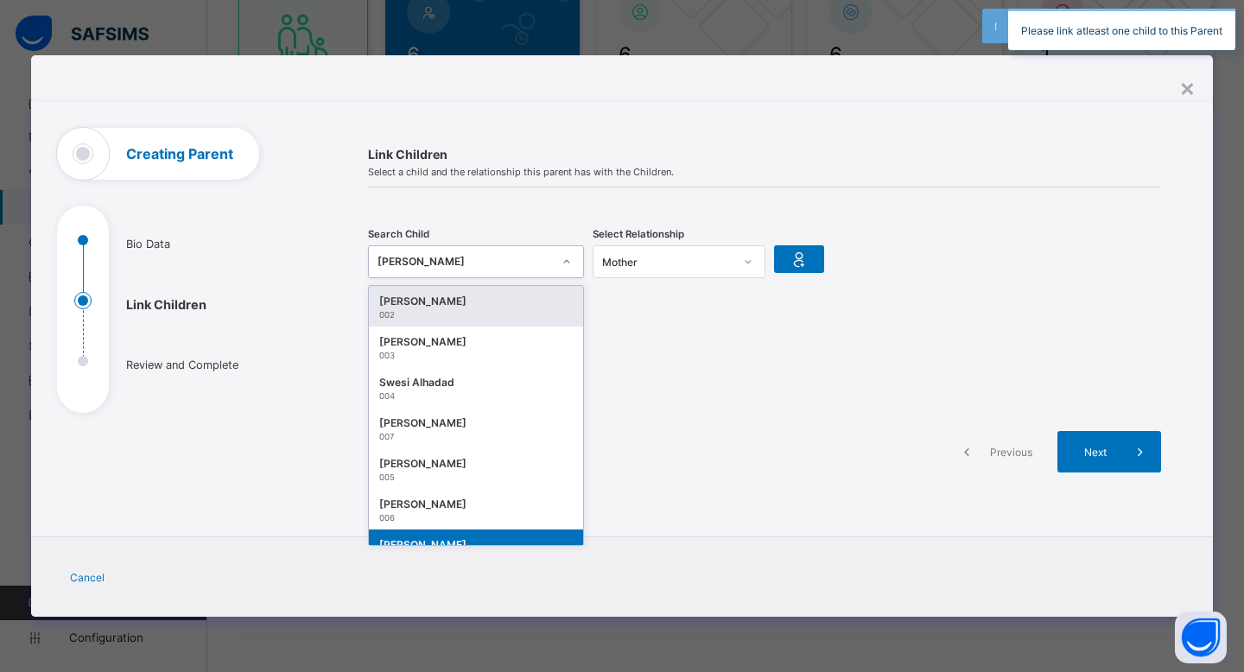
click at [463, 298] on div "[PERSON_NAME]" at bounding box center [476, 301] width 194 height 17
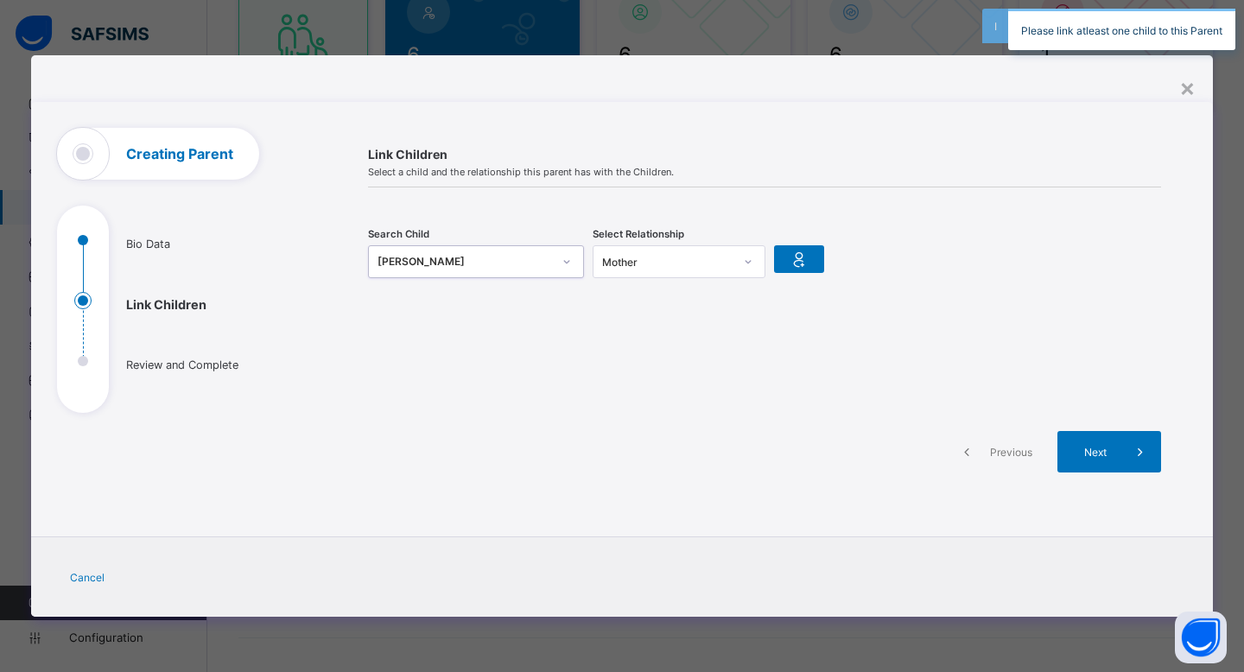
click at [683, 268] on div "Mother" at bounding box center [663, 262] width 138 height 24
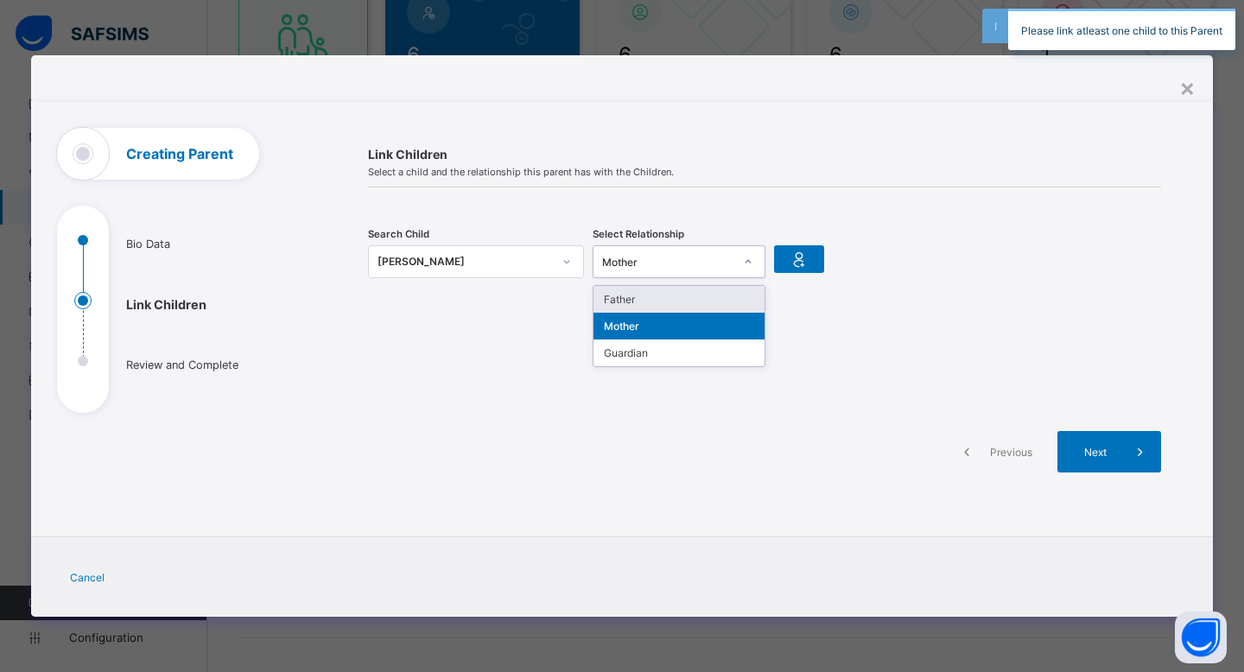
click at [690, 302] on div "Father" at bounding box center [679, 299] width 171 height 27
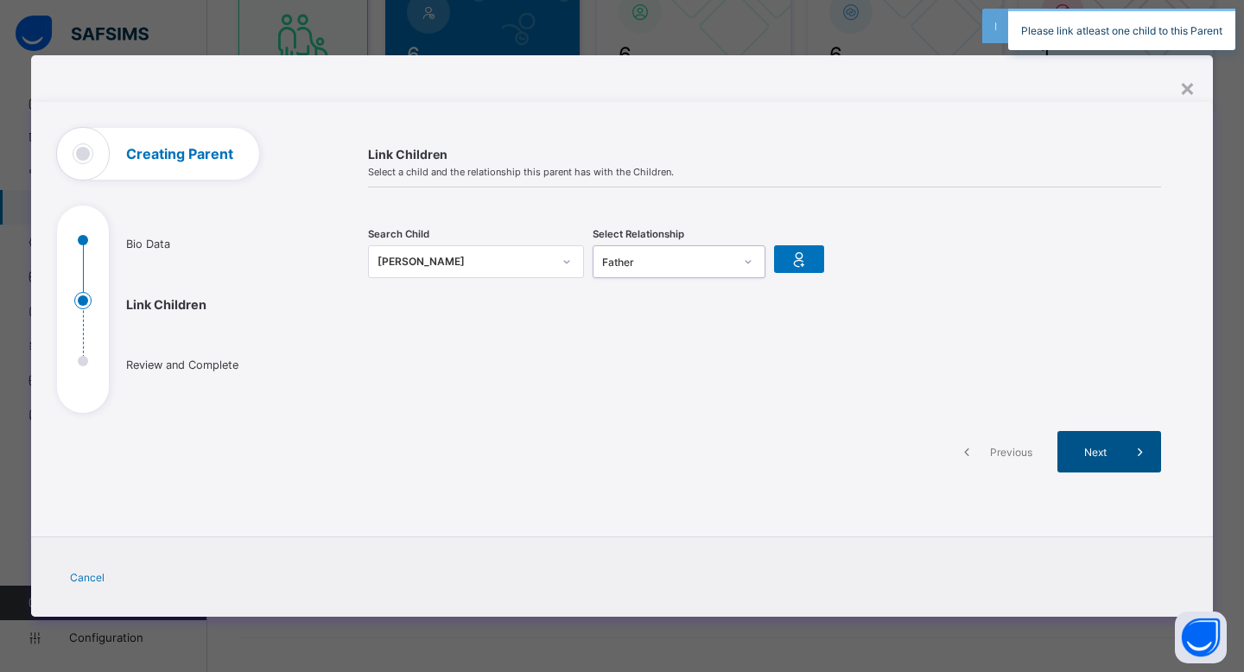
click at [1100, 443] on div "Next" at bounding box center [1110, 451] width 104 height 41
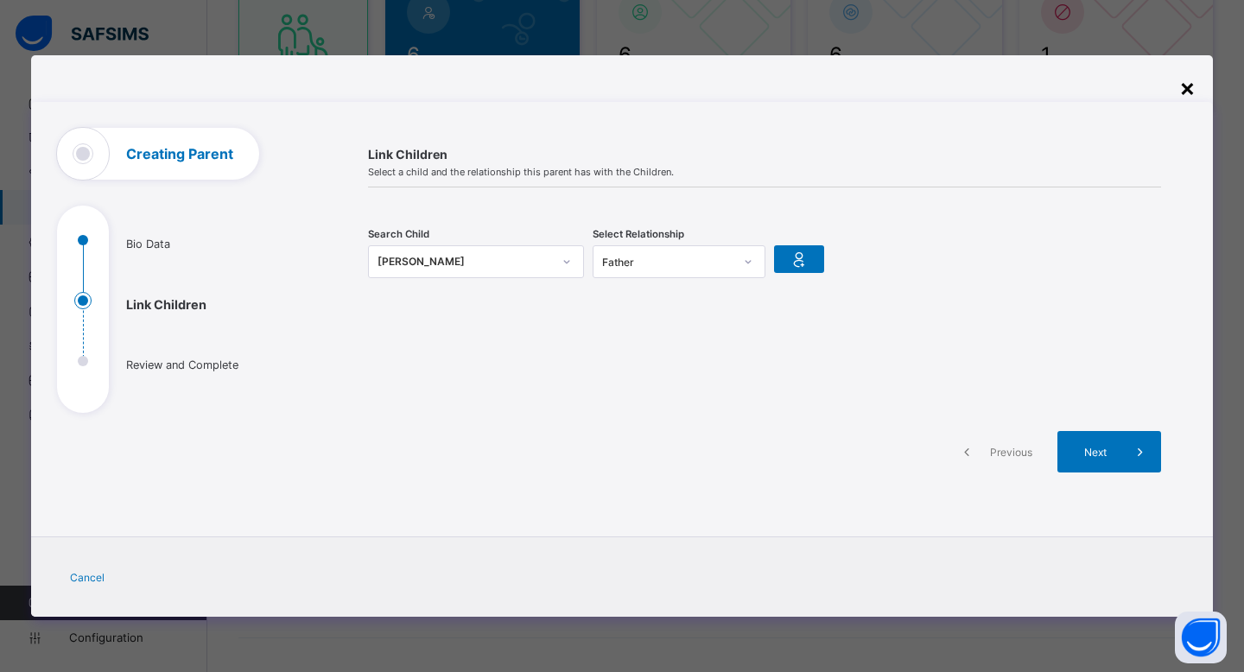
click at [1186, 84] on div "×" at bounding box center [1188, 87] width 16 height 29
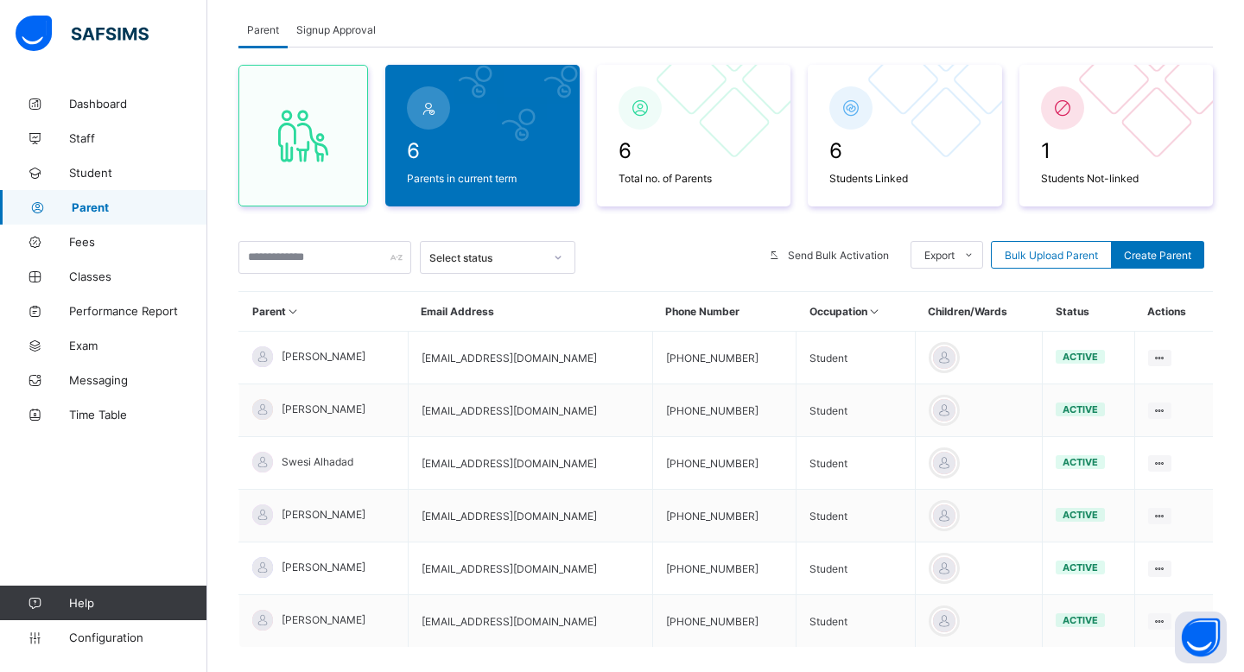
scroll to position [76, 0]
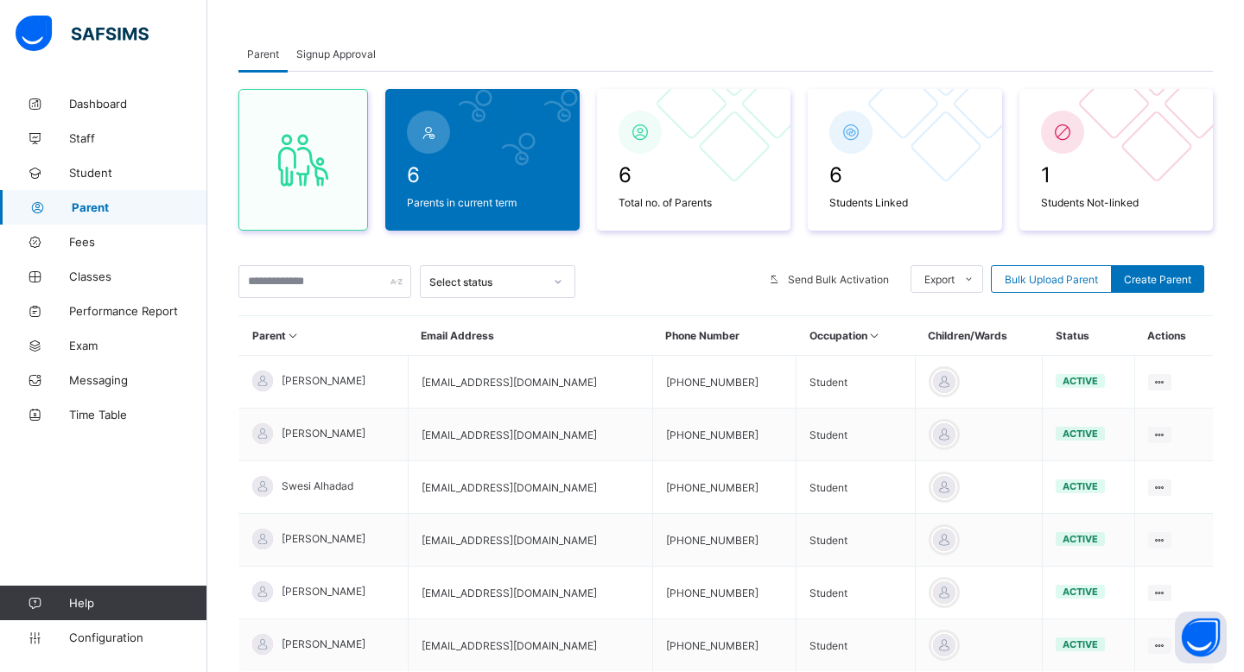
click at [1015, 117] on div "6 Parents in current term 6 Total no. of Parents 6 Students Linked 1 Students N…" at bounding box center [726, 160] width 975 height 142
click at [366, 45] on div "Signup Approval" at bounding box center [336, 53] width 97 height 35
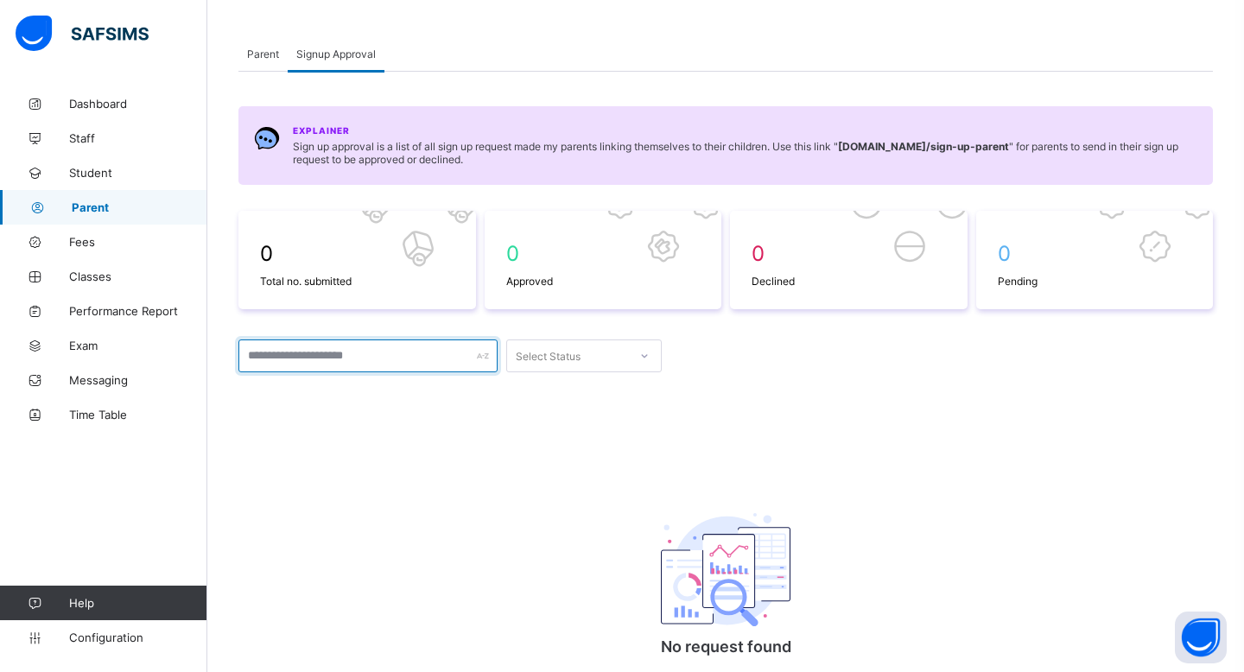
drag, startPoint x: 474, startPoint y: 347, endPoint x: 486, endPoint y: 347, distance: 11.2
click at [474, 347] on input "text" at bounding box center [368, 356] width 259 height 33
click at [565, 347] on div "Select Status" at bounding box center [548, 356] width 65 height 33
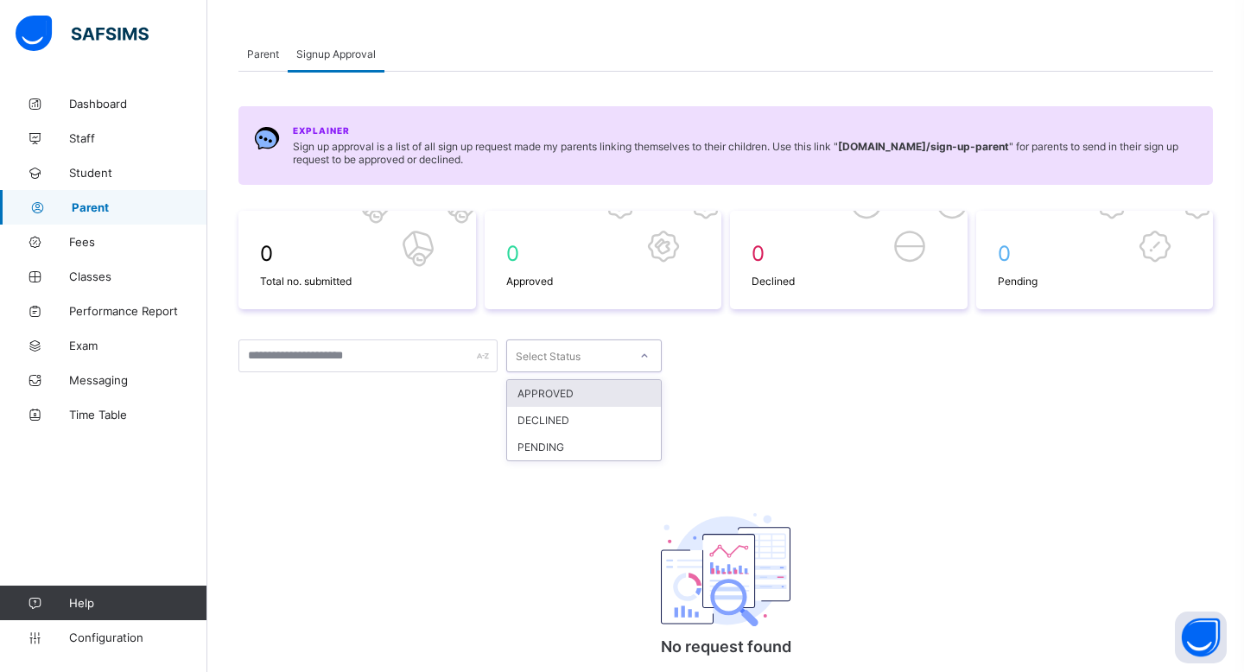
click at [425, 413] on div "0 Total no. submitted 0 Approved 0 Declined 0 Pending option APPROVED focused, …" at bounding box center [726, 470] width 975 height 518
click at [246, 36] on div "Parent" at bounding box center [263, 53] width 49 height 35
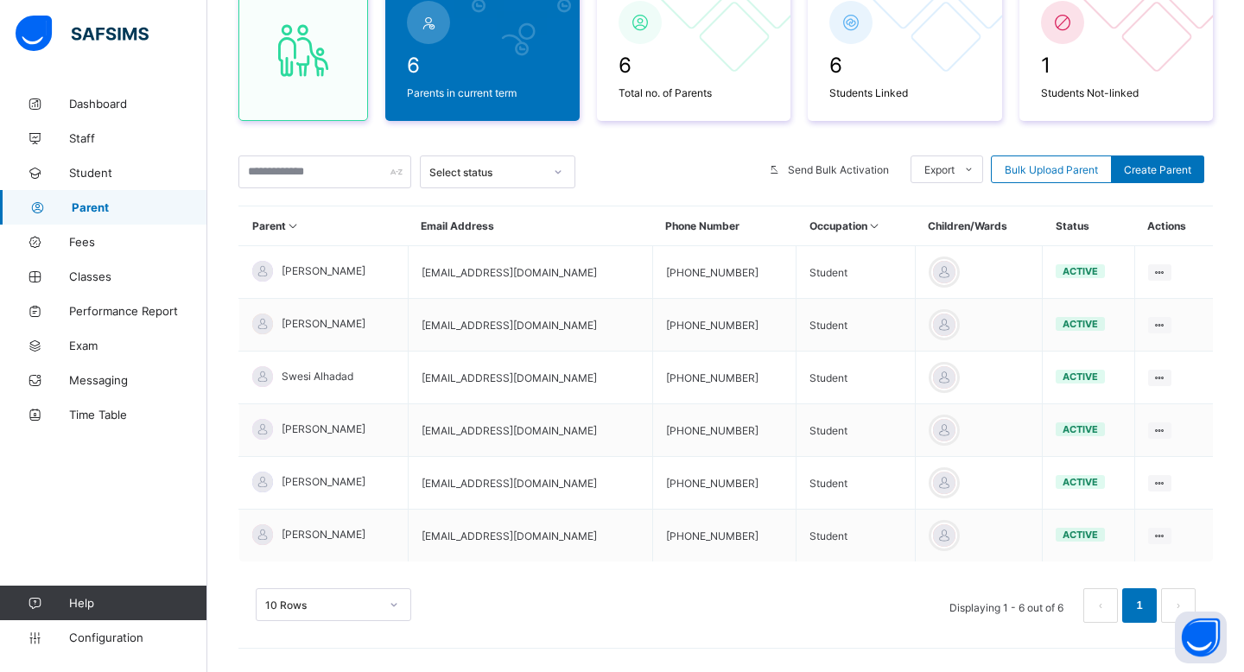
scroll to position [187, 0]
click at [122, 239] on span "Fees" at bounding box center [138, 242] width 138 height 14
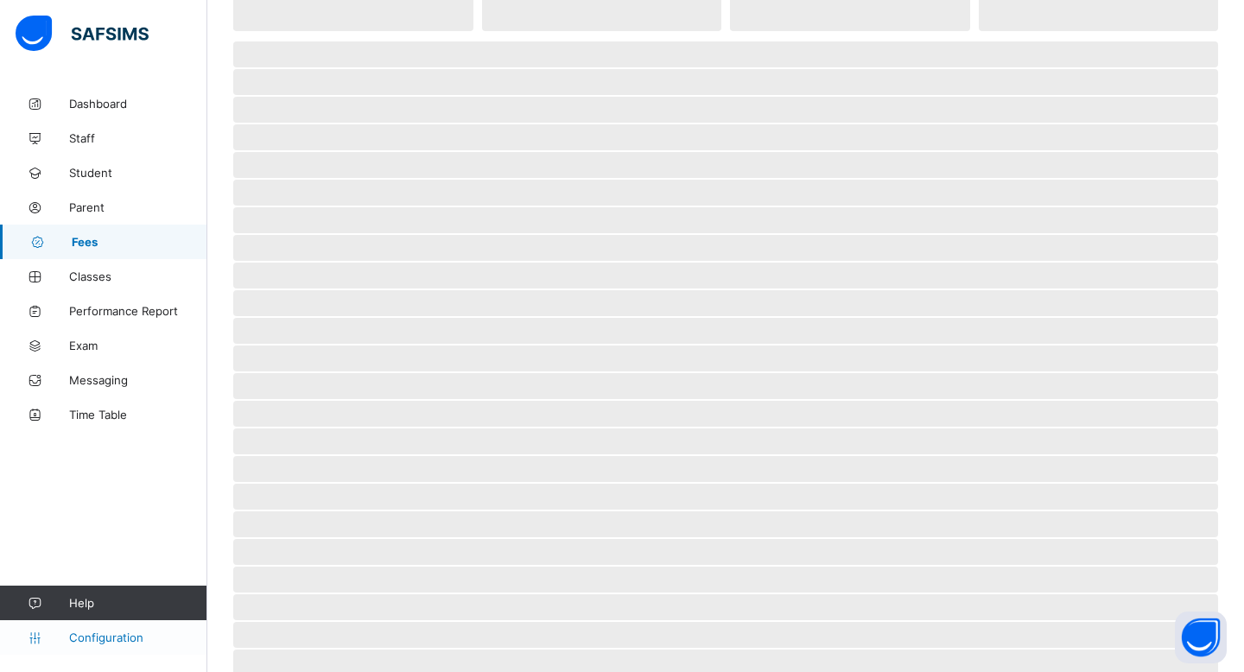
select select "****"
select select "*"
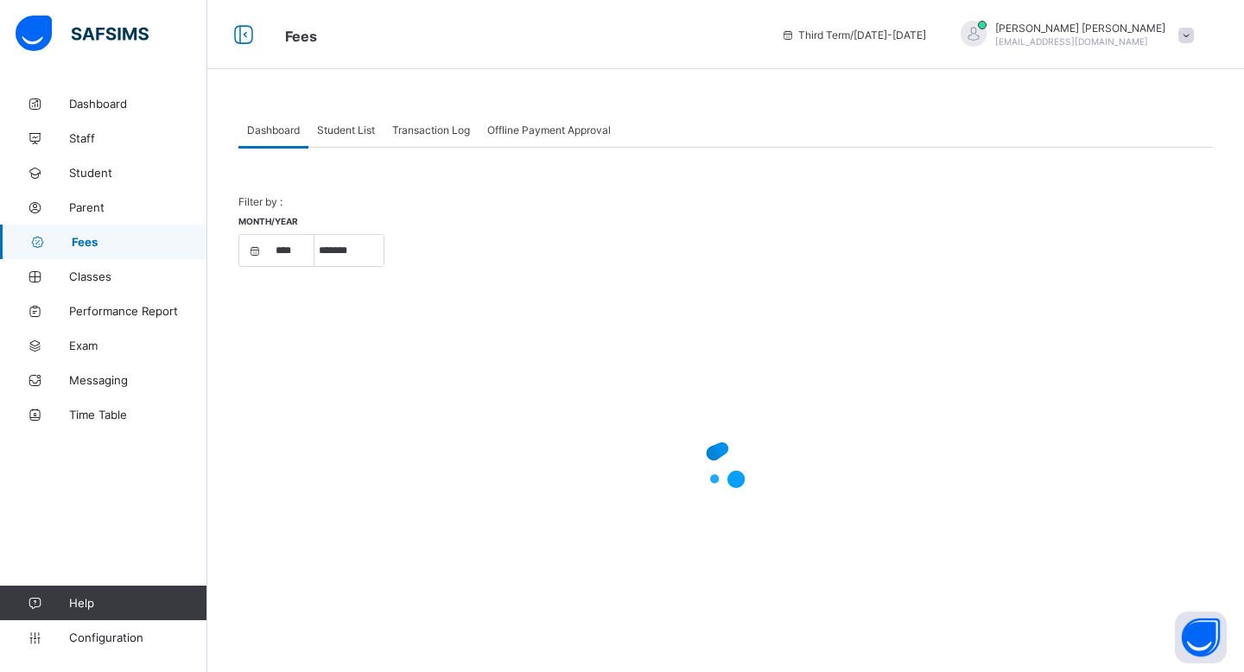
click at [88, 605] on span "Help" at bounding box center [137, 603] width 137 height 14
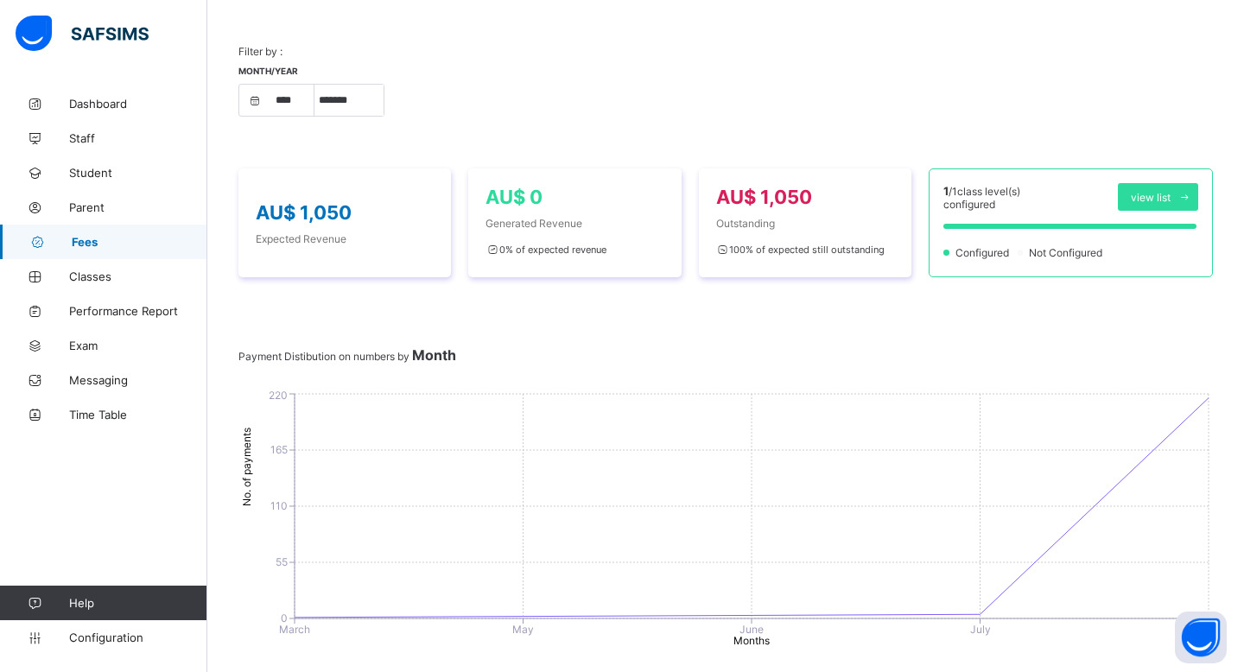
scroll to position [163, 0]
